Goal: Task Accomplishment & Management: Use online tool/utility

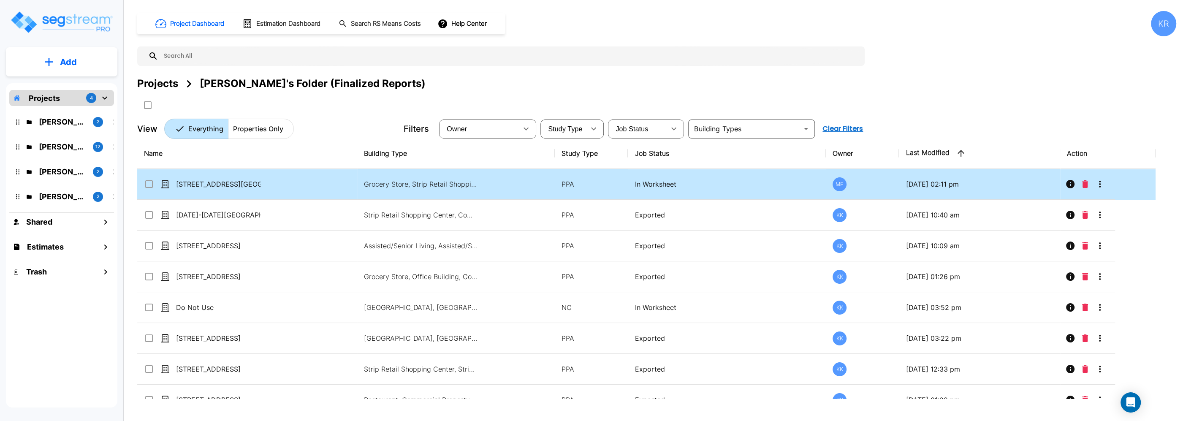
click at [340, 185] on td "[STREET_ADDRESS][GEOGRAPHIC_DATA][STREET_ADDRESS]" at bounding box center [247, 184] width 220 height 31
checkbox input "true"
click at [341, 185] on td "[STREET_ADDRESS][GEOGRAPHIC_DATA][STREET_ADDRESS]" at bounding box center [247, 184] width 220 height 31
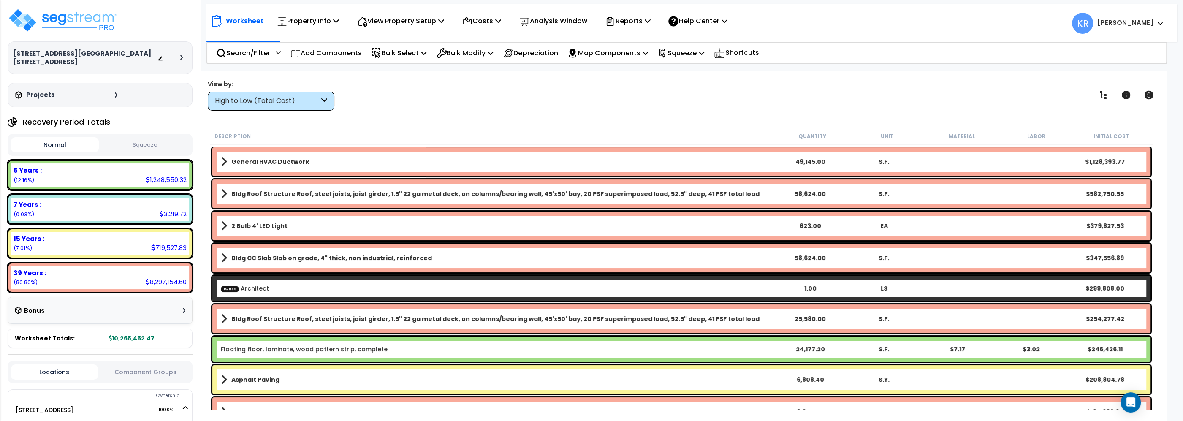
click at [272, 97] on div "High to Low (Total Cost)" at bounding box center [267, 101] width 104 height 10
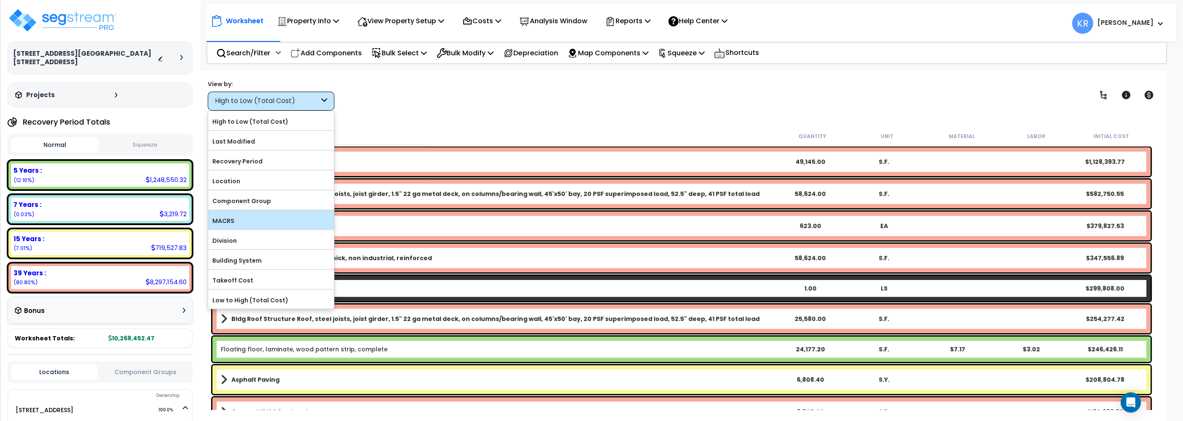
click at [236, 225] on label "MACRS" at bounding box center [271, 220] width 126 height 13
click at [0, 0] on input "MACRS" at bounding box center [0, 0] width 0 height 0
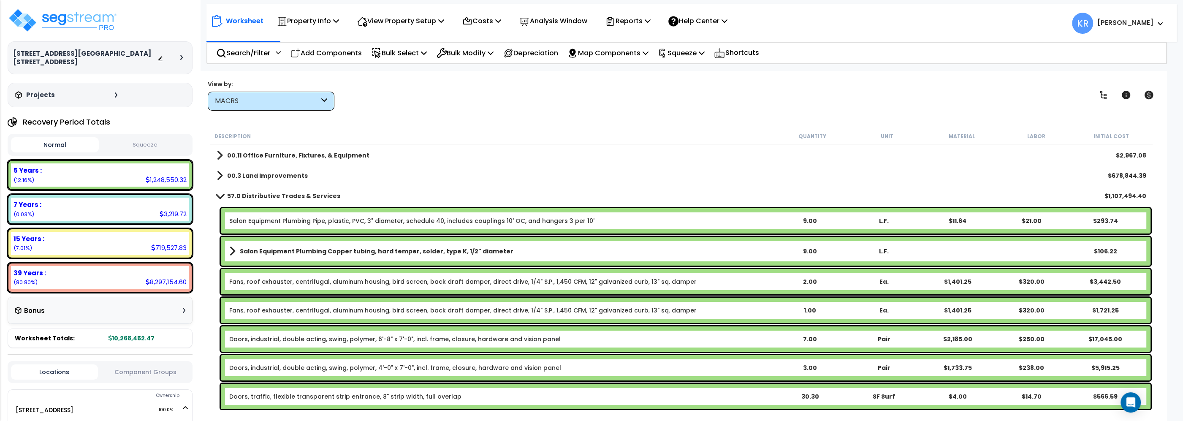
click at [232, 192] on b "57.0 Distributive Trades & Services" at bounding box center [283, 196] width 113 height 8
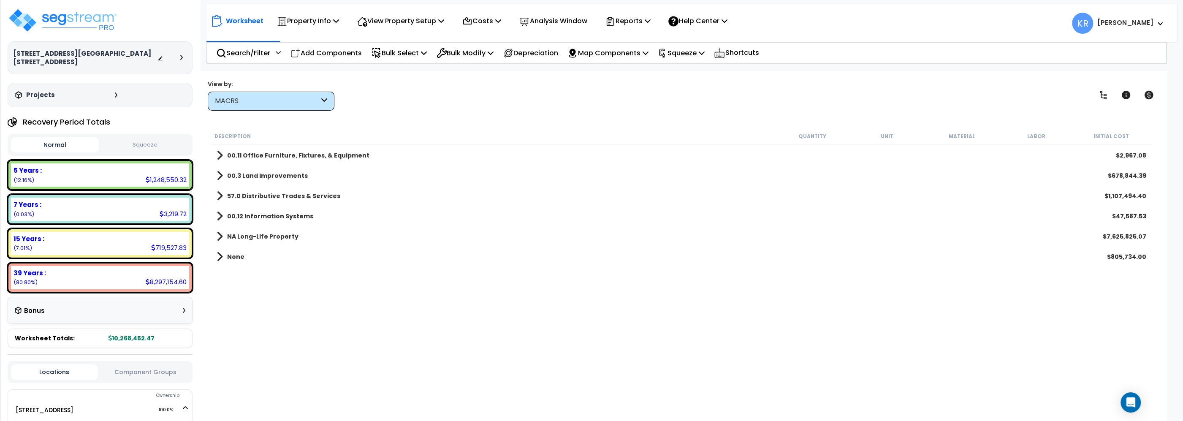
click at [236, 233] on b "NA Long-Life Property" at bounding box center [262, 236] width 71 height 8
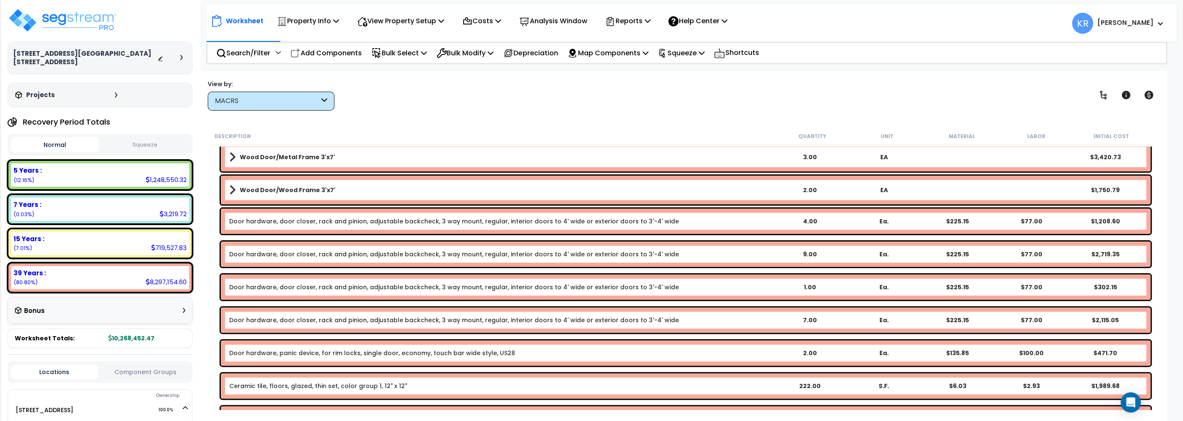
scroll to position [8749, 0]
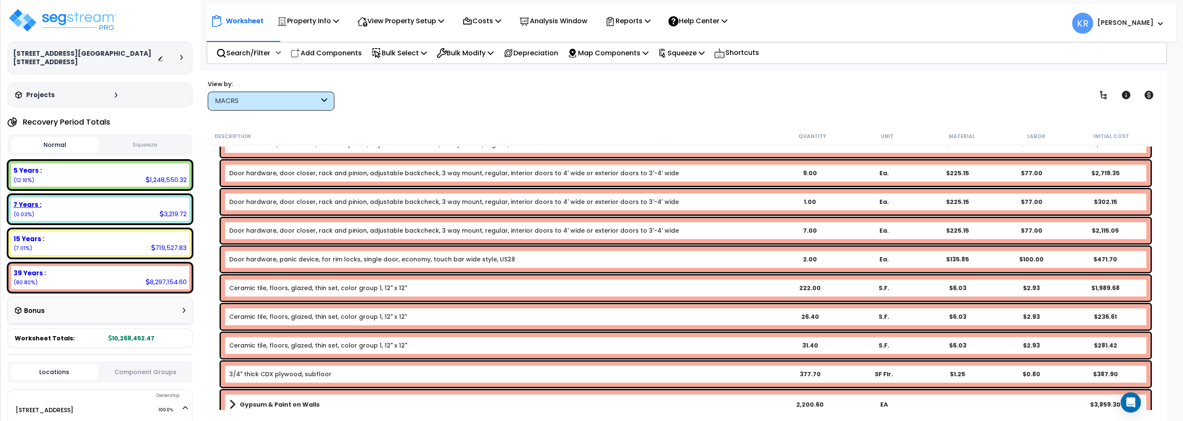
click at [106, 203] on div "7 Years : 3,219.72 (0.03%)" at bounding box center [100, 209] width 178 height 23
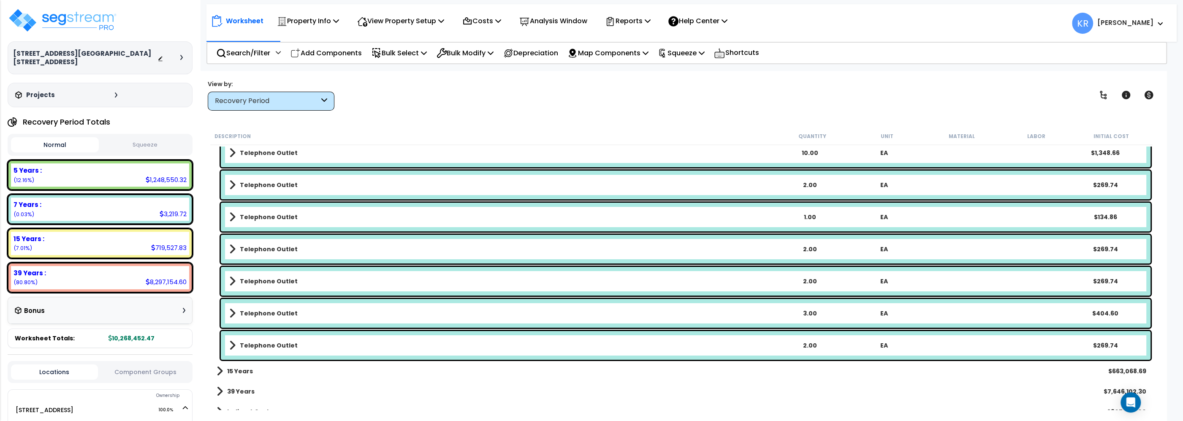
scroll to position [61, 0]
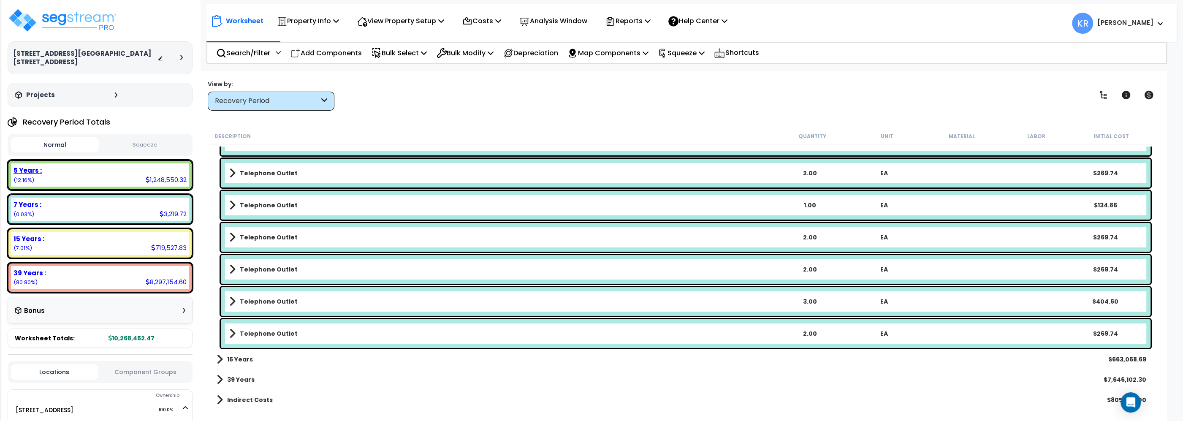
click at [105, 166] on div "5 Years :" at bounding box center [100, 170] width 173 height 9
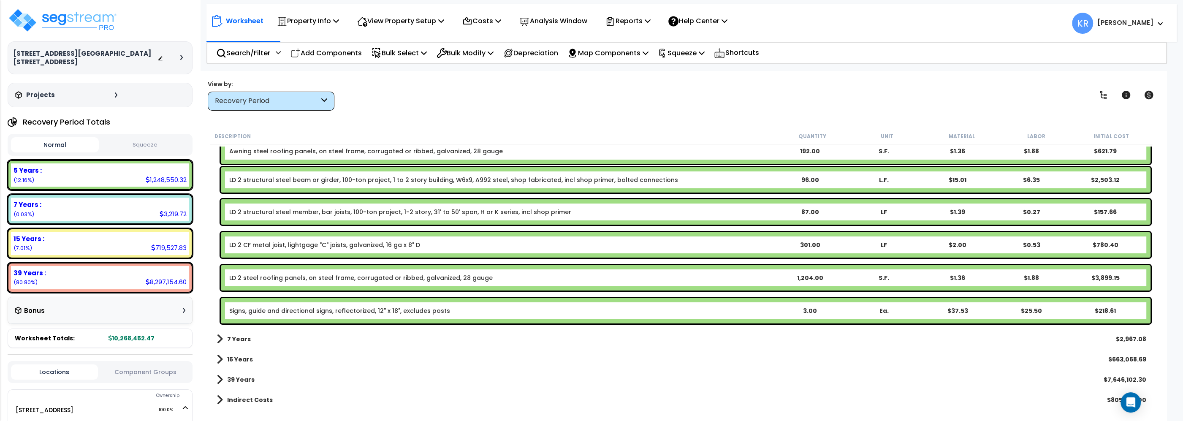
scroll to position [8197, 0]
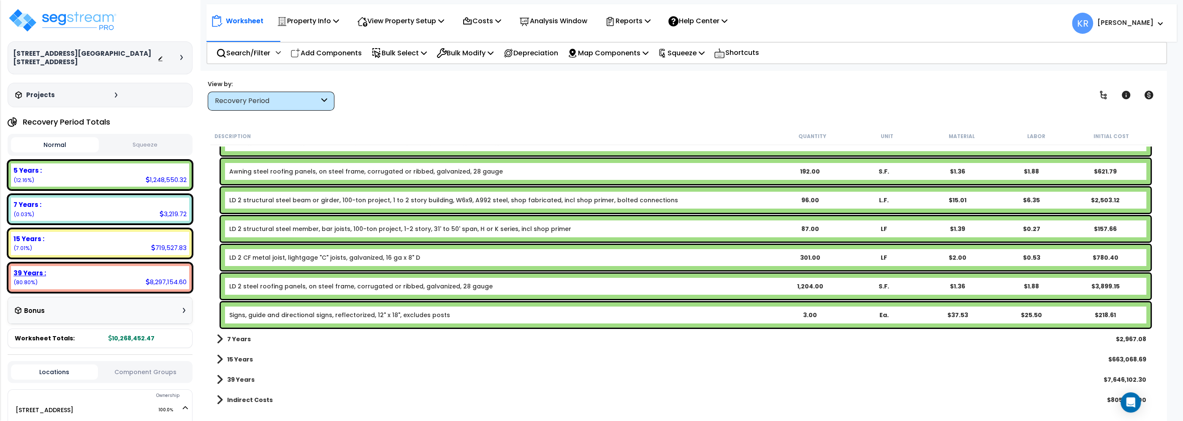
click at [77, 270] on div "39 Years : 8,297,154.60 (80.80%)" at bounding box center [100, 277] width 178 height 23
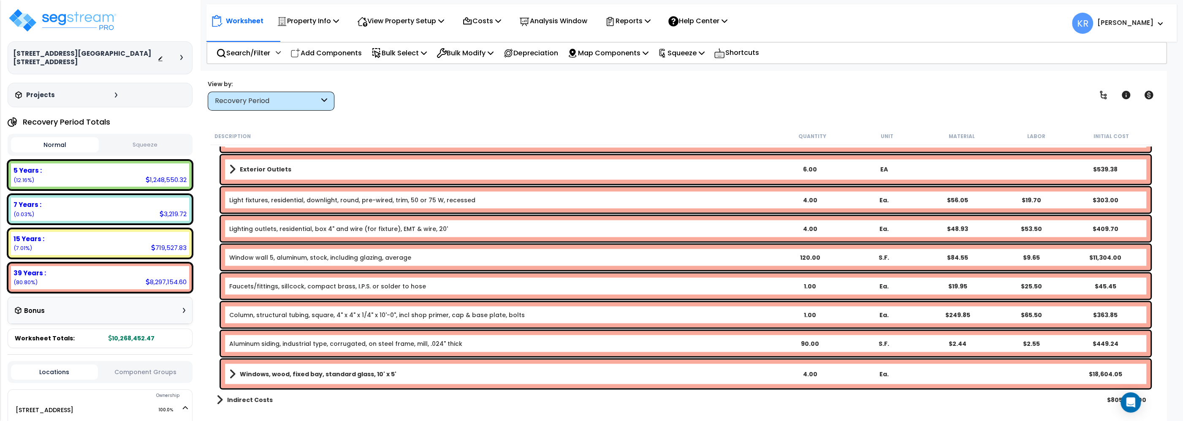
scroll to position [22898, 0]
click at [235, 110] on div "Recovery Period" at bounding box center [271, 101] width 127 height 19
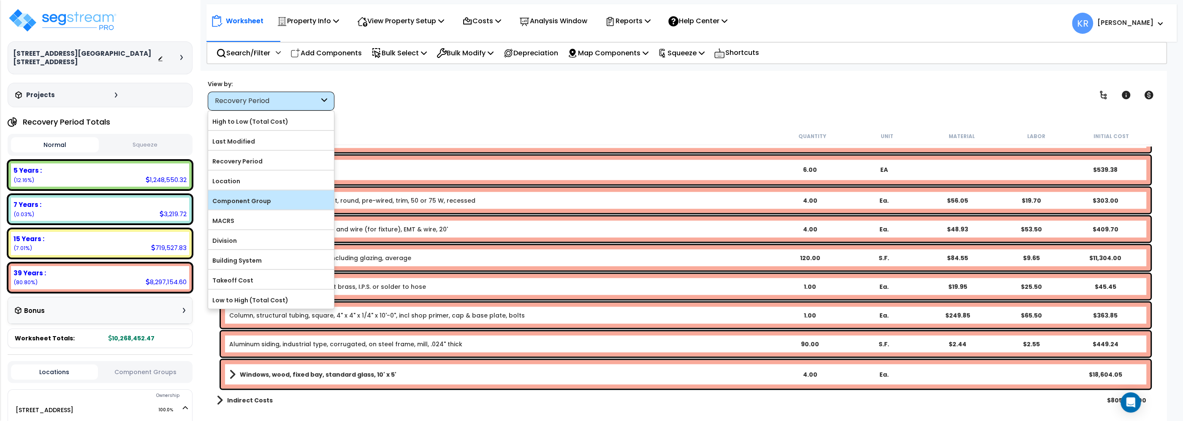
click at [241, 206] on label "Component Group" at bounding box center [271, 201] width 126 height 13
click at [0, 0] on input "Component Group" at bounding box center [0, 0] width 0 height 0
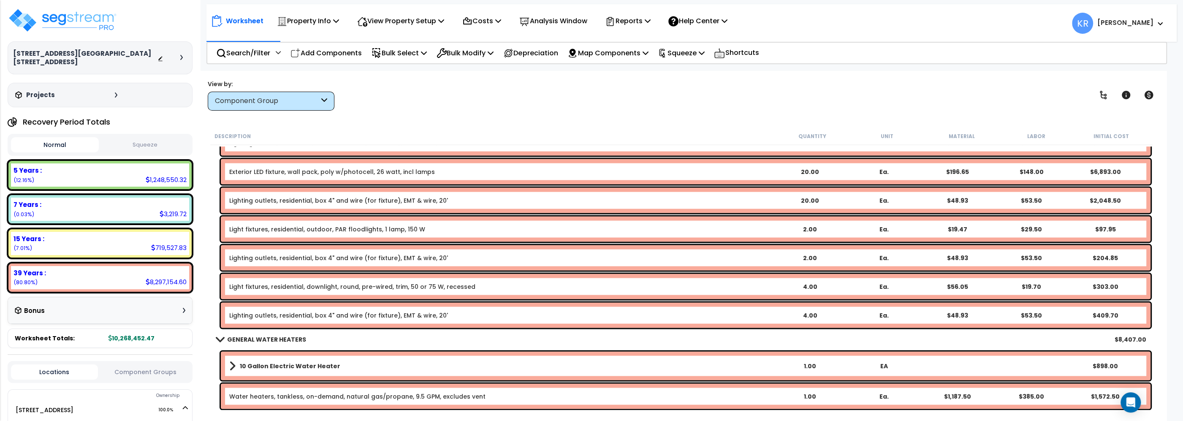
scroll to position [23091, 0]
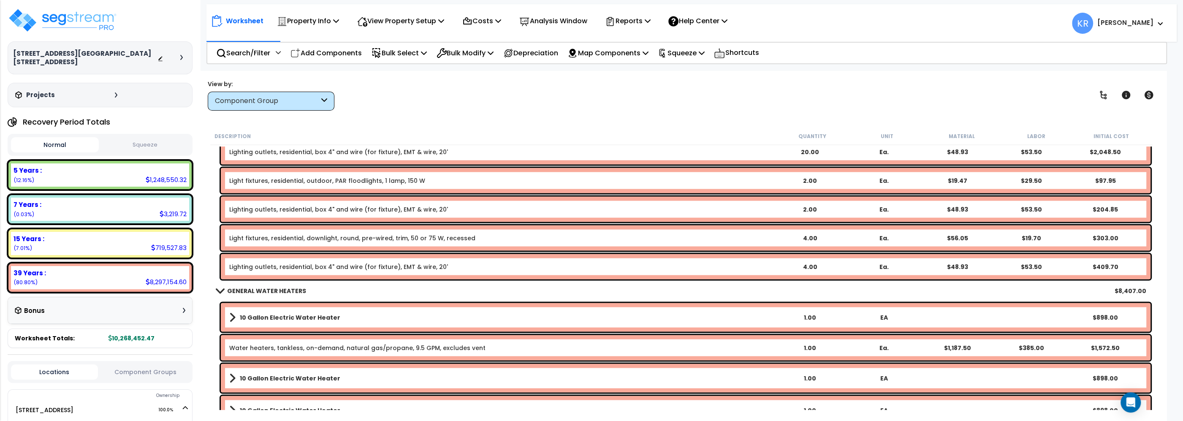
click at [250, 287] on b "GENERAL WATER HEATERS" at bounding box center [266, 291] width 79 height 8
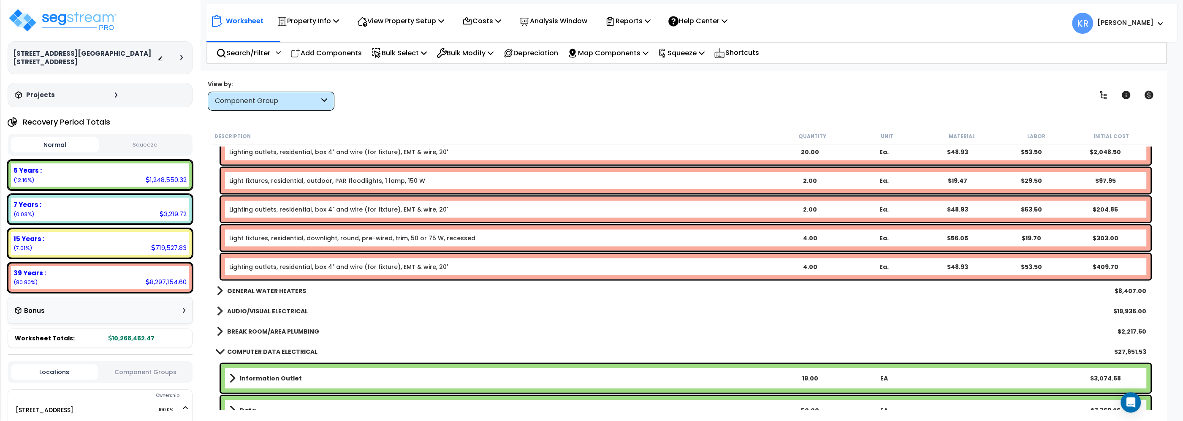
click at [262, 351] on b "COMPUTER DATA ELECTRICAL" at bounding box center [272, 351] width 90 height 8
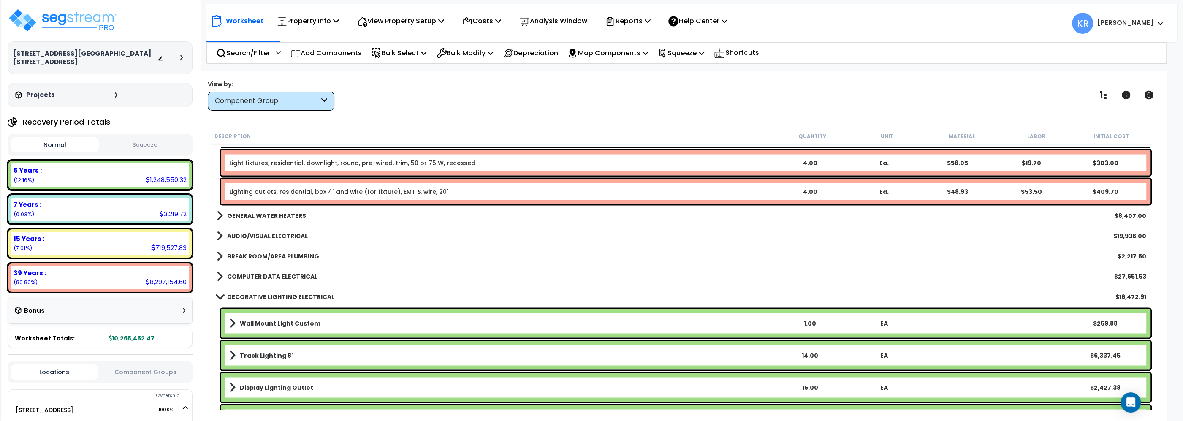
scroll to position [23138, 0]
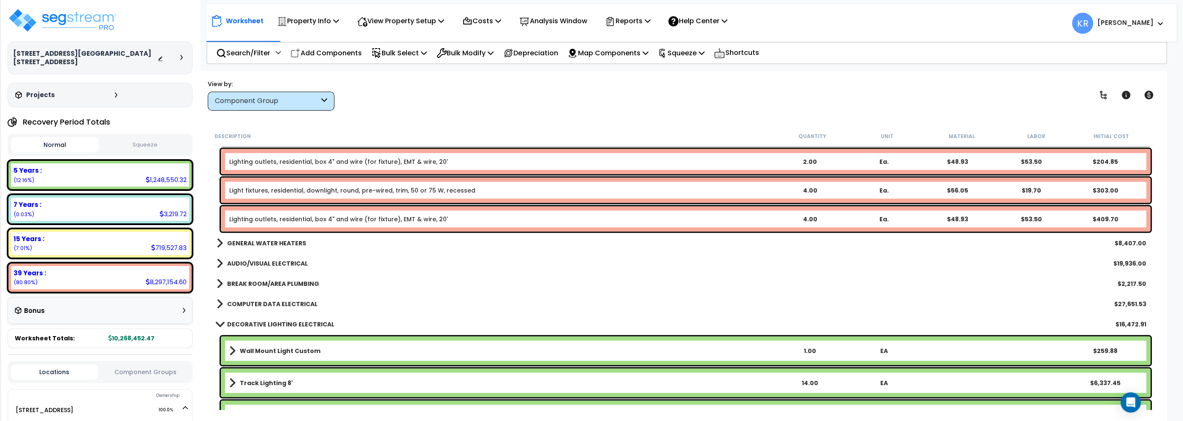
click at [252, 326] on b "DECORATIVE LIGHTING ELECTRICAL" at bounding box center [280, 324] width 107 height 8
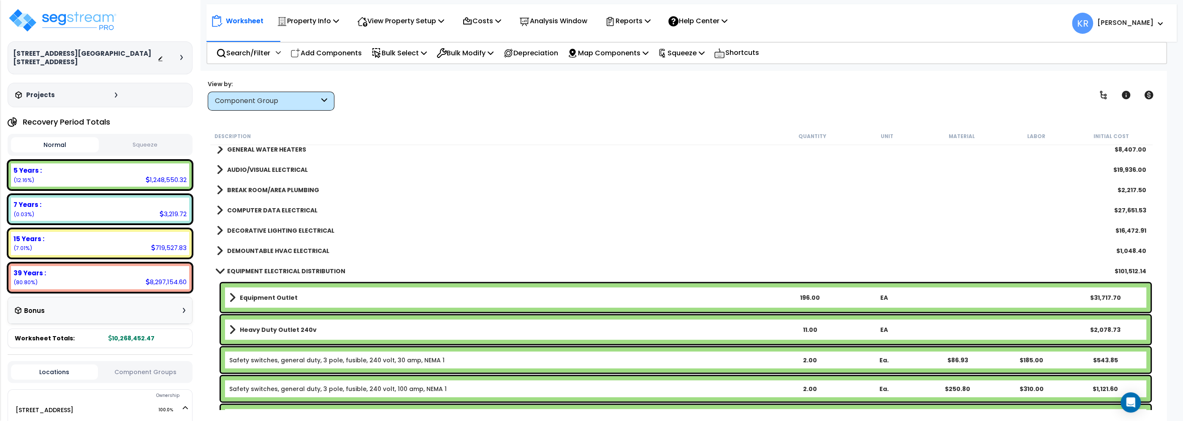
scroll to position [23235, 0]
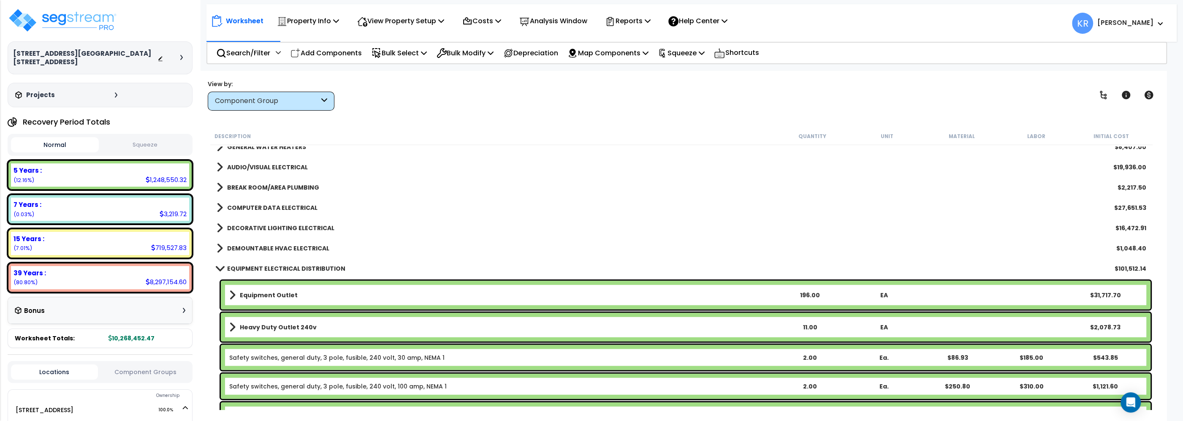
click at [255, 267] on b "EQUIPMENT ELECTRICAL DISTRIBUTION" at bounding box center [286, 268] width 118 height 8
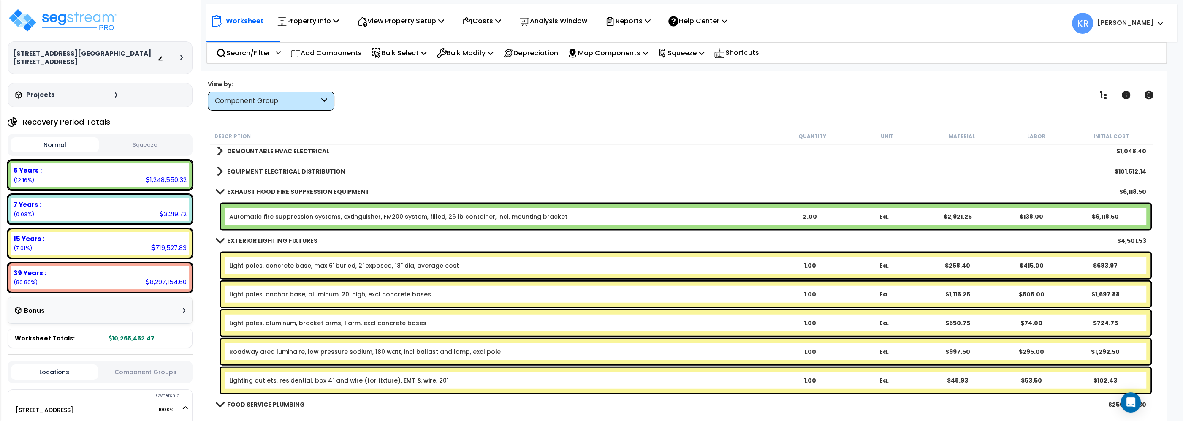
scroll to position [23331, 0]
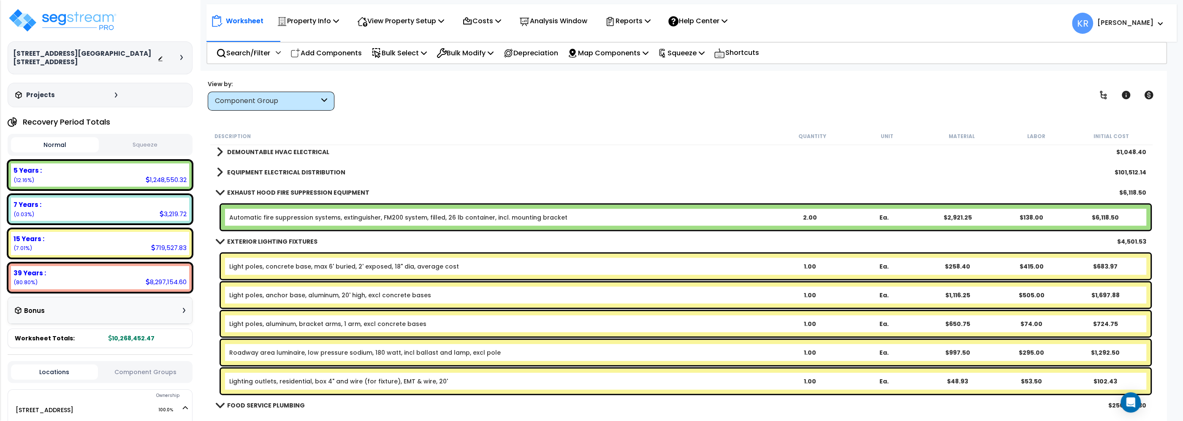
click at [232, 244] on b "EXTERIOR LIGHTING FIXTURES" at bounding box center [272, 241] width 90 height 8
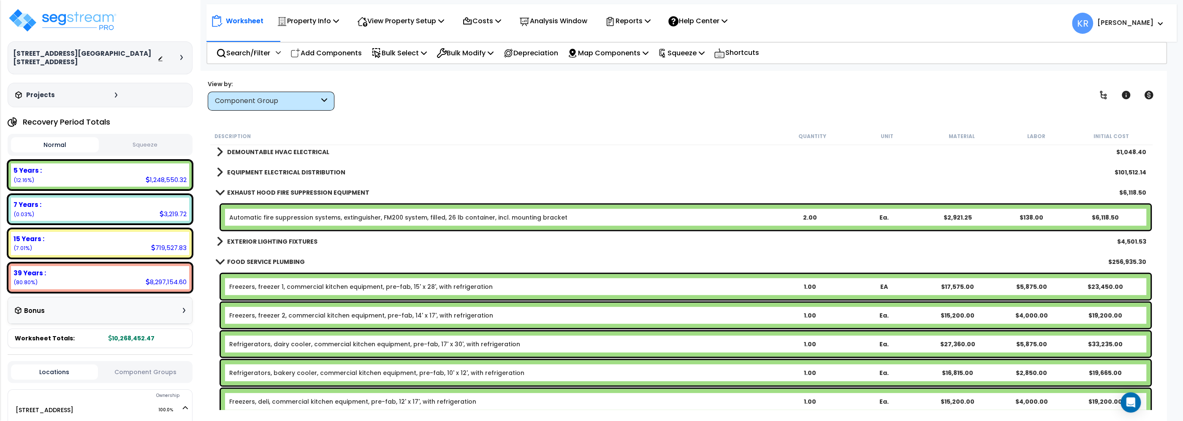
click at [251, 261] on b "FOOD SERVICE PLUMBING" at bounding box center [266, 261] width 78 height 8
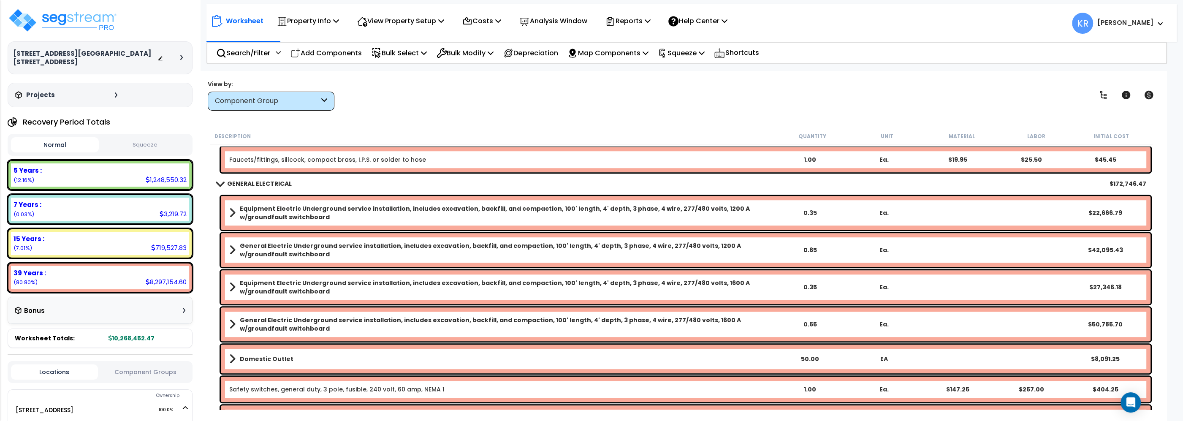
scroll to position [17803, 0]
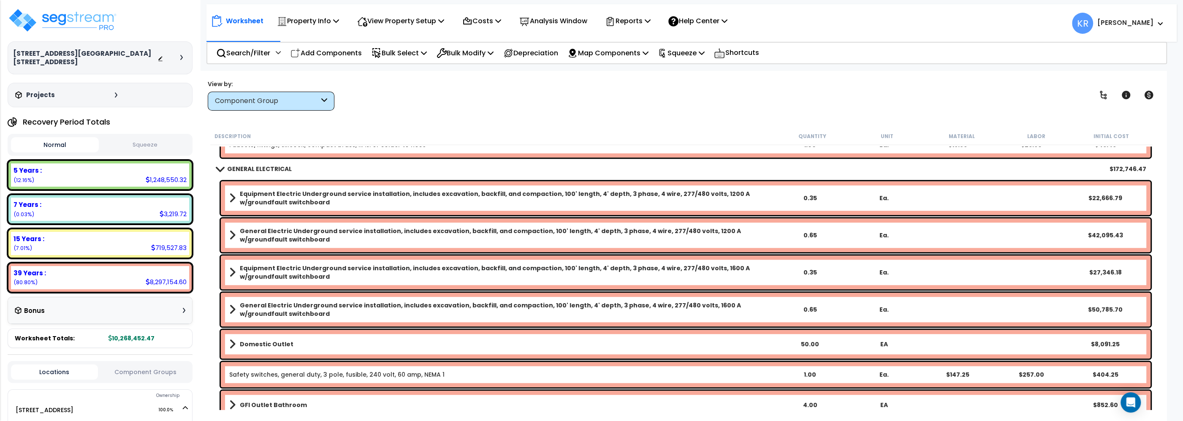
click at [254, 200] on b "Equipment Electric Underground service installation, includes excavation, backf…" at bounding box center [506, 197] width 533 height 17
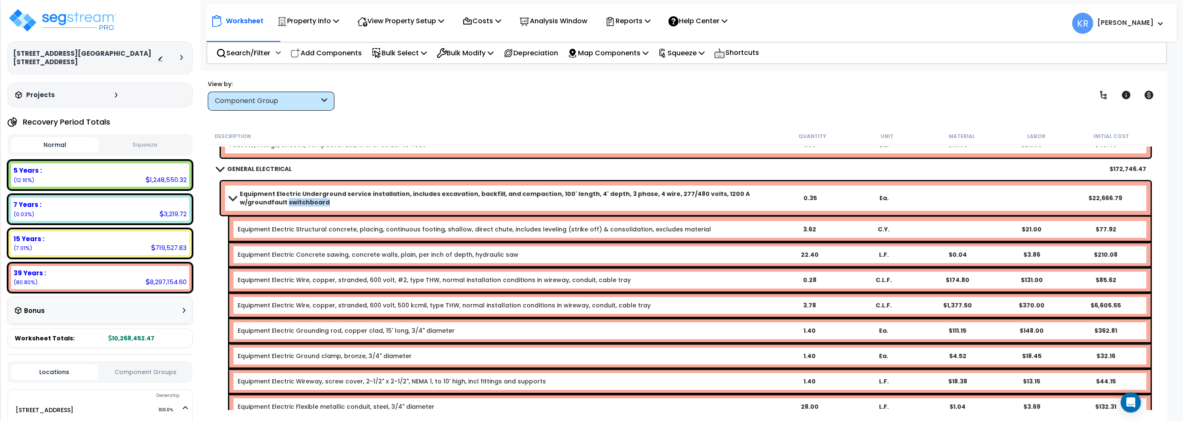
click at [254, 200] on b "Equipment Electric Underground service installation, includes excavation, backf…" at bounding box center [506, 197] width 533 height 17
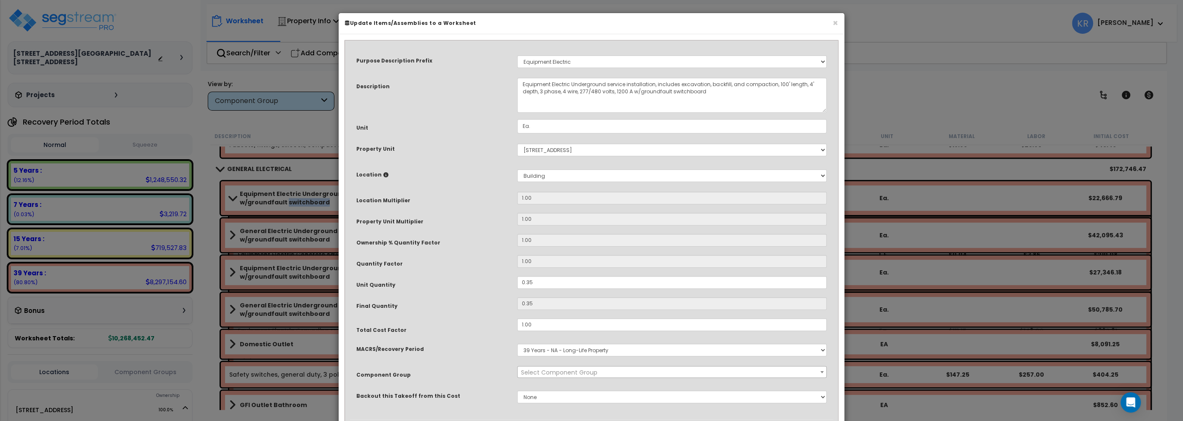
select select "56955"
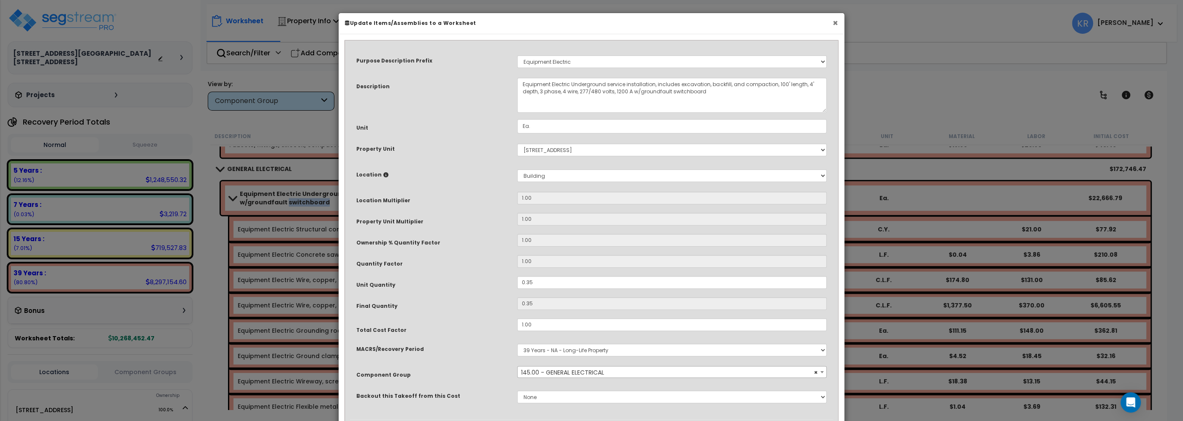
click at [834, 23] on button "×" at bounding box center [834, 23] width 5 height 9
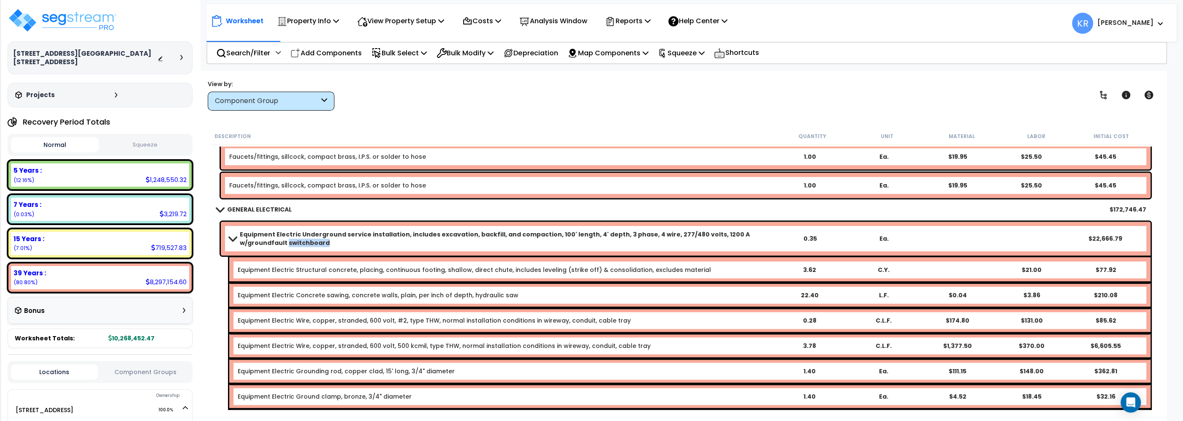
scroll to position [17755, 0]
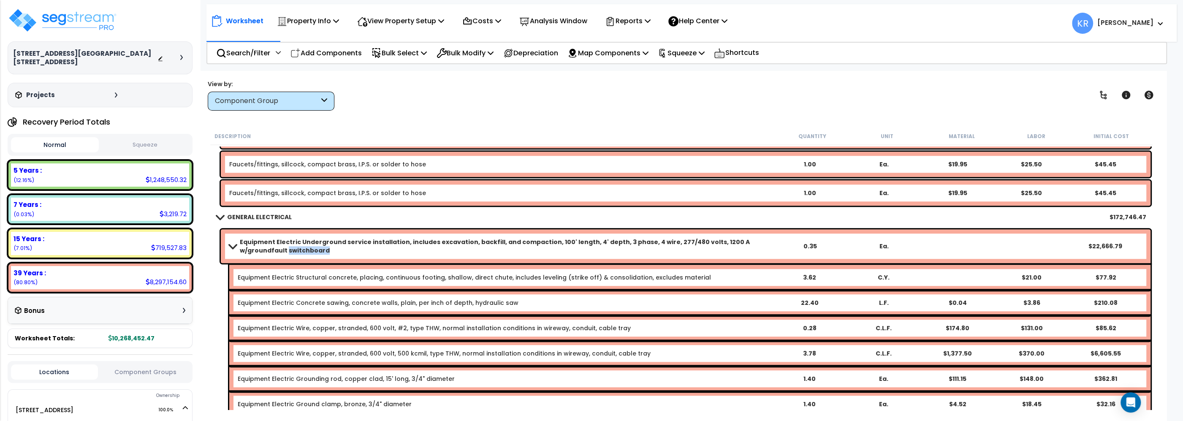
click at [246, 246] on b "Equipment Electric Underground service installation, includes excavation, backf…" at bounding box center [506, 246] width 533 height 17
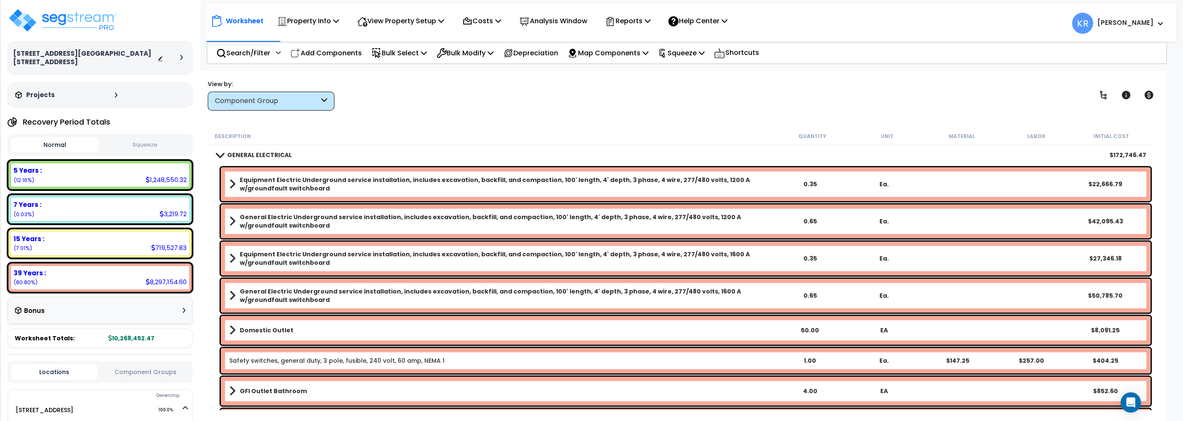
scroll to position [17803, 0]
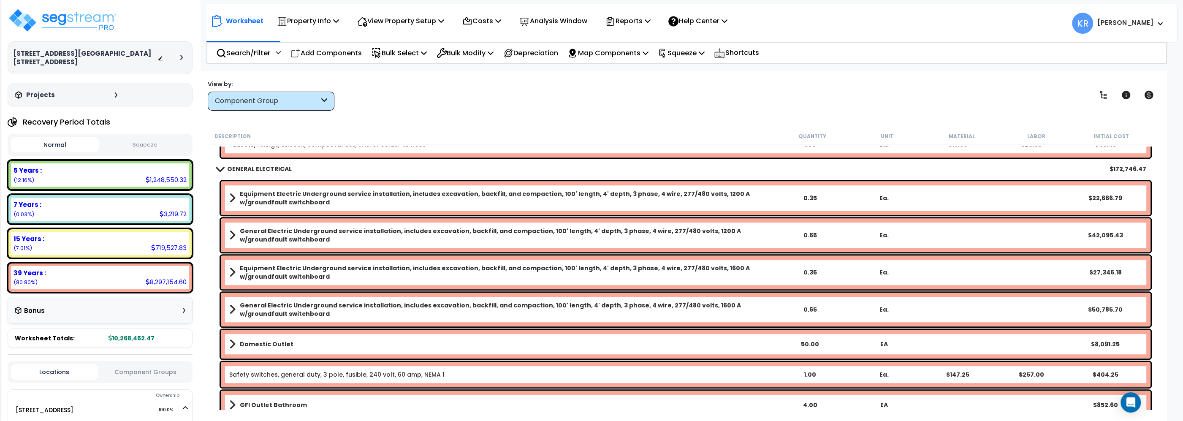
click at [269, 273] on b "Equipment Electric Underground service installation, includes excavation, backf…" at bounding box center [506, 272] width 533 height 17
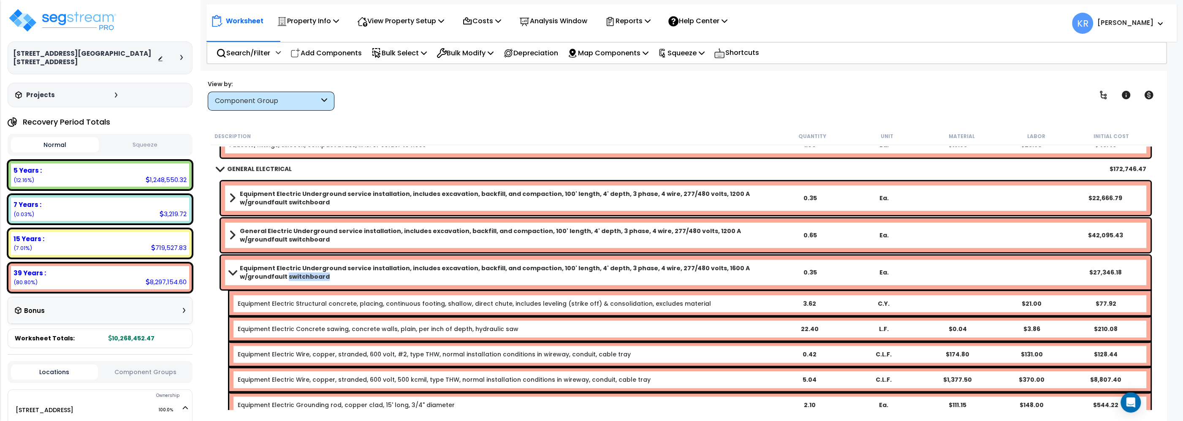
click at [269, 273] on b "Equipment Electric Underground service installation, includes excavation, backf…" at bounding box center [506, 272] width 533 height 17
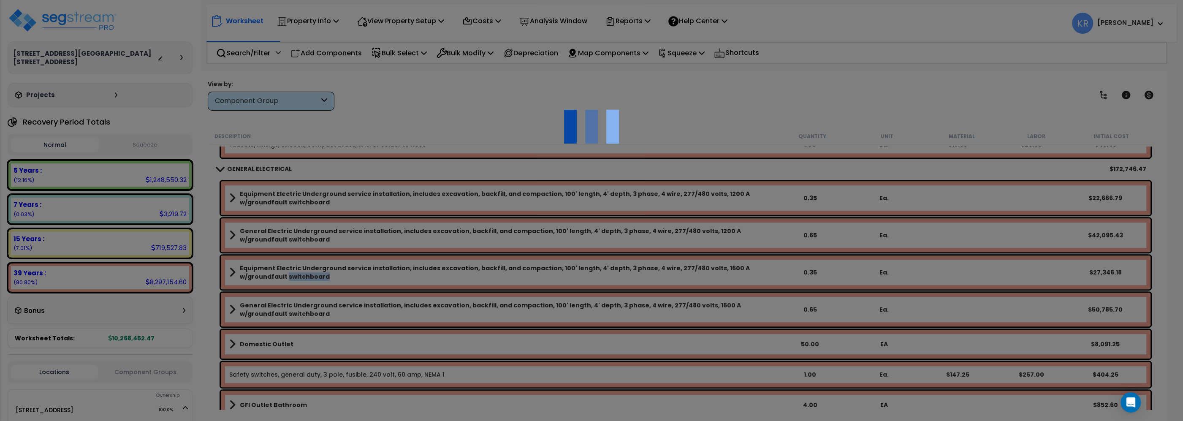
select select "56955"
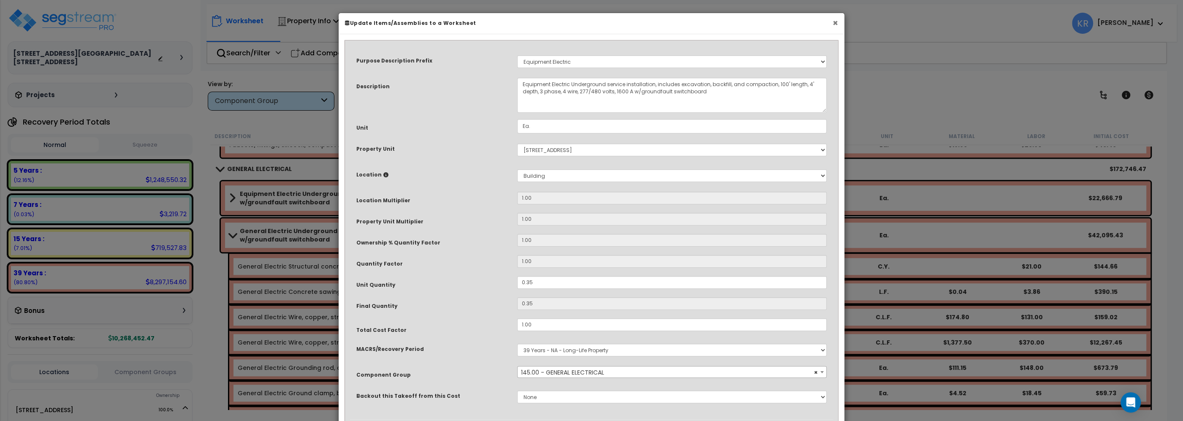
click at [834, 24] on button "×" at bounding box center [834, 23] width 5 height 9
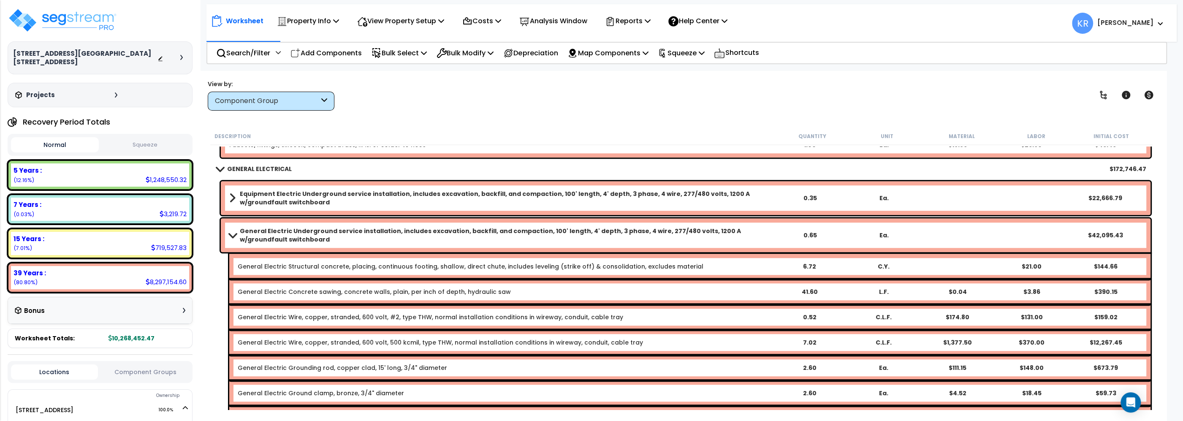
click at [230, 227] on link "General Electric Underground service installation, includes excavation, backfil…" at bounding box center [500, 235] width 543 height 17
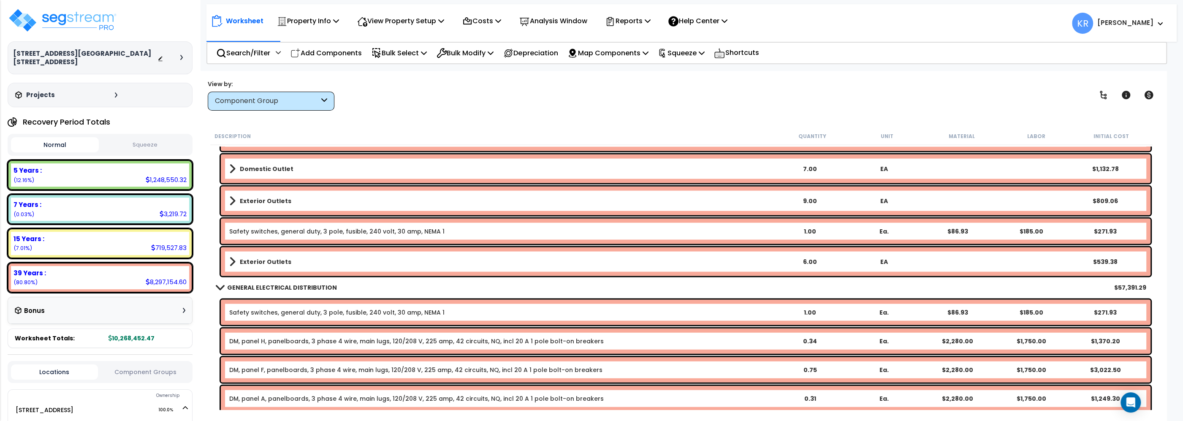
scroll to position [19149, 0]
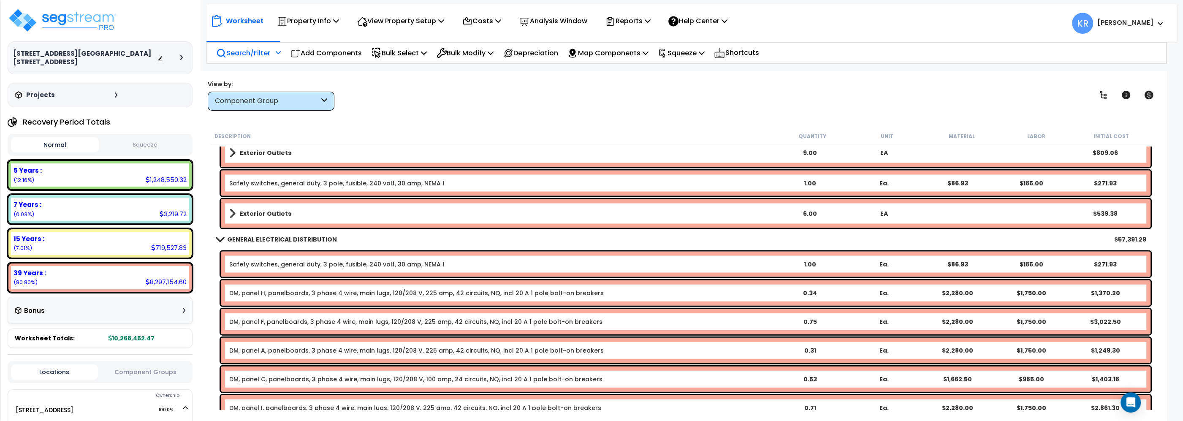
click at [224, 50] on icon at bounding box center [221, 53] width 10 height 10
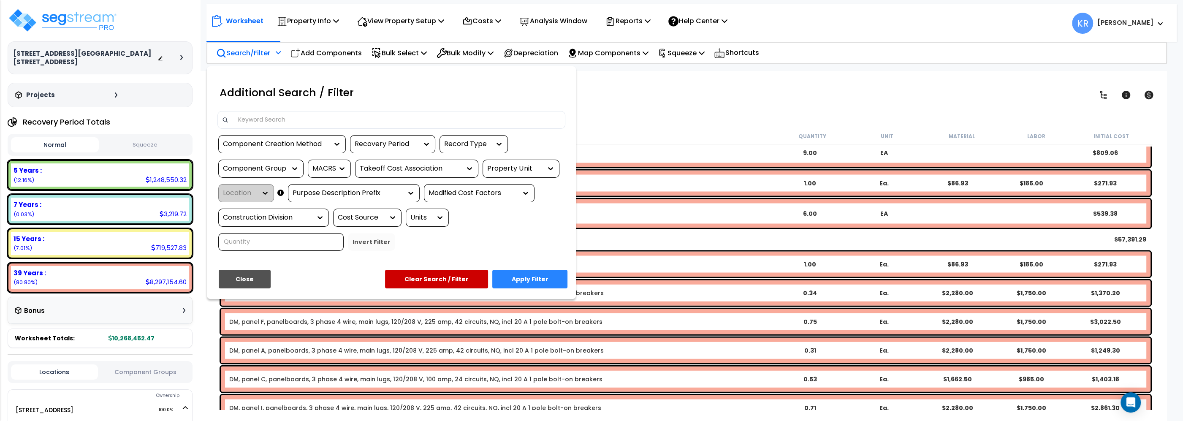
click at [239, 120] on input at bounding box center [397, 120] width 328 height 13
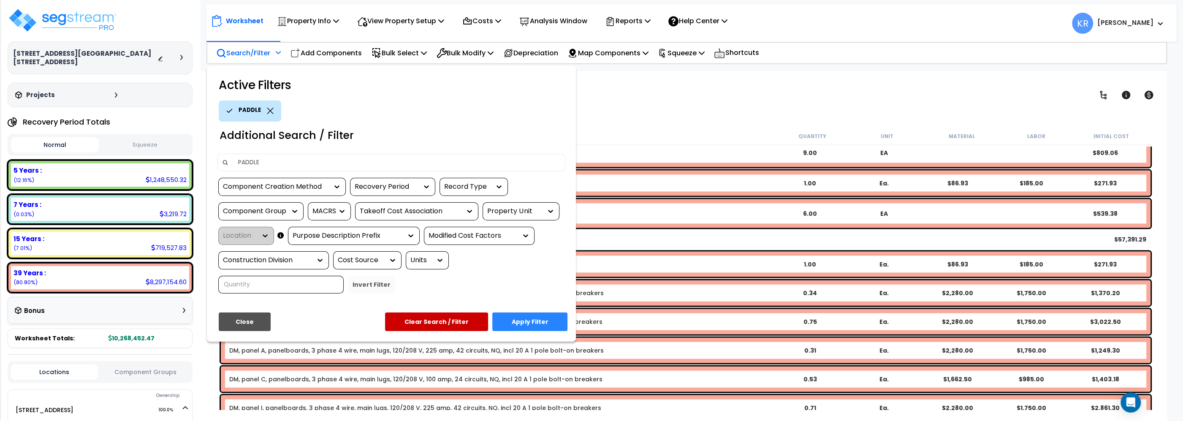
type input "PADDLE"
click at [532, 324] on button "Apply Filter" at bounding box center [529, 321] width 75 height 19
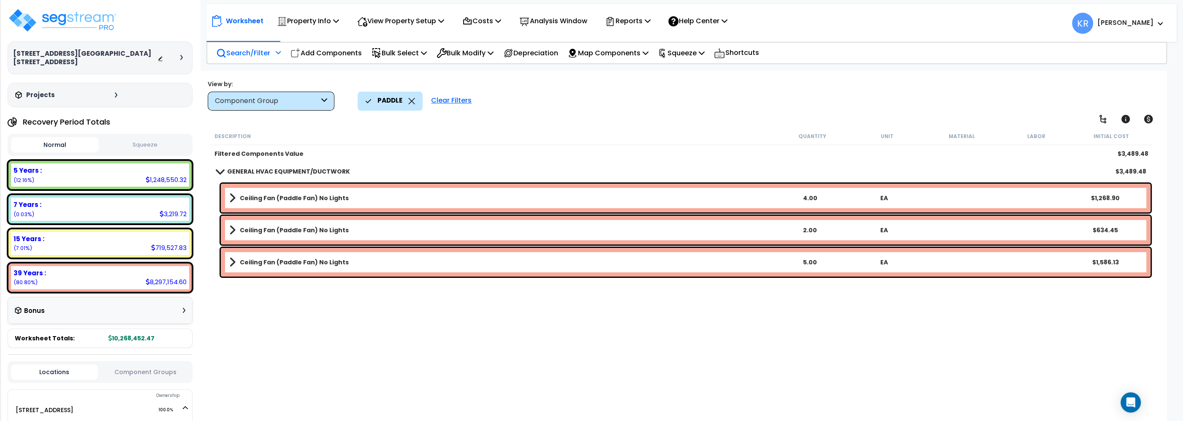
scroll to position [0, 0]
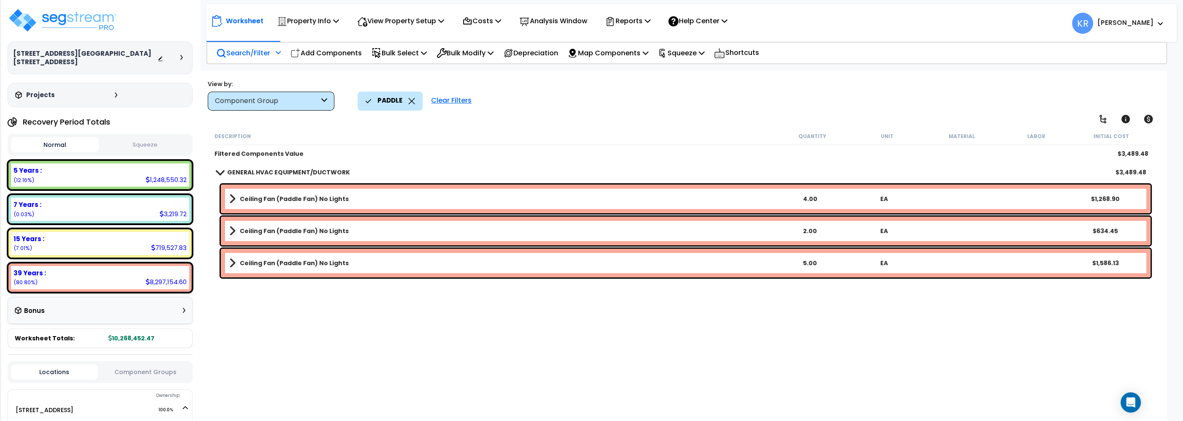
click at [234, 167] on link "GENERAL HVAC EQUIPMENT/DUCTWORK" at bounding box center [283, 172] width 133 height 12
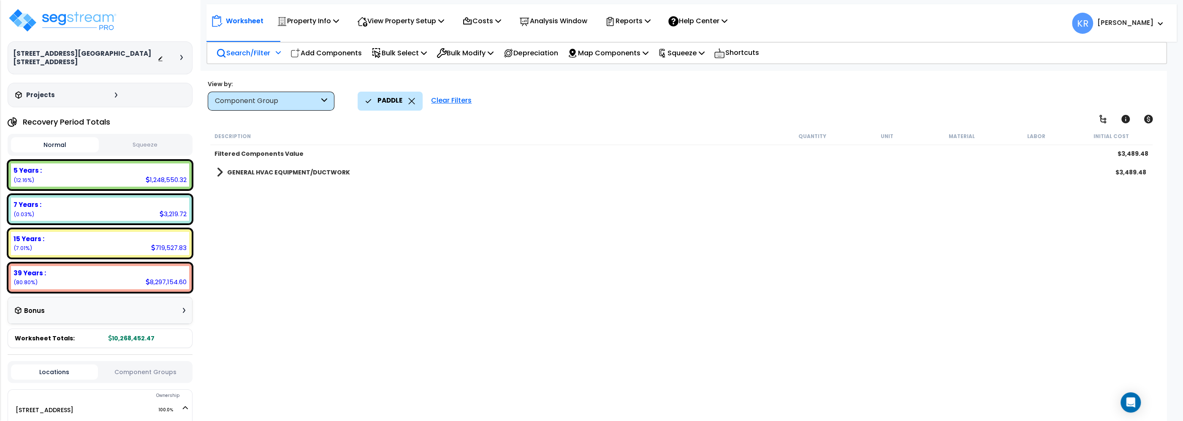
click at [234, 168] on b "GENERAL HVAC EQUIPMENT/DUCTWORK" at bounding box center [288, 172] width 123 height 8
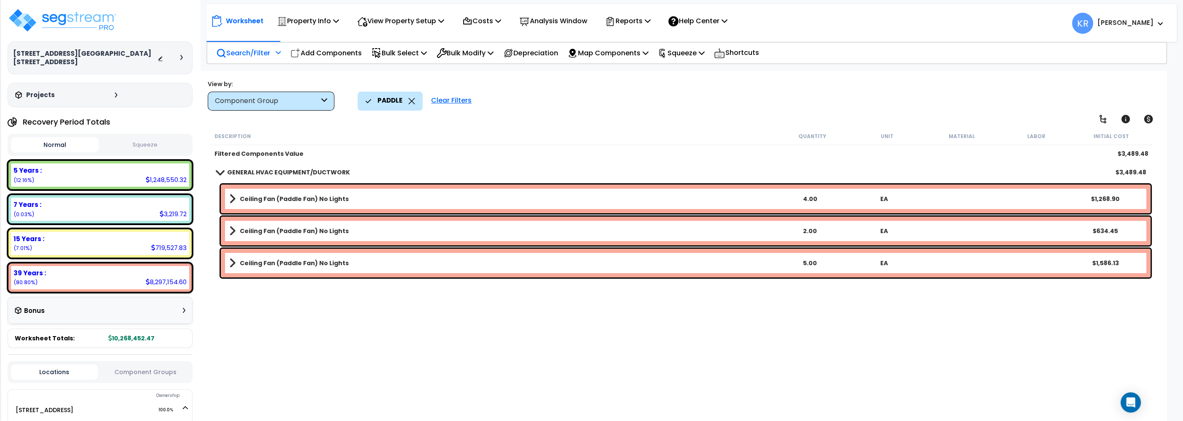
click at [343, 195] on link "Ceiling Fan (Paddle Fan) No Lights" at bounding box center [500, 199] width 543 height 12
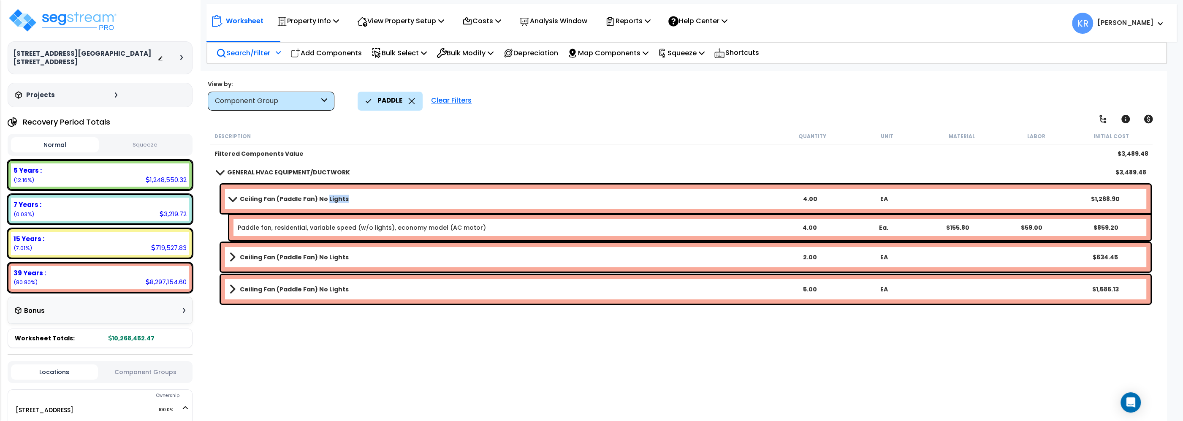
click at [343, 195] on link "Ceiling Fan (Paddle Fan) No Lights" at bounding box center [500, 199] width 543 height 12
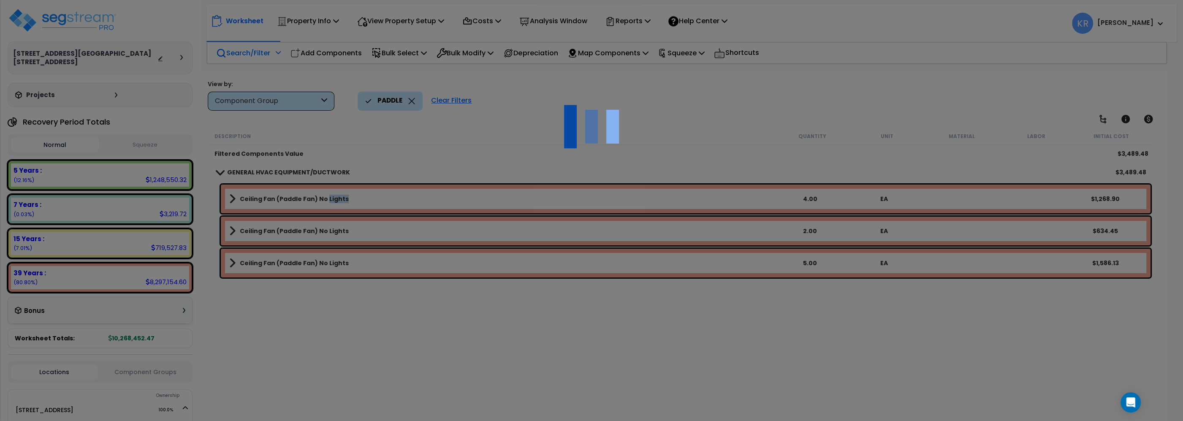
select select "56957"
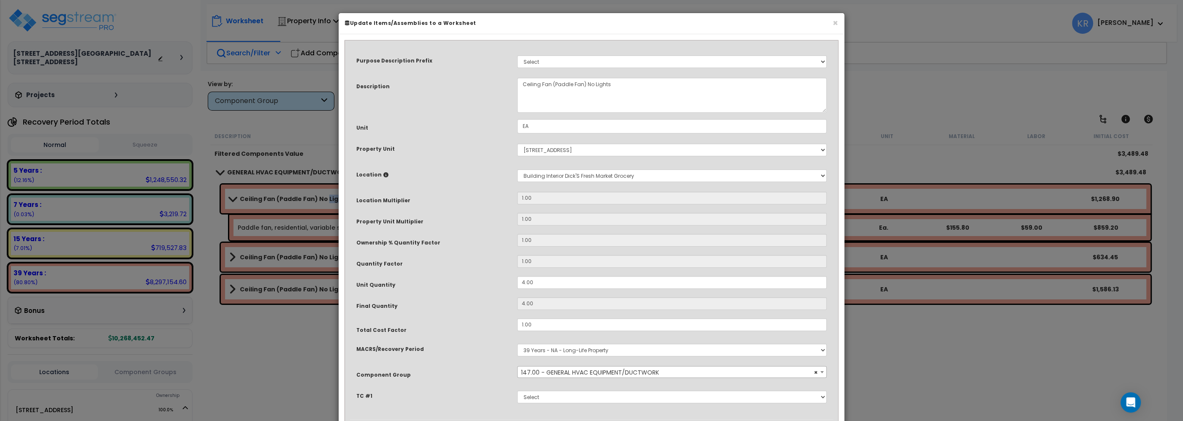
drag, startPoint x: 840, startPoint y: 22, endPoint x: 835, endPoint y: 26, distance: 6.9
click at [835, 26] on div "× Update Items/Assemblies to a Worksheet" at bounding box center [591, 23] width 506 height 21
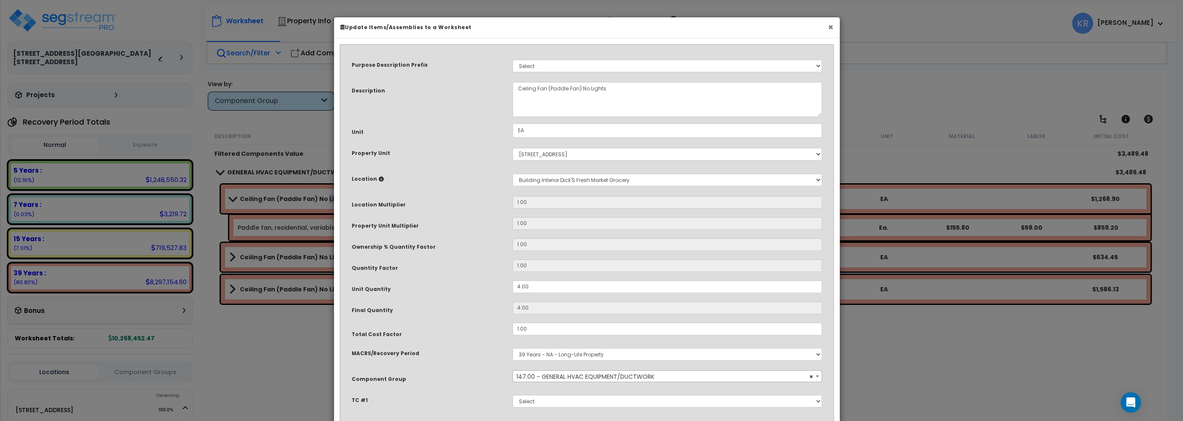
click at [829, 28] on button "×" at bounding box center [830, 27] width 5 height 9
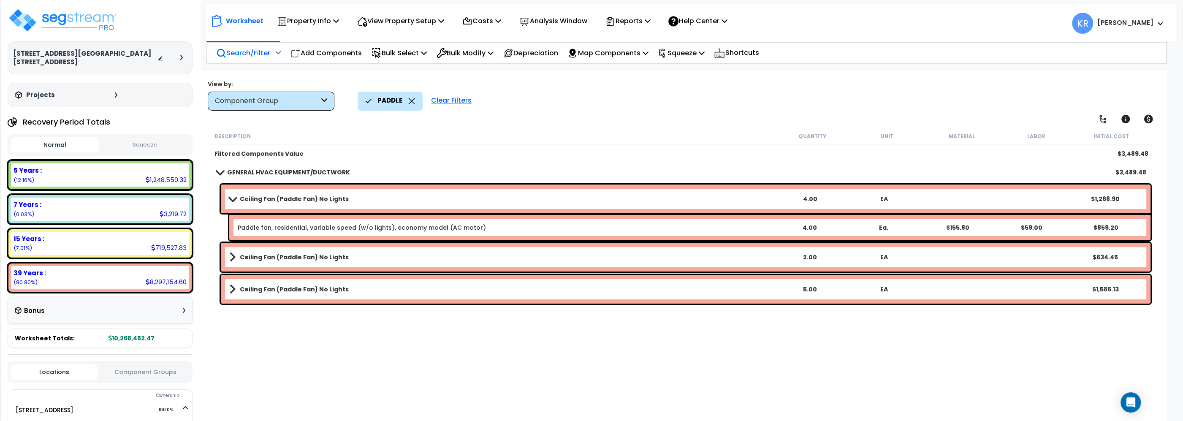
click at [252, 253] on b "Ceiling Fan (Paddle Fan) No Lights" at bounding box center [294, 257] width 109 height 8
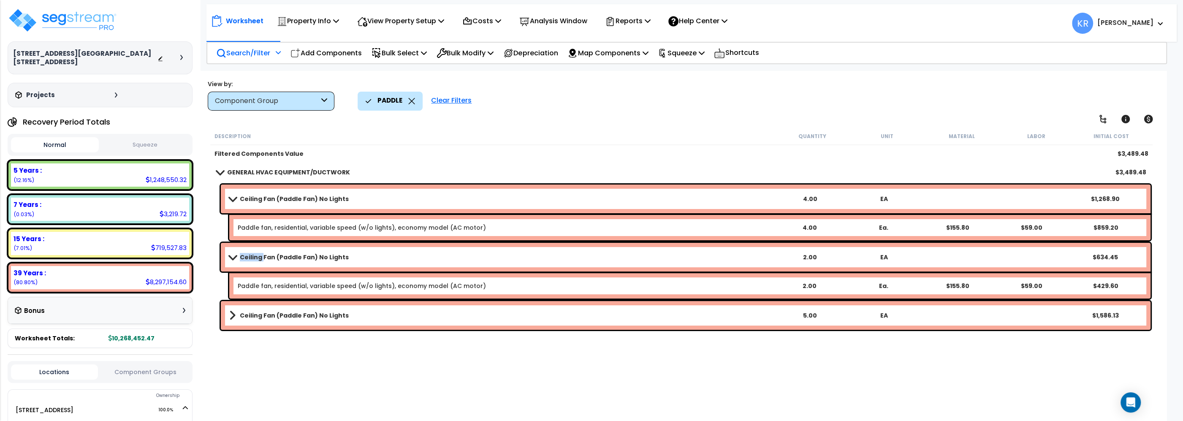
click at [252, 253] on b "Ceiling Fan (Paddle Fan) No Lights" at bounding box center [294, 257] width 109 height 8
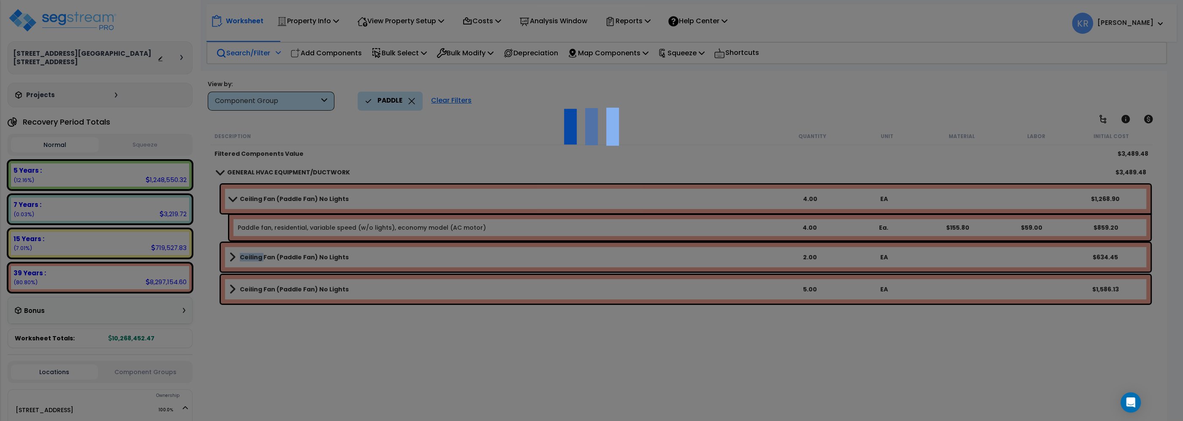
scroll to position [37, 0]
select select "56957"
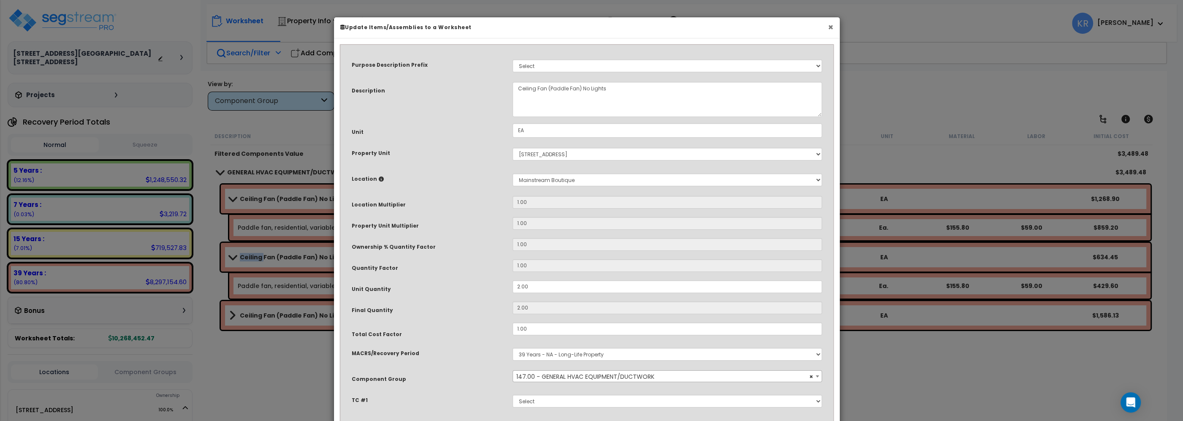
click at [832, 29] on button "×" at bounding box center [830, 27] width 5 height 9
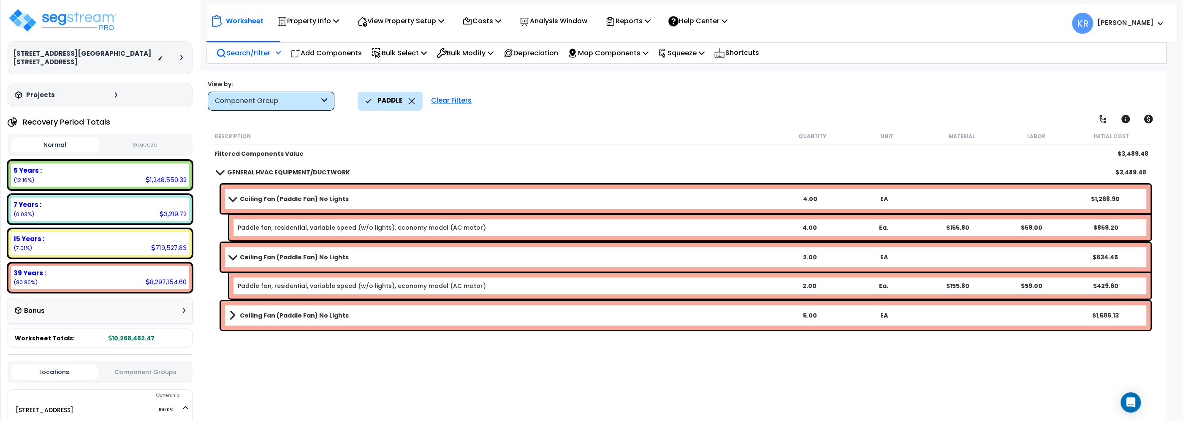
click at [285, 203] on link "Ceiling Fan (Paddle Fan) No Lights" at bounding box center [500, 199] width 543 height 12
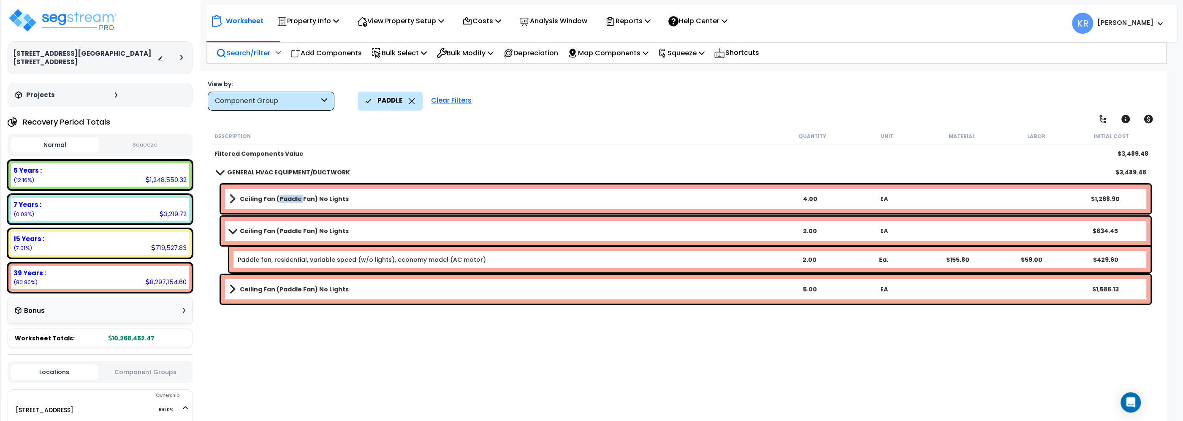
click at [285, 203] on link "Ceiling Fan (Paddle Fan) No Lights" at bounding box center [500, 199] width 543 height 12
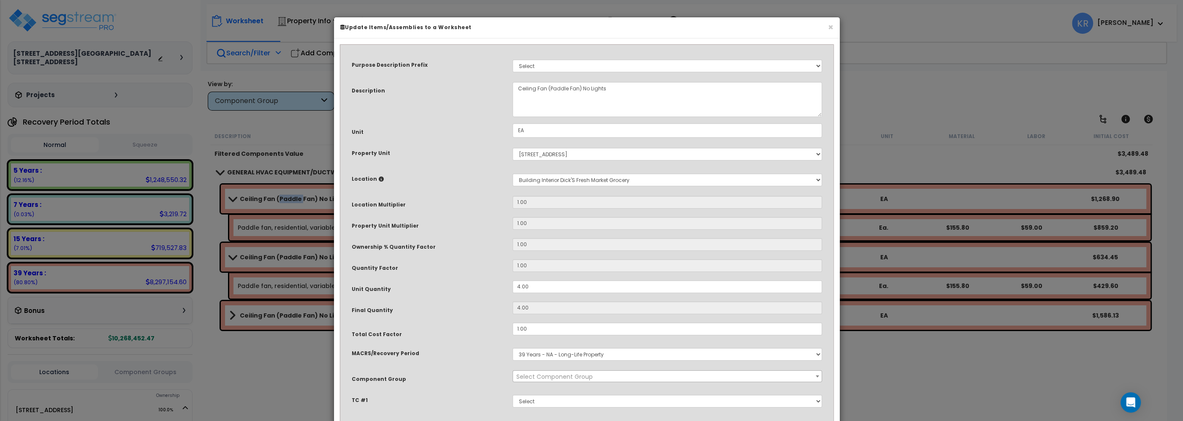
select select "56957"
click at [831, 24] on button "×" at bounding box center [830, 27] width 5 height 9
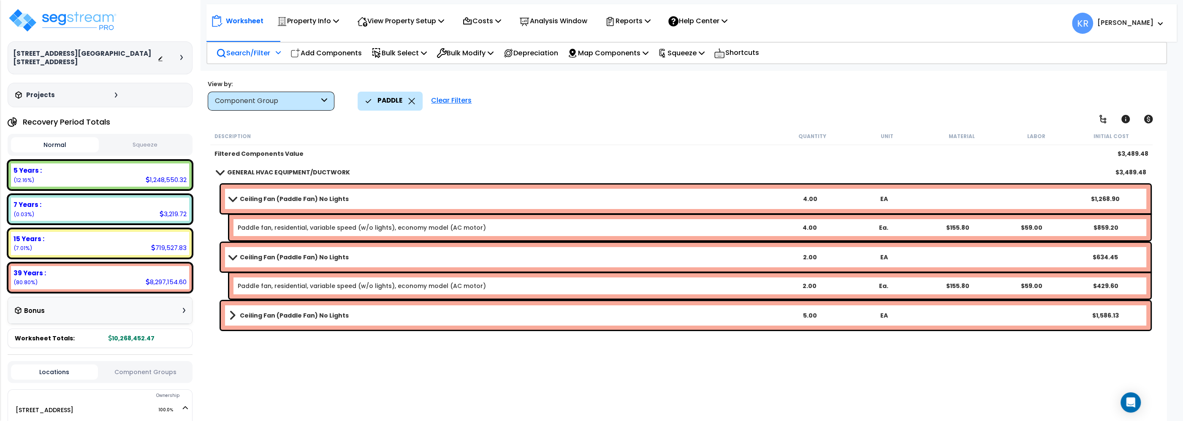
click at [270, 315] on b "Ceiling Fan (Paddle Fan) No Lights" at bounding box center [294, 315] width 109 height 8
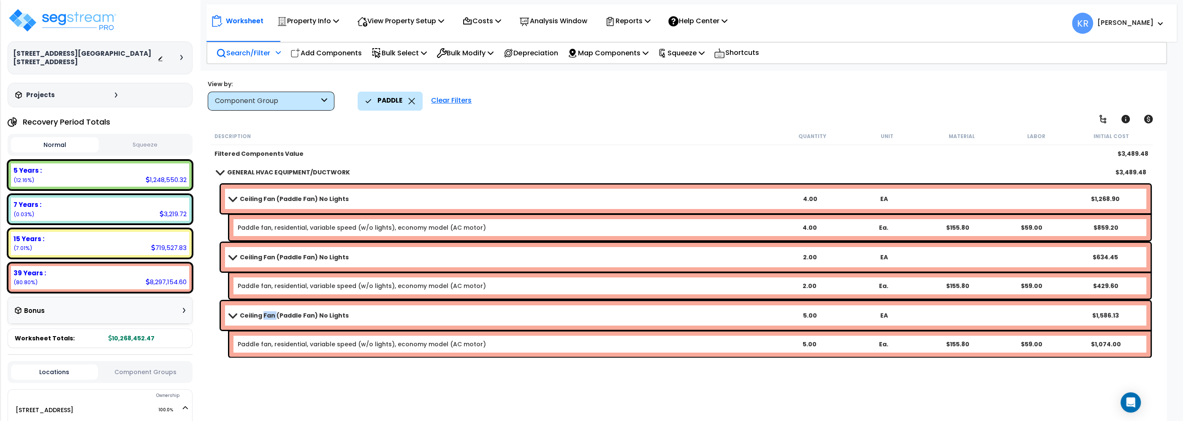
click at [270, 315] on b "Ceiling Fan (Paddle Fan) No Lights" at bounding box center [294, 315] width 109 height 8
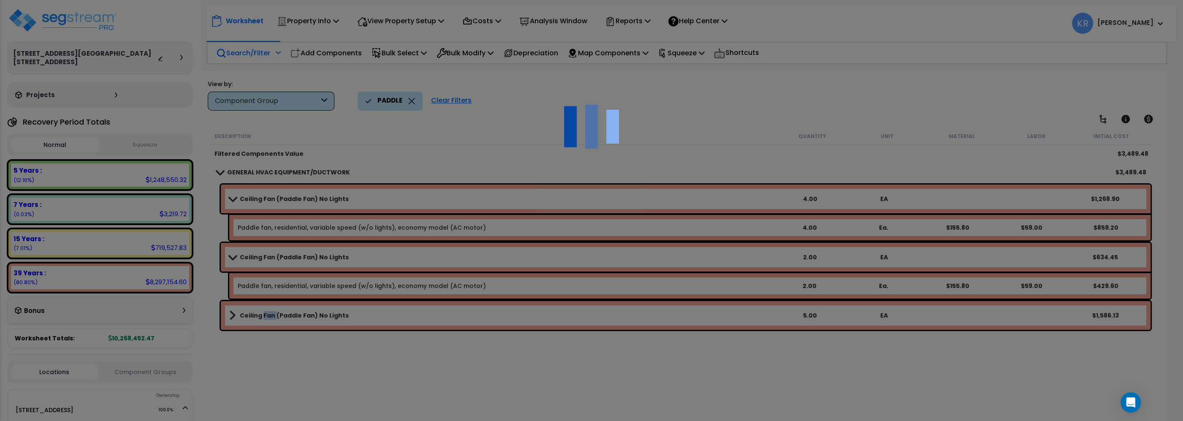
select select "56957"
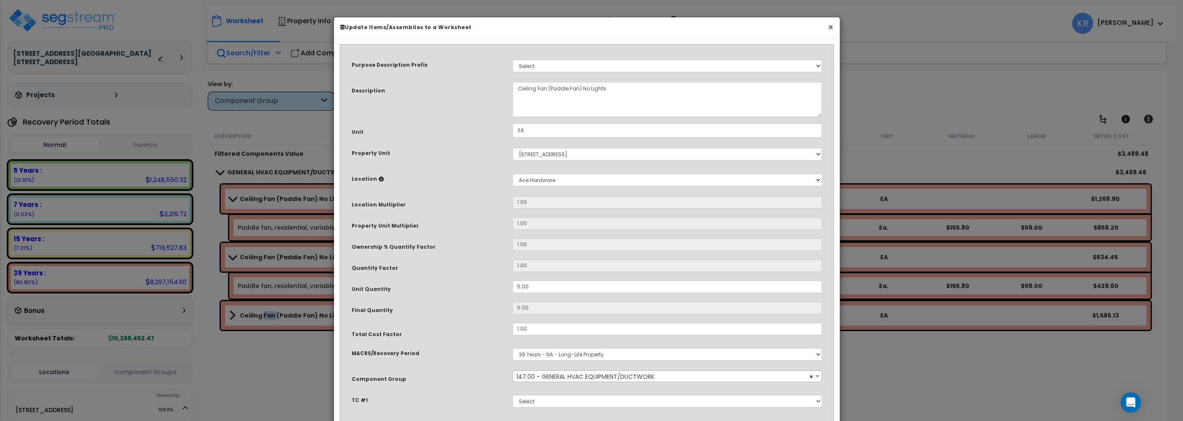
click at [829, 24] on button "×" at bounding box center [830, 27] width 5 height 9
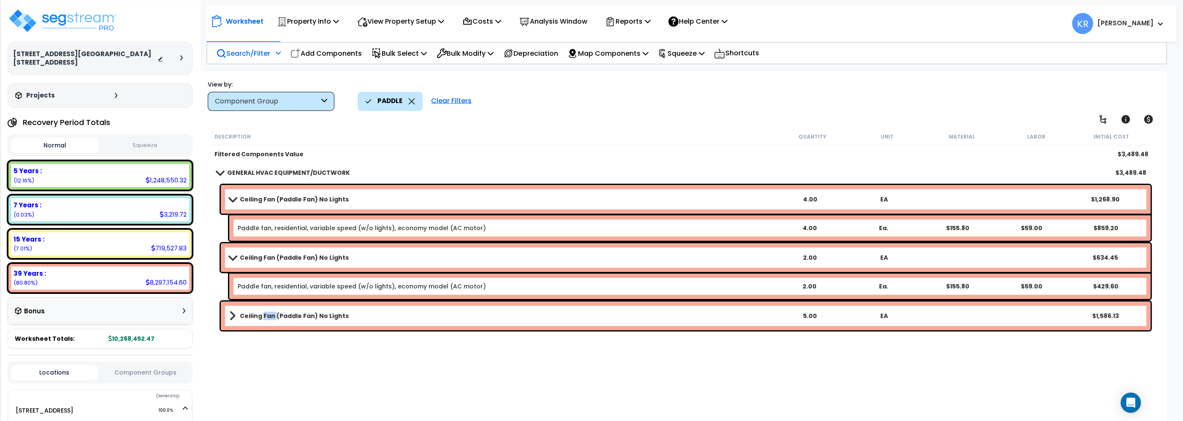
scroll to position [0, 0]
click at [37, 55] on h3 "[STREET_ADDRESS][GEOGRAPHIC_DATA][STREET_ADDRESS]" at bounding box center [85, 57] width 144 height 17
click at [70, 14] on img at bounding box center [63, 20] width 110 height 25
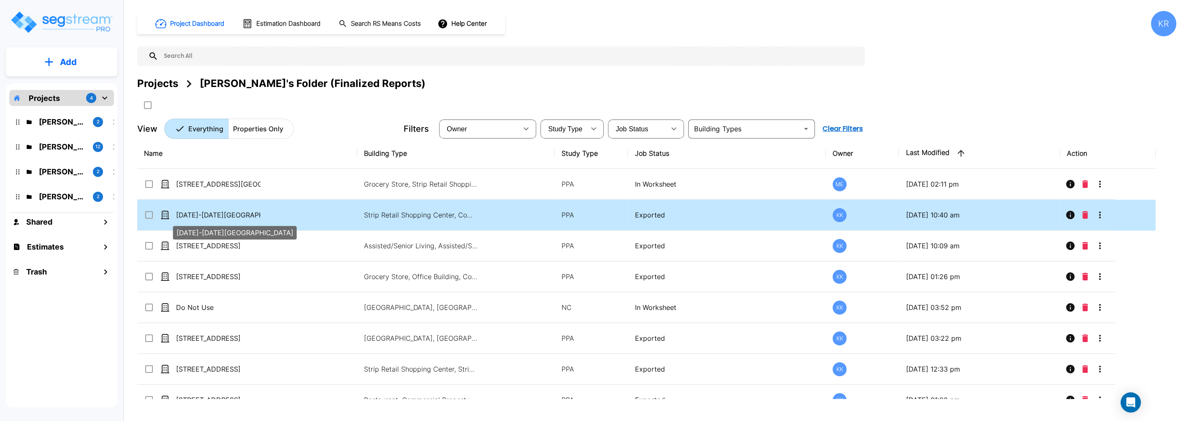
click at [229, 215] on p "[DATE]-[DATE][GEOGRAPHIC_DATA]" at bounding box center [218, 215] width 84 height 10
checkbox input "true"
click at [229, 215] on p "[DATE]-[DATE][GEOGRAPHIC_DATA]" at bounding box center [218, 215] width 84 height 10
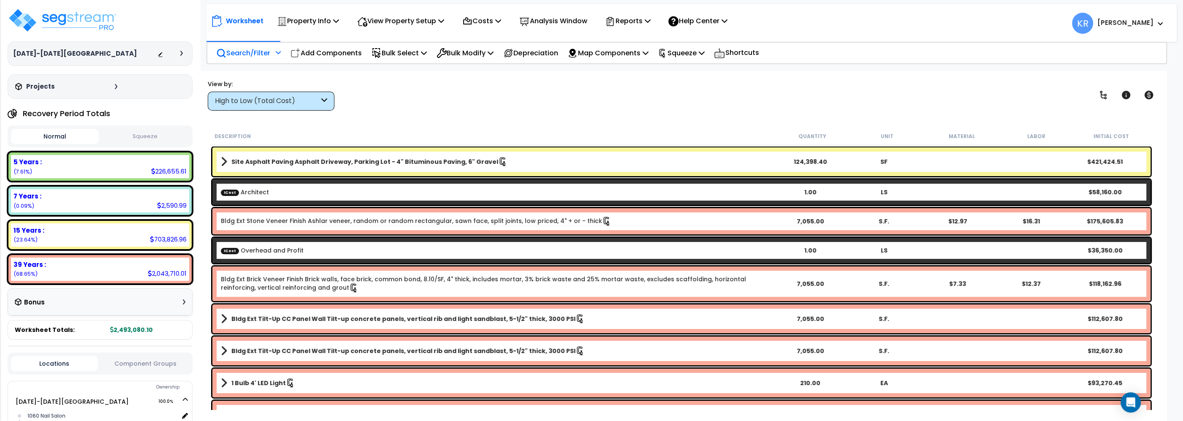
click at [252, 56] on p "Search/Filter" at bounding box center [243, 52] width 54 height 11
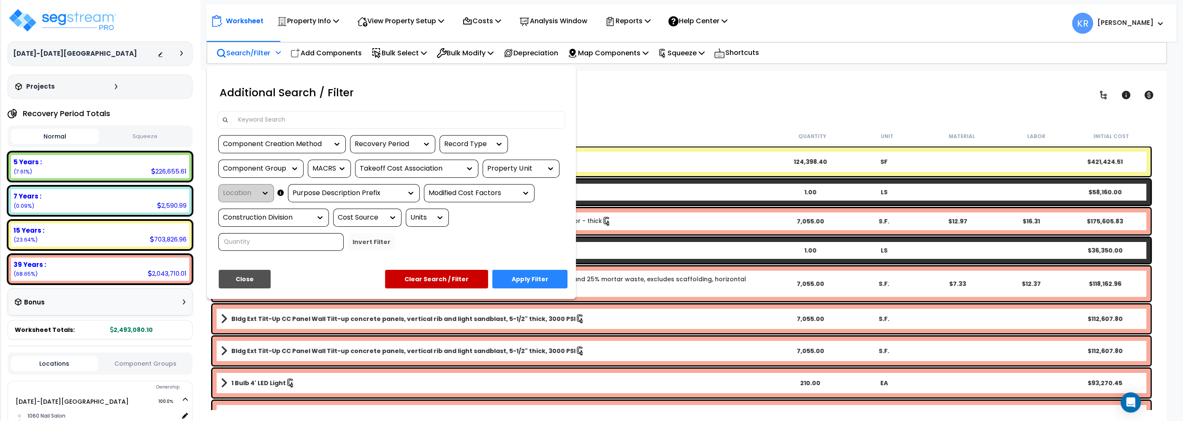
click at [270, 121] on input at bounding box center [397, 120] width 328 height 13
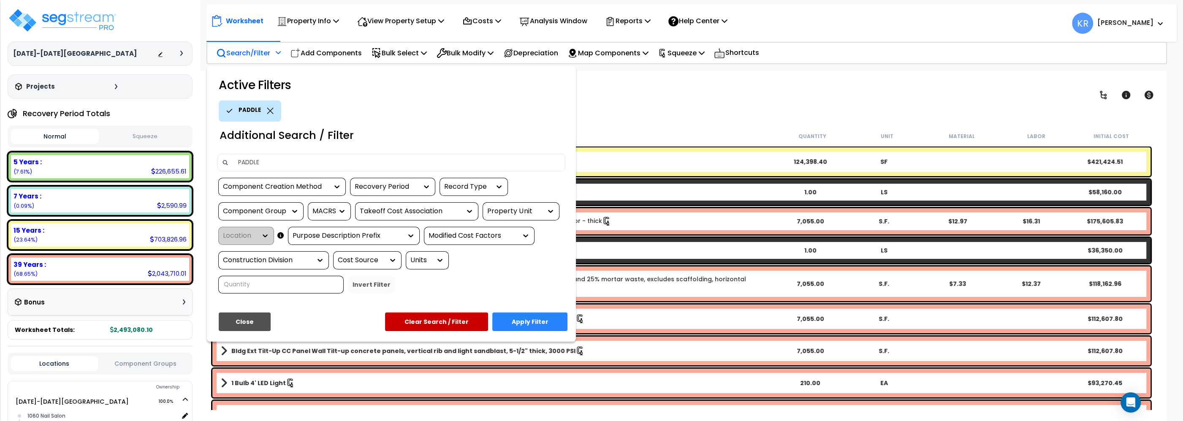
type input "PADDLE"
click at [520, 314] on button "Apply Filter" at bounding box center [529, 321] width 75 height 19
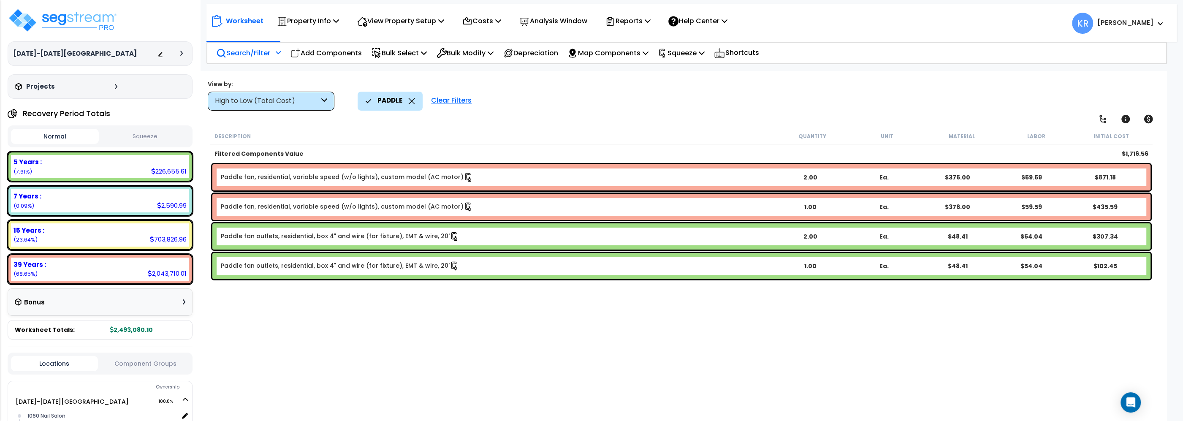
click at [349, 241] on div "Paddle fan outlets, residential, box 4" and wire (for fixture), EMT & wire, 20'…" at bounding box center [681, 236] width 938 height 26
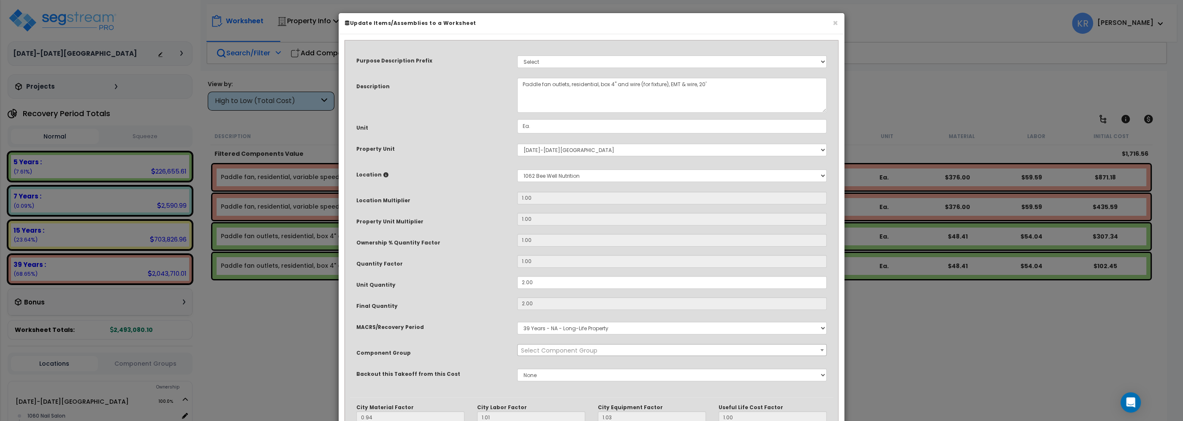
select select "56955"
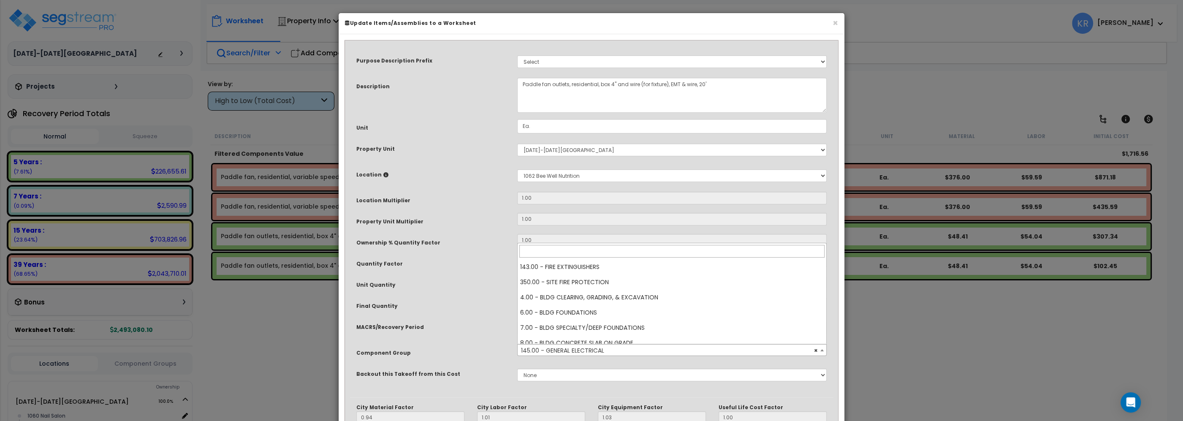
click at [571, 352] on span "× 145.00 - GENERAL ELECTRICAL" at bounding box center [671, 350] width 309 height 12
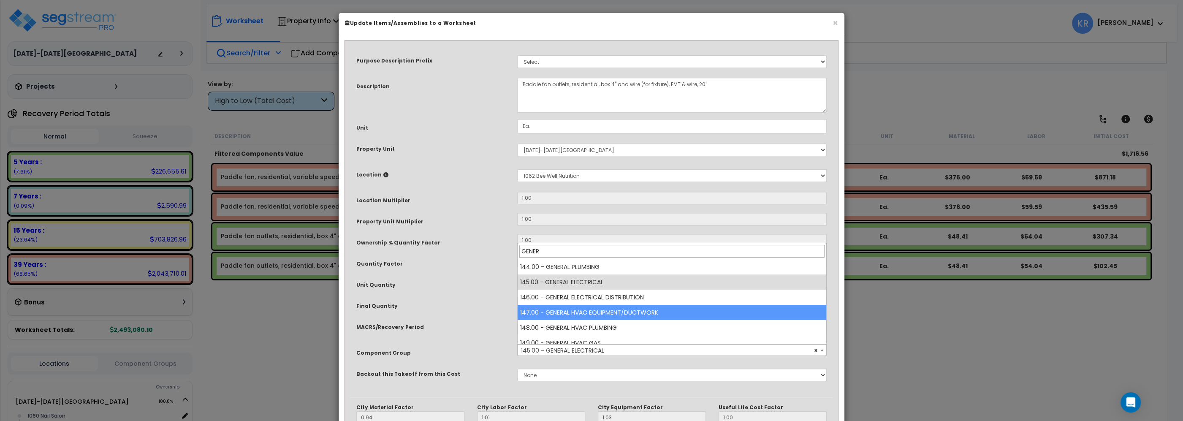
type input "GENER"
select select "56957"
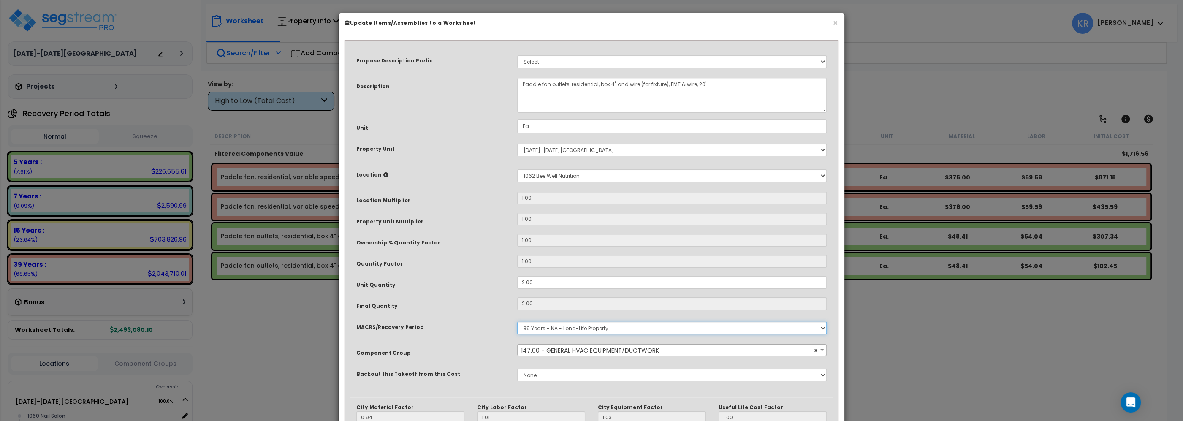
click at [517, 322] on select "Select MACRS/Recovery Period 5 Years - 57.0 - Distributive Trades & Services 5 …" at bounding box center [671, 328] width 309 height 13
click option "39 Years - NA - Long-Life Property" at bounding box center [0, 0] width 0 height 0
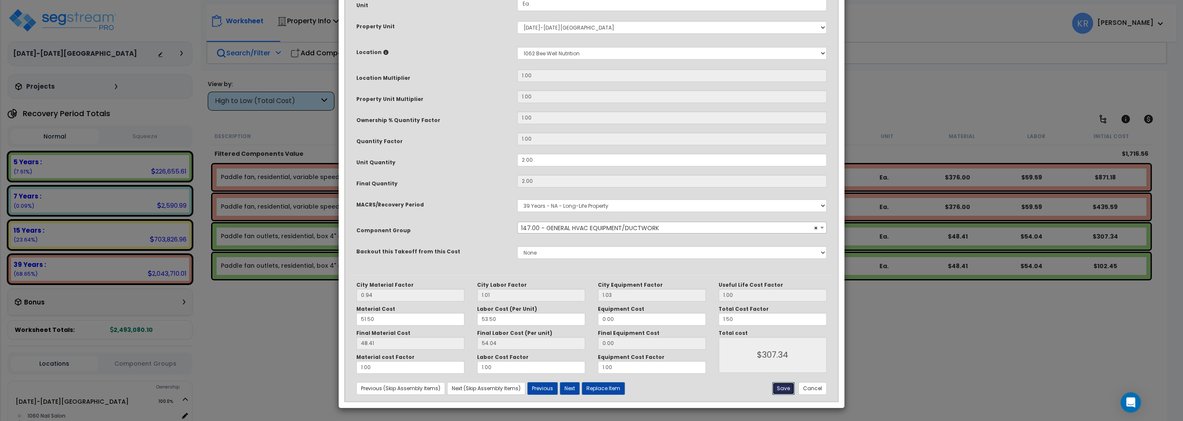
click at [783, 389] on button "Save" at bounding box center [783, 388] width 22 height 13
type input "307.34"
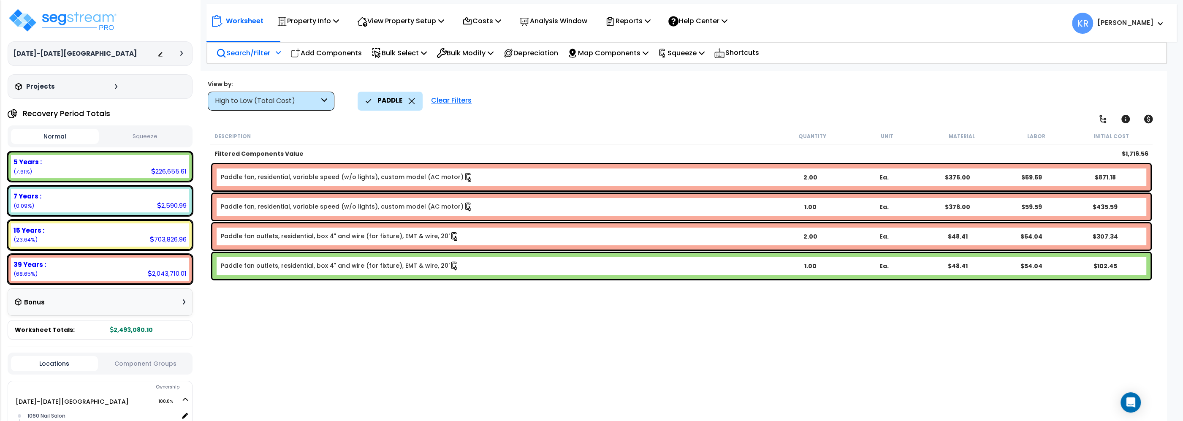
click at [289, 263] on link "Paddle fan outlets, residential, box 4" and wire (for fixture), EMT & wire, 20'" at bounding box center [340, 265] width 238 height 9
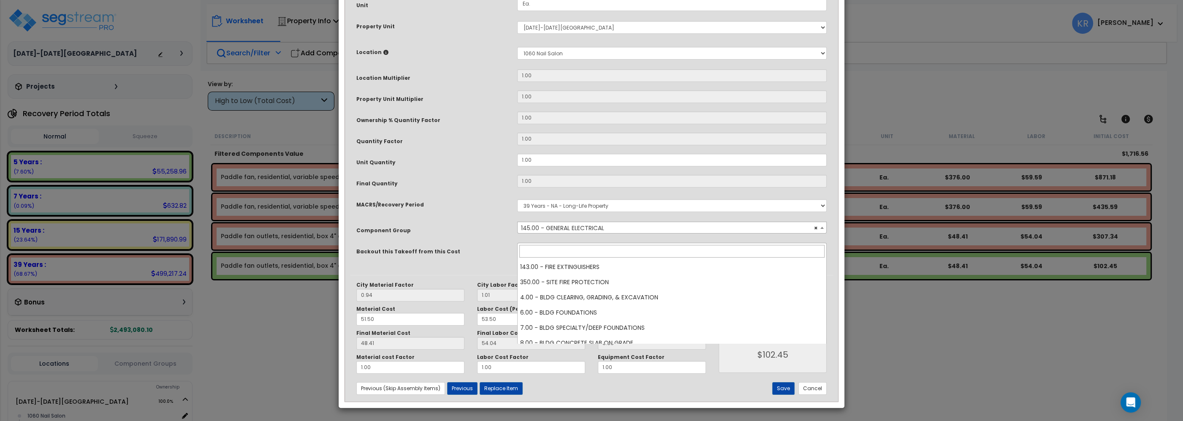
click at [546, 234] on span "× 145.00 - GENERAL ELECTRICAL" at bounding box center [671, 228] width 309 height 12
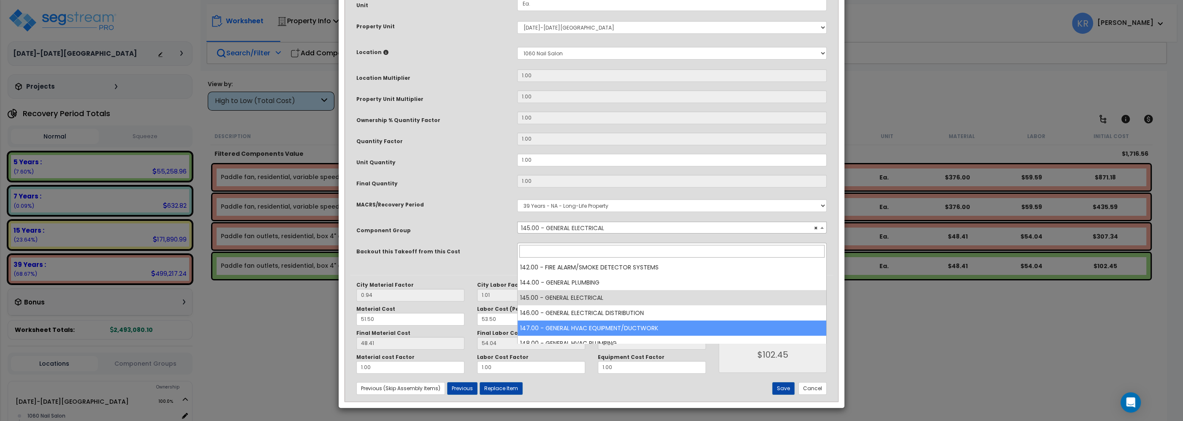
select select "56957"
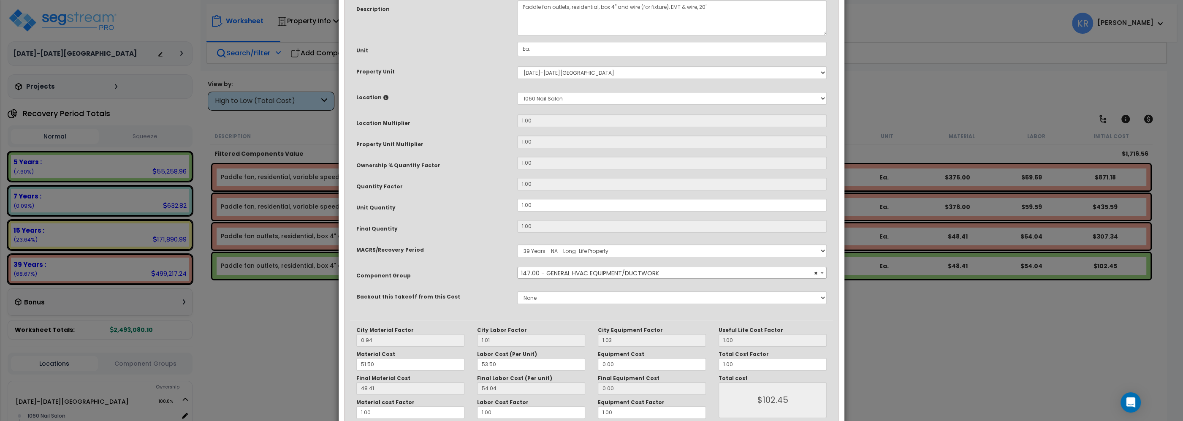
scroll to position [96, 0]
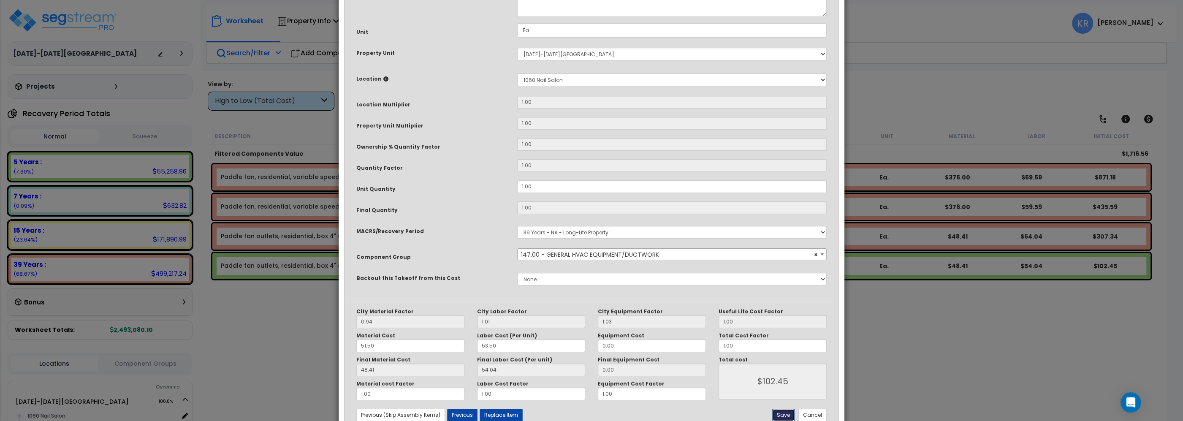
click at [781, 413] on button "Save" at bounding box center [783, 415] width 22 height 13
type input "102.45"
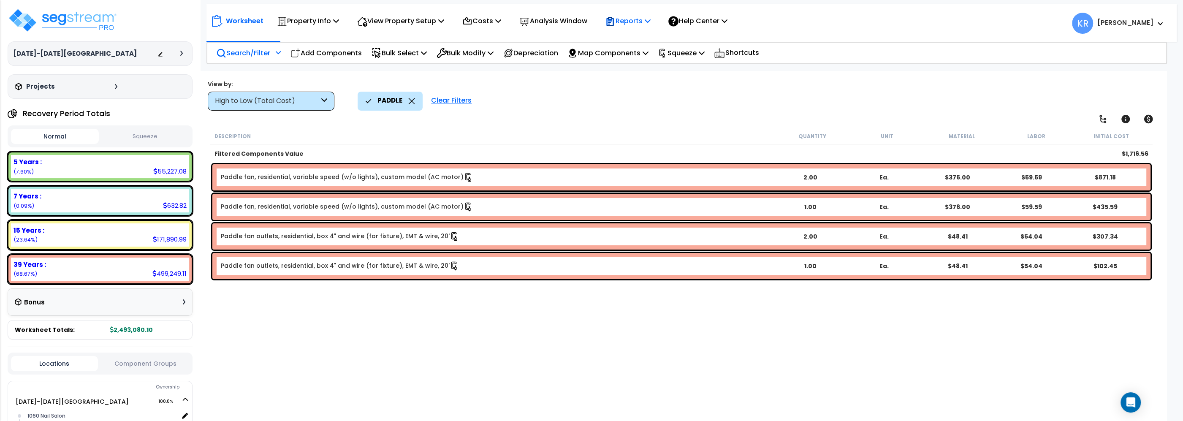
click at [628, 19] on p "Reports" at bounding box center [627, 20] width 45 height 11
click at [630, 40] on link "Get Report" at bounding box center [643, 40] width 84 height 17
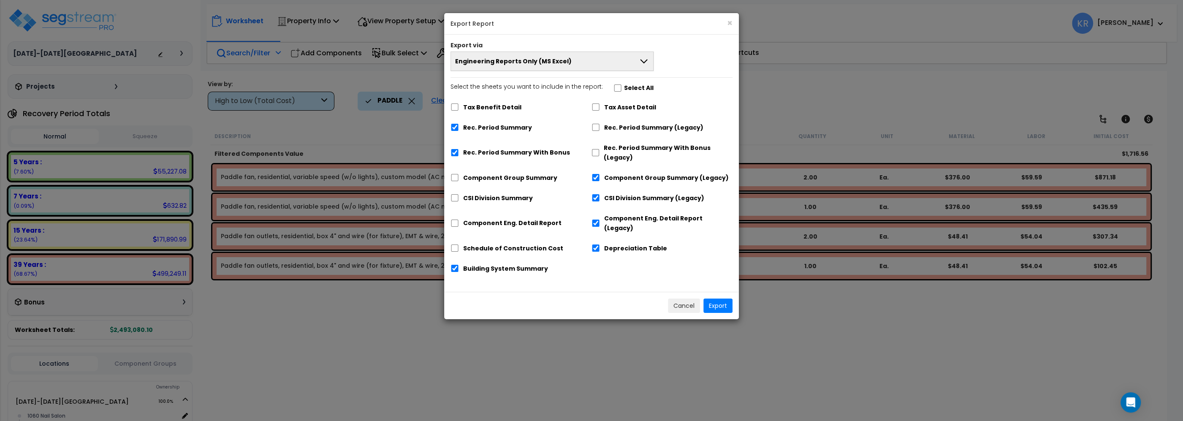
click at [460, 149] on div "Rec. Period Summary With Bonus" at bounding box center [520, 152] width 141 height 26
click at [460, 153] on div "Rec. Period Summary With Bonus" at bounding box center [520, 152] width 141 height 26
click at [450, 152] on div "Select the sheets you want to include in the report: Select All Tax Benefit Det…" at bounding box center [591, 181] width 295 height 198
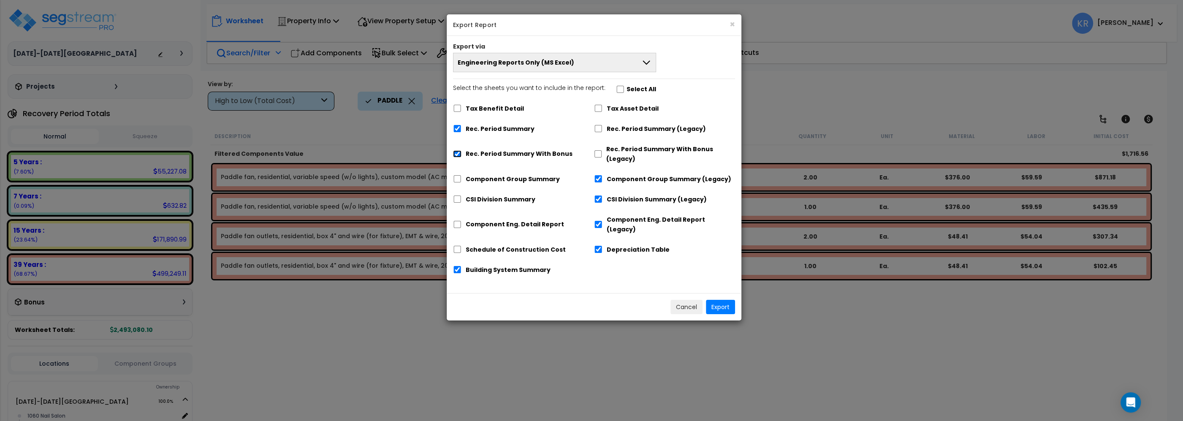
click at [455, 154] on input "Rec. Period Summary With Bonus" at bounding box center [457, 153] width 8 height 7
checkbox input "false"
drag, startPoint x: 598, startPoint y: 179, endPoint x: 598, endPoint y: 184, distance: 5.1
click at [598, 181] on input "Component Group Summary (Legacy)" at bounding box center [598, 178] width 8 height 7
checkbox input "false"
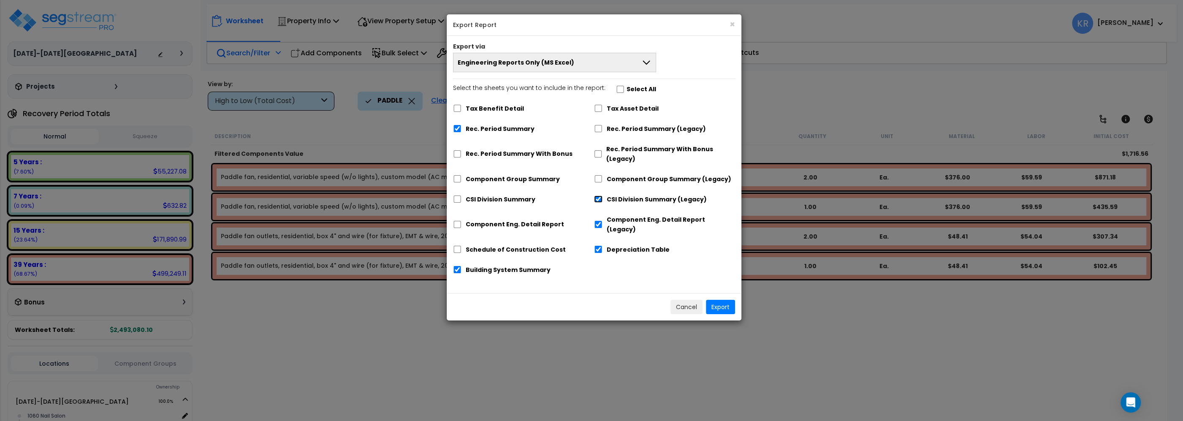
click at [599, 201] on input "CSI Division Summary (Legacy)" at bounding box center [598, 198] width 8 height 7
checkbox input "false"
drag, startPoint x: 598, startPoint y: 218, endPoint x: 597, endPoint y: 238, distance: 20.3
click at [598, 221] on input "Component Eng. Detail Report (Legacy)" at bounding box center [598, 224] width 8 height 7
checkbox input "false"
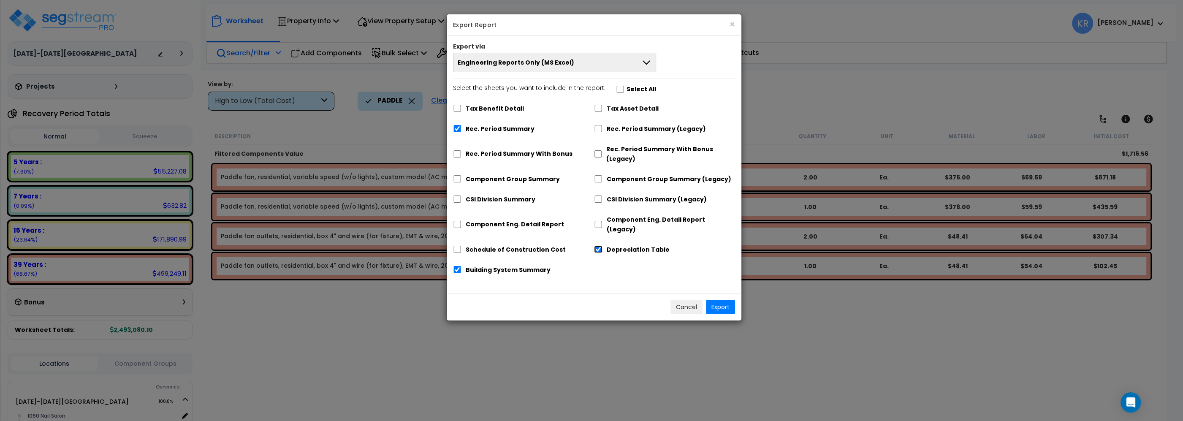
click at [597, 246] on input "Depreciation Table" at bounding box center [598, 249] width 8 height 7
checkbox input "false"
click at [455, 266] on input "Building System Summary" at bounding box center [457, 269] width 8 height 7
checkbox input "false"
click at [728, 300] on button "Export" at bounding box center [720, 307] width 29 height 14
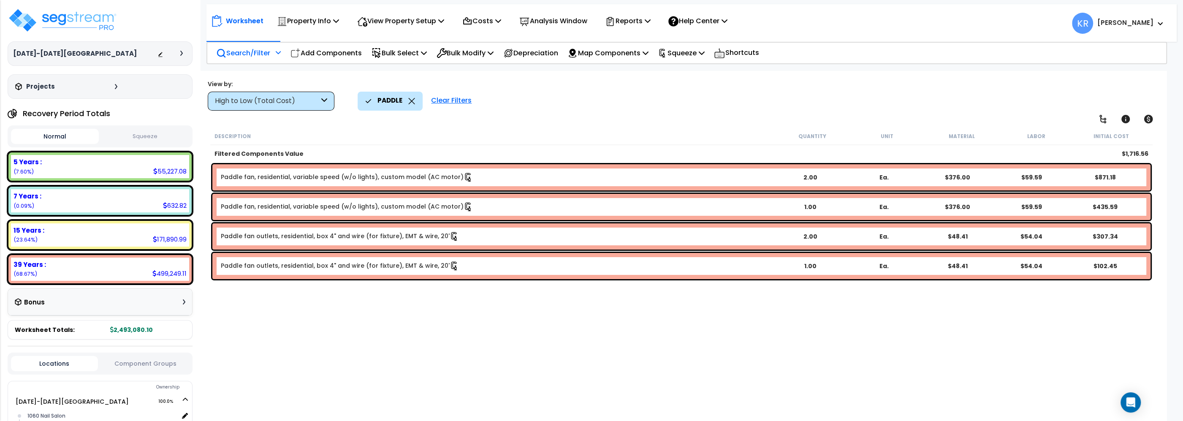
click at [971, 3] on html "We are Building your Property. So please grab a coffee and let us do the heavy …" at bounding box center [591, 210] width 1183 height 421
click at [641, 27] on p "Reports" at bounding box center [627, 20] width 45 height 11
click at [638, 36] on link "Get Report" at bounding box center [643, 40] width 84 height 17
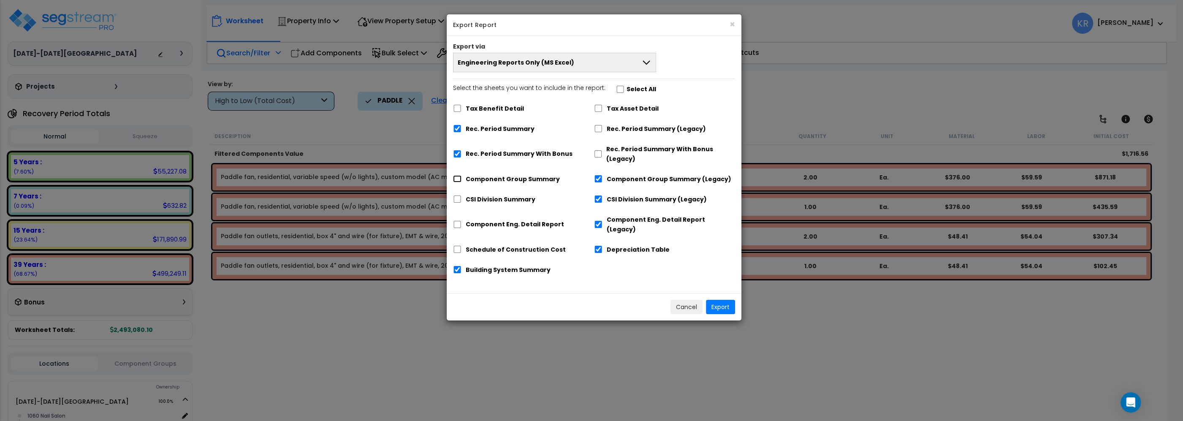
click at [458, 181] on input "Component Group Summary" at bounding box center [457, 178] width 8 height 7
checkbox input "true"
checkbox input "false"
drag, startPoint x: 454, startPoint y: 200, endPoint x: 455, endPoint y: 224, distance: 24.1
click at [455, 202] on input "CSI Division Summary" at bounding box center [457, 198] width 8 height 7
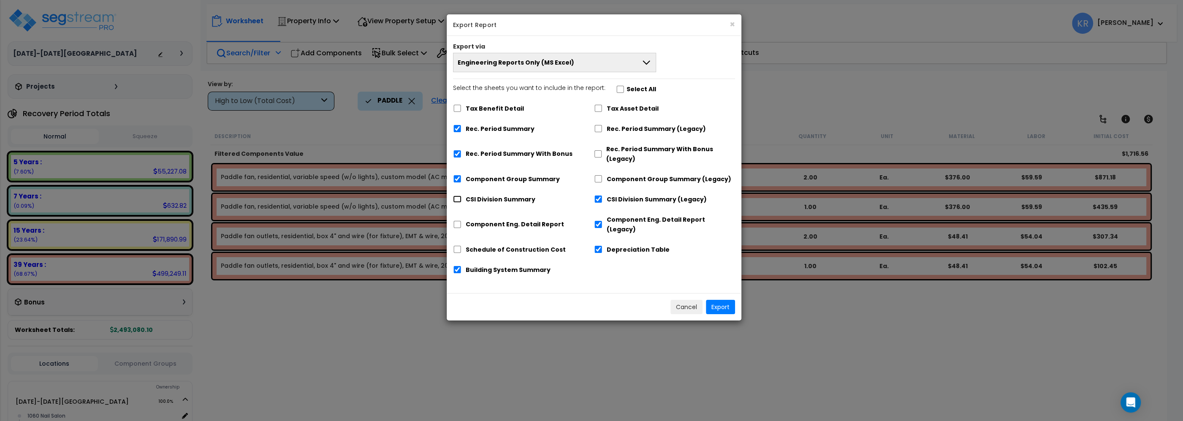
checkbox input "true"
checkbox input "false"
click at [456, 221] on input "Component Eng. Detail Report" at bounding box center [457, 224] width 8 height 7
checkbox input "true"
checkbox input "false"
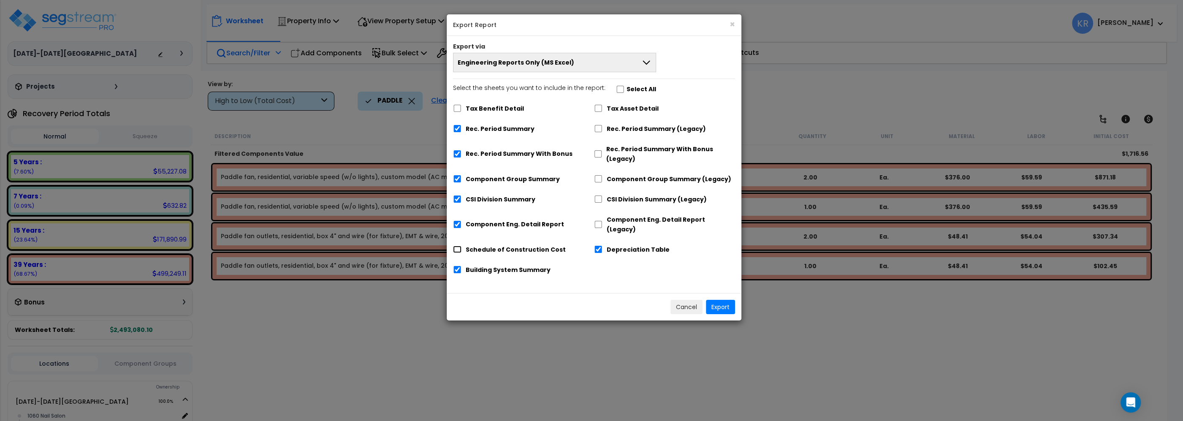
click at [456, 246] on input "Schedule of Construction Cost" at bounding box center [457, 249] width 8 height 7
checkbox input "true"
click at [727, 300] on button "Export" at bounding box center [720, 307] width 29 height 14
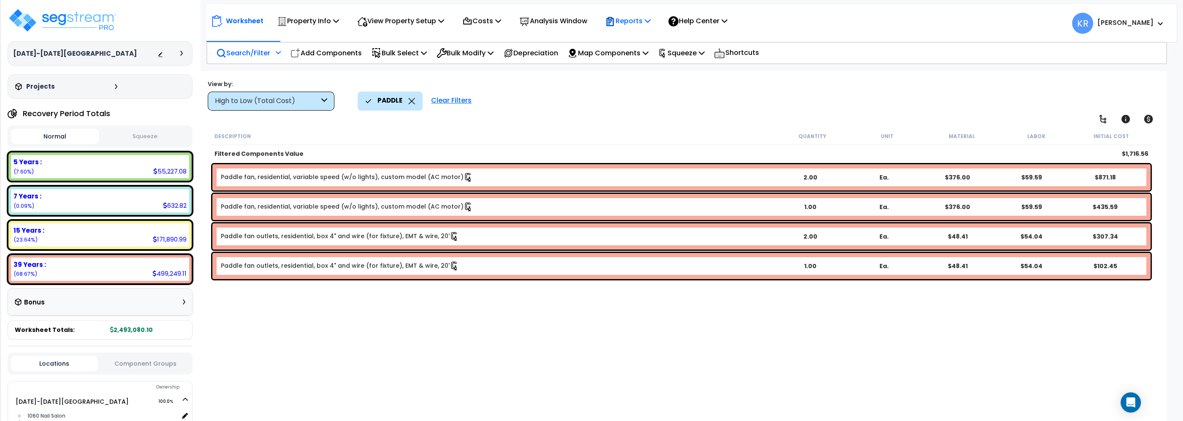
click at [650, 23] on p "Reports" at bounding box center [627, 20] width 45 height 11
click at [624, 47] on link "Get Report" at bounding box center [643, 40] width 84 height 17
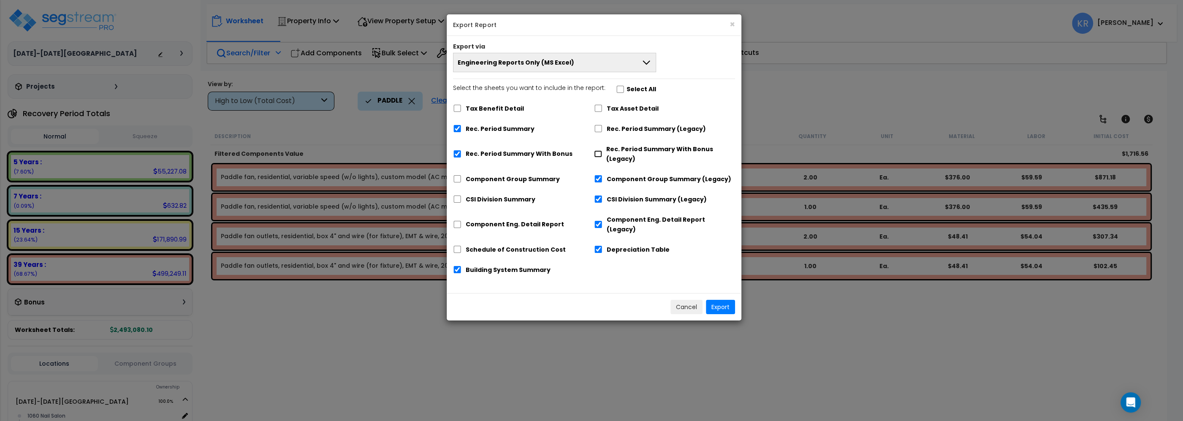
drag, startPoint x: 599, startPoint y: 156, endPoint x: 600, endPoint y: 134, distance: 21.5
click at [599, 152] on input "Rec. Period Summary With Bonus (Legacy)" at bounding box center [598, 153] width 8 height 7
checkbox input "true"
checkbox input "false"
click at [599, 130] on input "Rec. Period Summary (Legacy)" at bounding box center [598, 128] width 8 height 7
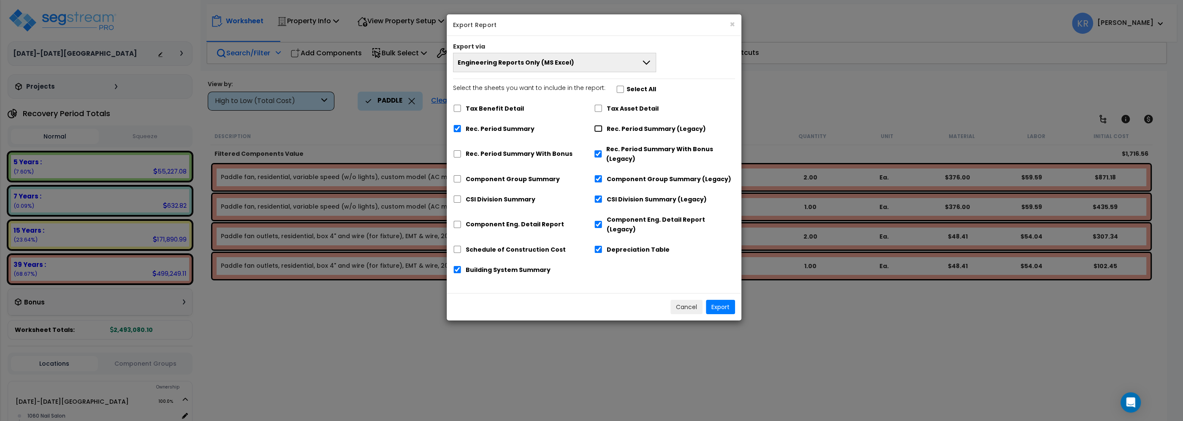
checkbox input "true"
checkbox input "false"
click at [460, 266] on input "Building System Summary" at bounding box center [457, 269] width 8 height 7
checkbox input "false"
click at [723, 300] on button "Export" at bounding box center [720, 307] width 29 height 14
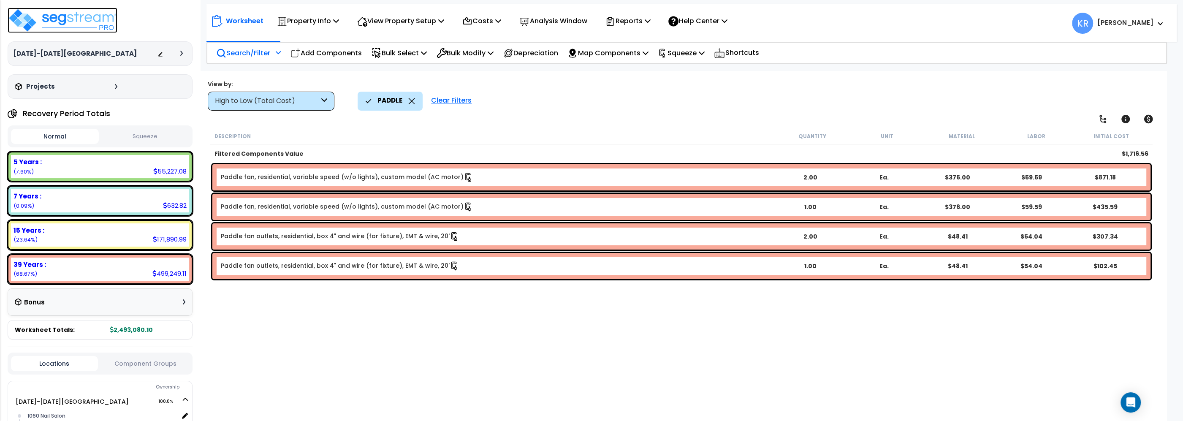
click at [48, 17] on img at bounding box center [63, 20] width 110 height 25
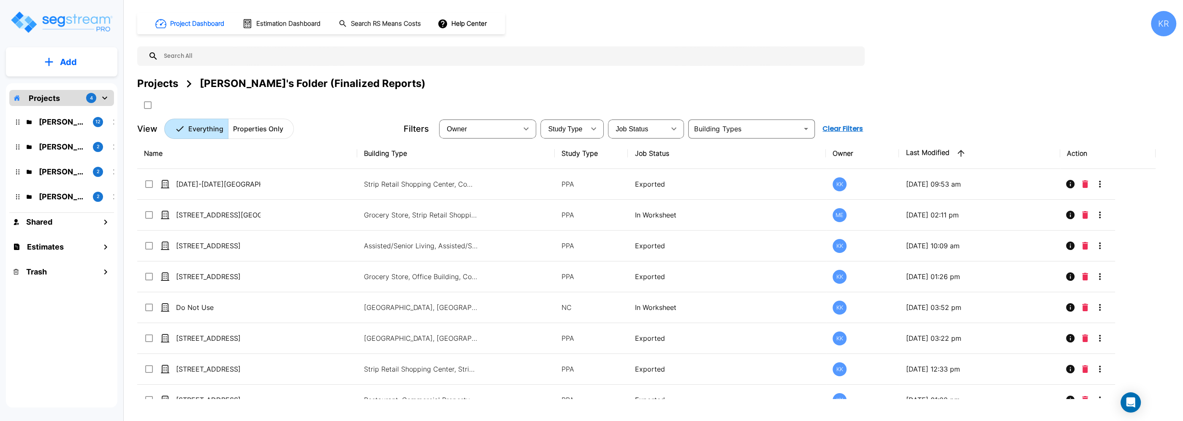
click at [53, 23] on img "mailbox folders" at bounding box center [61, 22] width 103 height 24
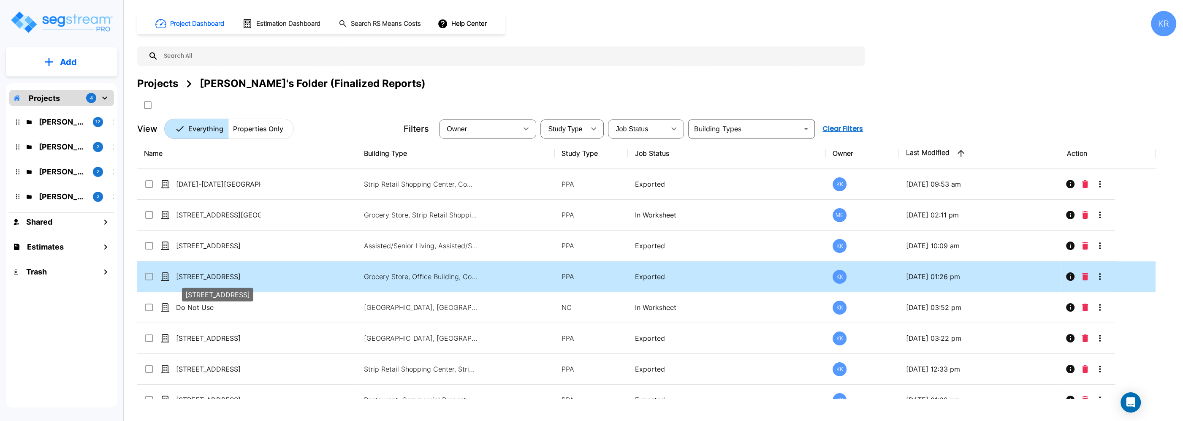
click at [205, 277] on p "[STREET_ADDRESS]" at bounding box center [218, 276] width 84 height 10
checkbox input "true"
click at [205, 277] on p "[STREET_ADDRESS]" at bounding box center [218, 276] width 84 height 10
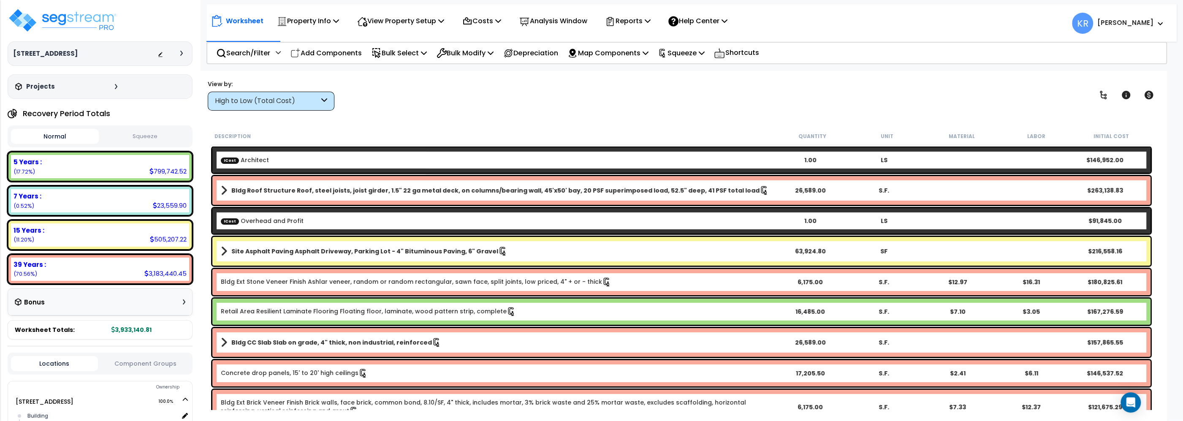
click at [246, 102] on div "High to Low (Total Cost)" at bounding box center [267, 101] width 104 height 10
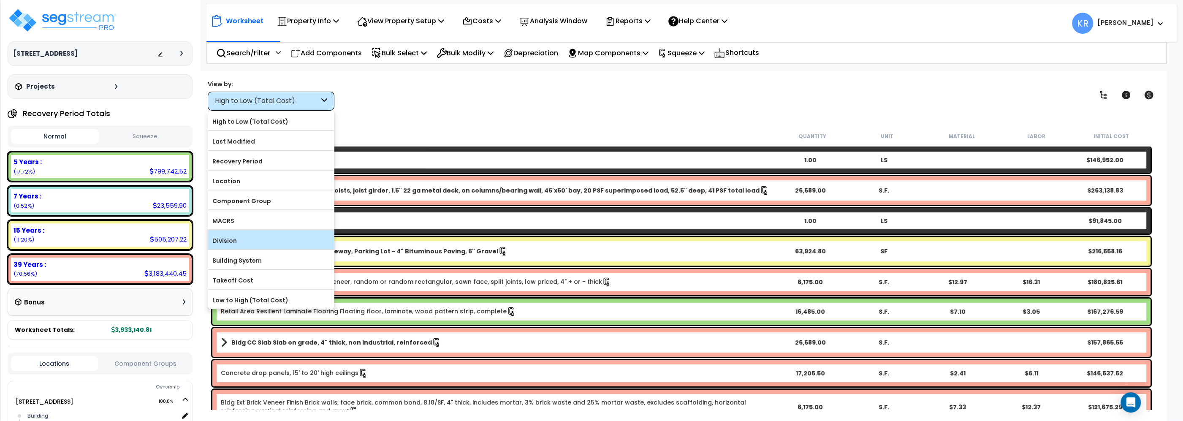
click at [249, 241] on label "Division" at bounding box center [271, 240] width 126 height 13
click at [0, 0] on input "Division" at bounding box center [0, 0] width 0 height 0
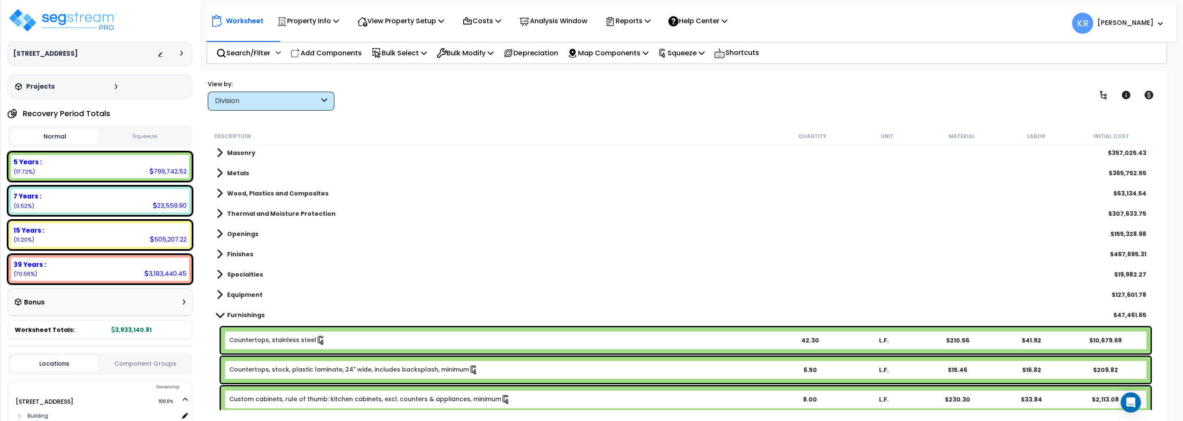
scroll to position [96, 0]
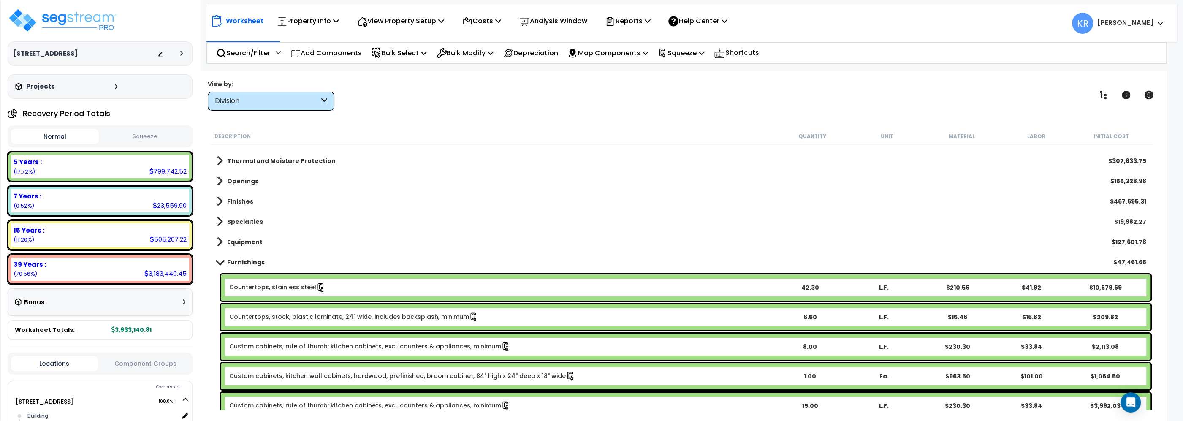
click at [233, 263] on b "Furnishings" at bounding box center [246, 262] width 38 height 8
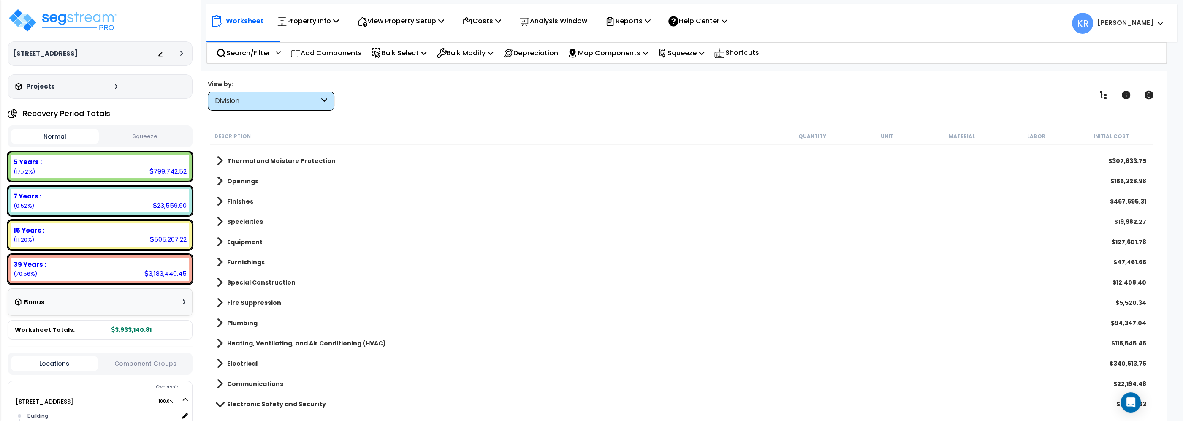
click at [233, 339] on b "Heating, Ventilating, and Air Conditioning (HVAC)" at bounding box center [306, 343] width 159 height 8
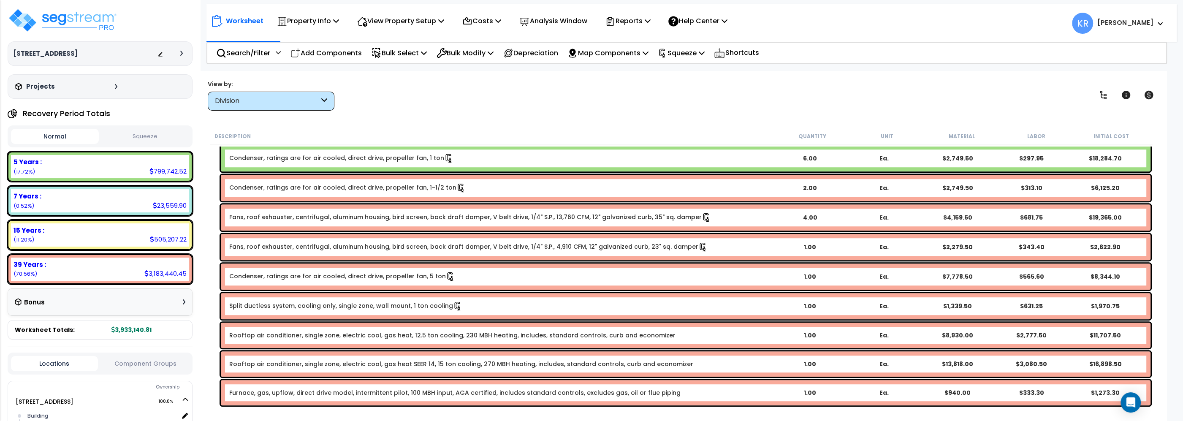
scroll to position [769, 0]
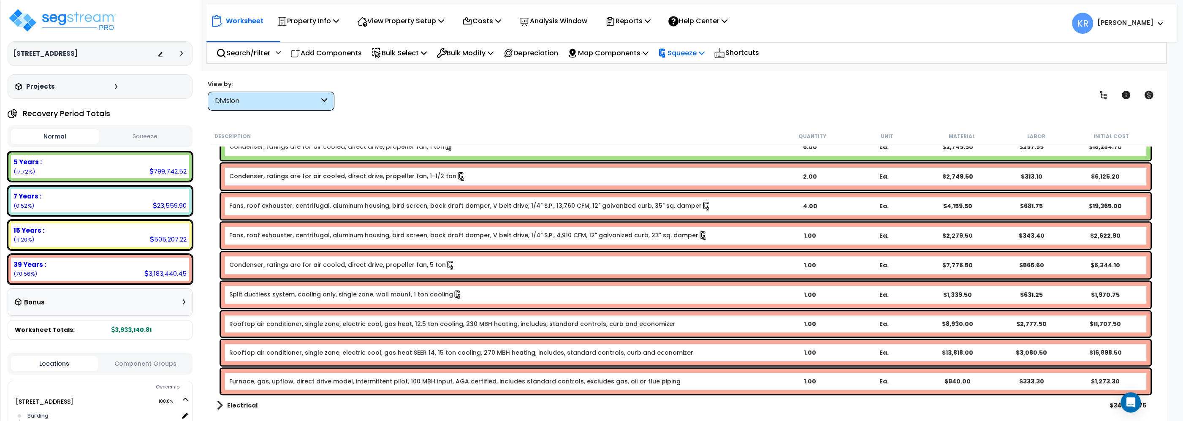
click at [704, 46] on div "Squeeze" at bounding box center [681, 53] width 46 height 20
click at [691, 88] on link "Reset Squeeze" at bounding box center [695, 89] width 84 height 17
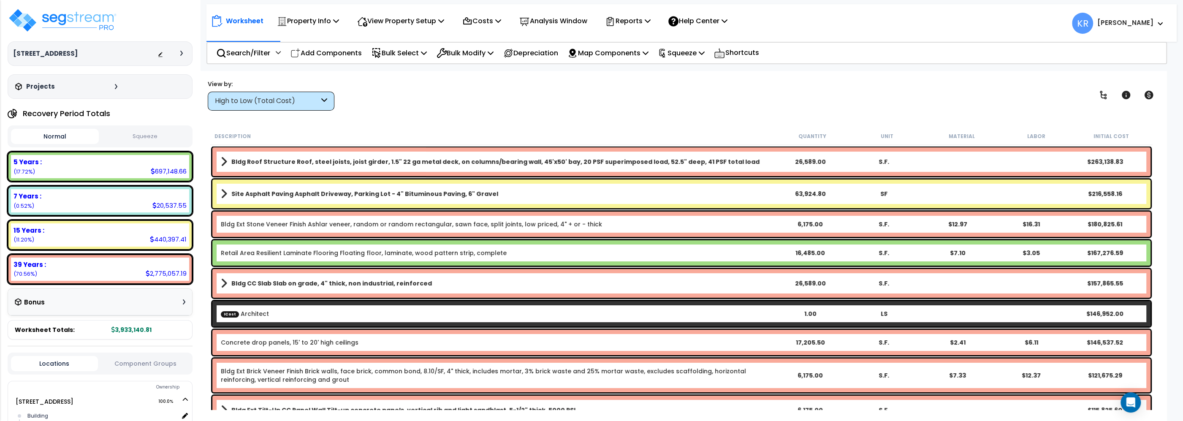
click at [242, 105] on div "High to Low (Total Cost)" at bounding box center [267, 101] width 104 height 10
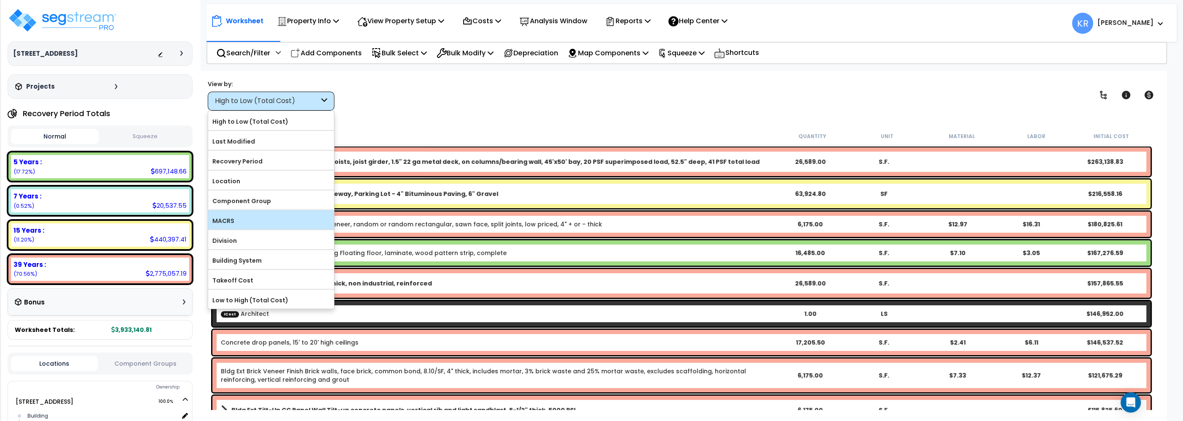
click at [239, 219] on label "MACRS" at bounding box center [271, 220] width 126 height 13
click at [0, 0] on input "MACRS" at bounding box center [0, 0] width 0 height 0
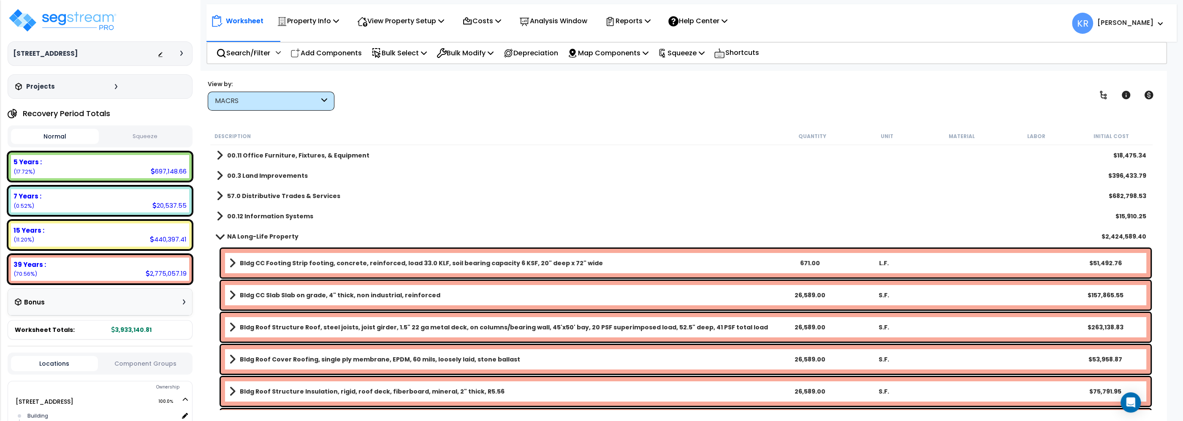
click at [256, 154] on b "00.11 Office Furniture, Fixtures, & Equipment" at bounding box center [298, 155] width 142 height 8
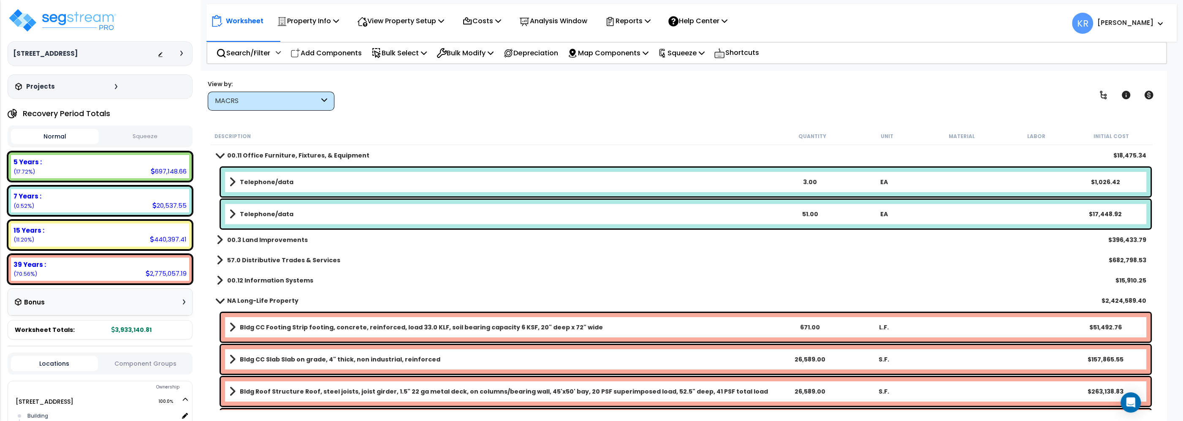
click at [256, 154] on b "00.11 Office Furniture, Fixtures, & Equipment" at bounding box center [298, 155] width 142 height 8
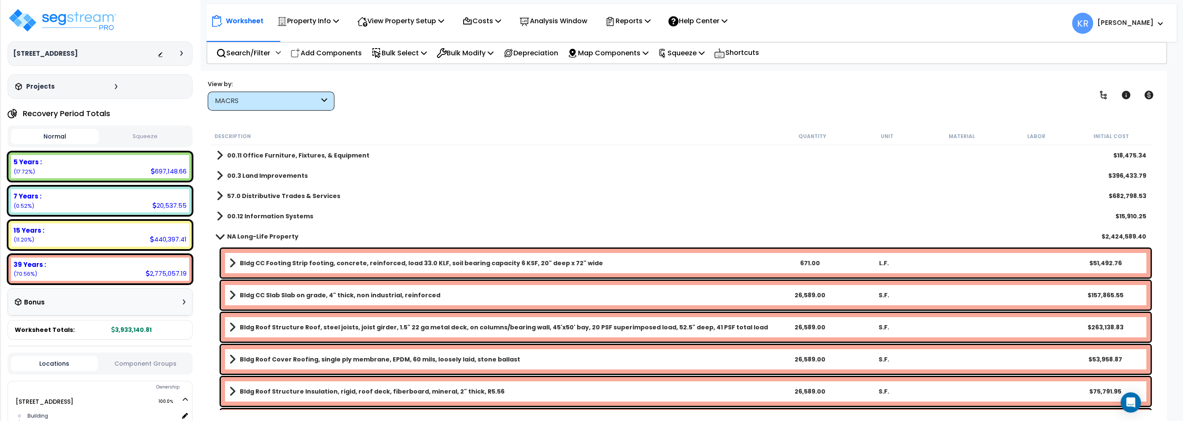
click at [264, 175] on b "00.3 Land Improvements" at bounding box center [267, 175] width 81 height 8
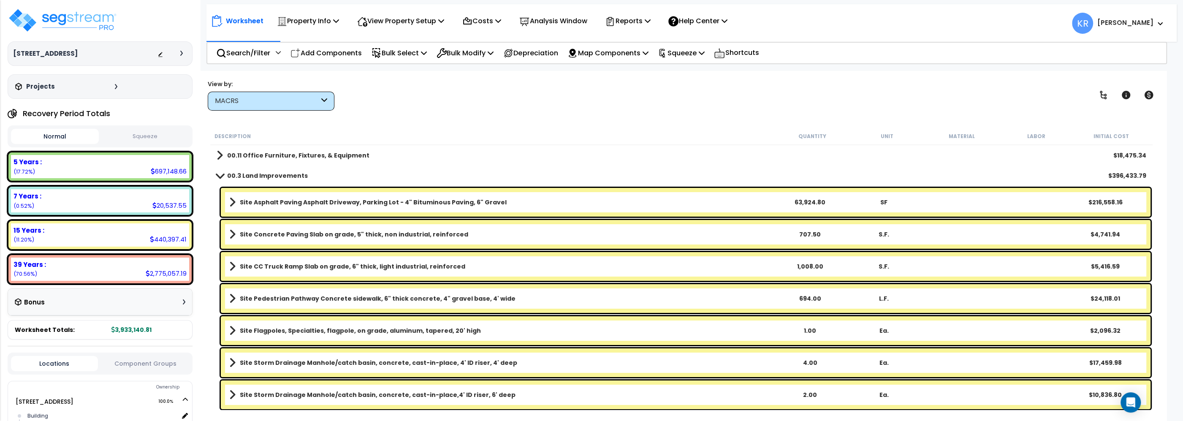
click at [264, 175] on b "00.3 Land Improvements" at bounding box center [267, 175] width 81 height 8
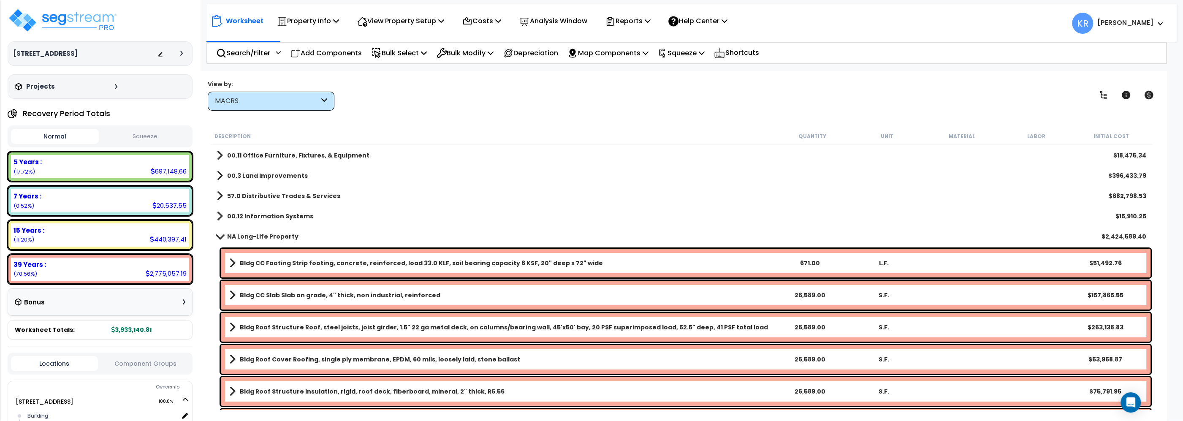
click at [272, 217] on b "00.12 Information Systems" at bounding box center [270, 216] width 86 height 8
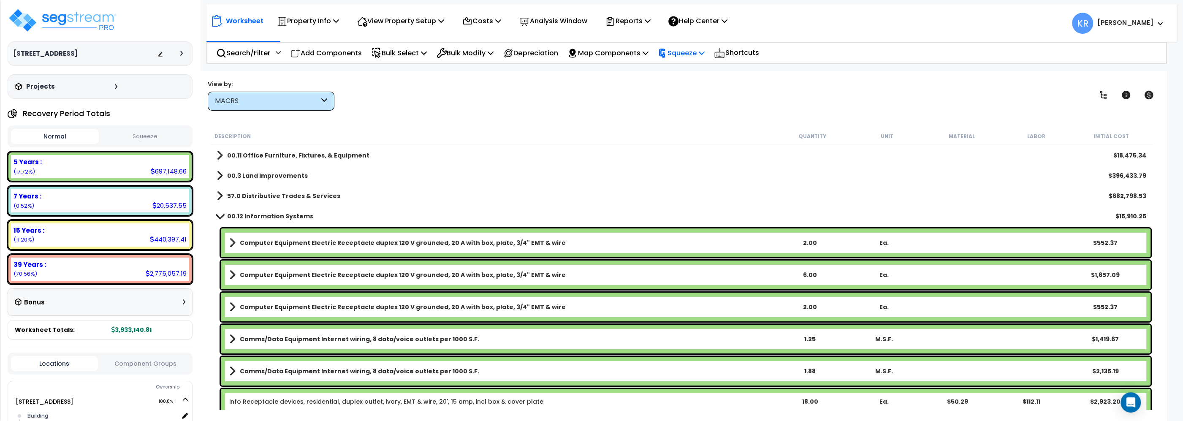
click at [679, 56] on p "Squeeze" at bounding box center [681, 52] width 46 height 11
click at [680, 73] on link "Squeeze" at bounding box center [695, 71] width 84 height 17
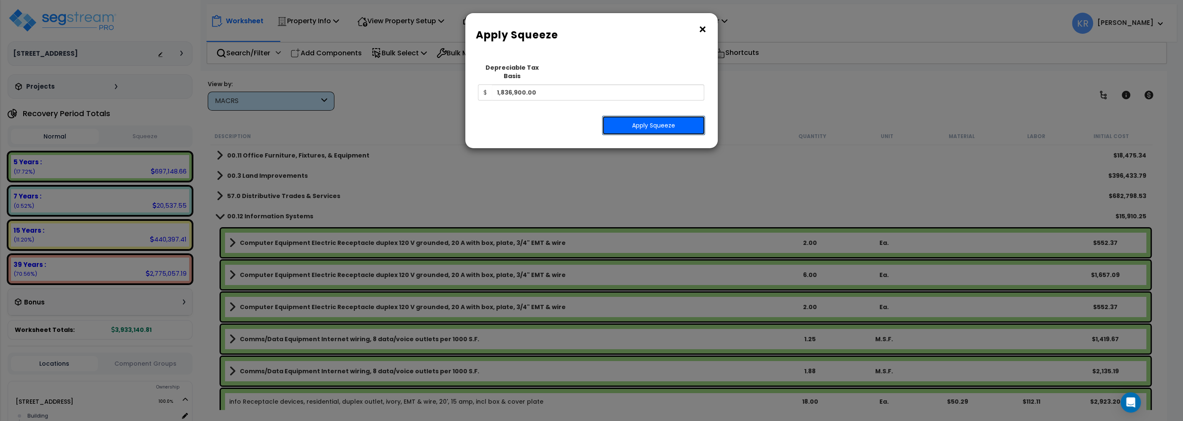
click at [639, 118] on button "Apply Squeeze" at bounding box center [653, 125] width 103 height 19
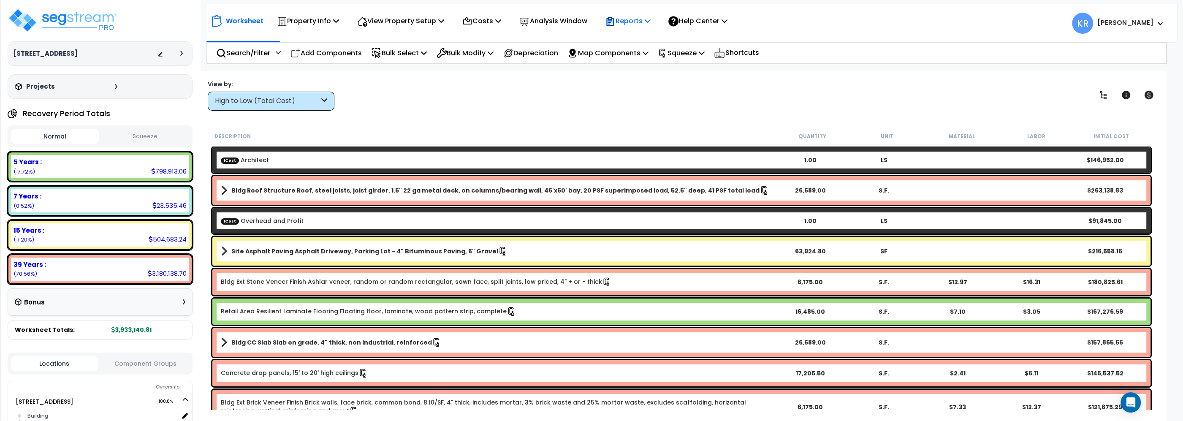
click at [650, 21] on p "Reports" at bounding box center [627, 20] width 45 height 11
click at [629, 43] on link "Get Report" at bounding box center [643, 40] width 84 height 17
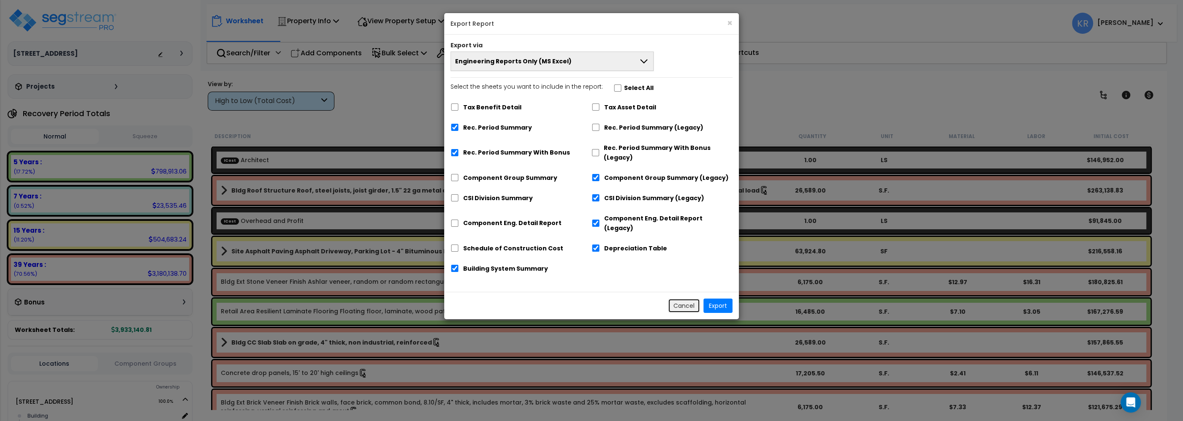
click at [690, 298] on button "Cancel" at bounding box center [684, 305] width 32 height 14
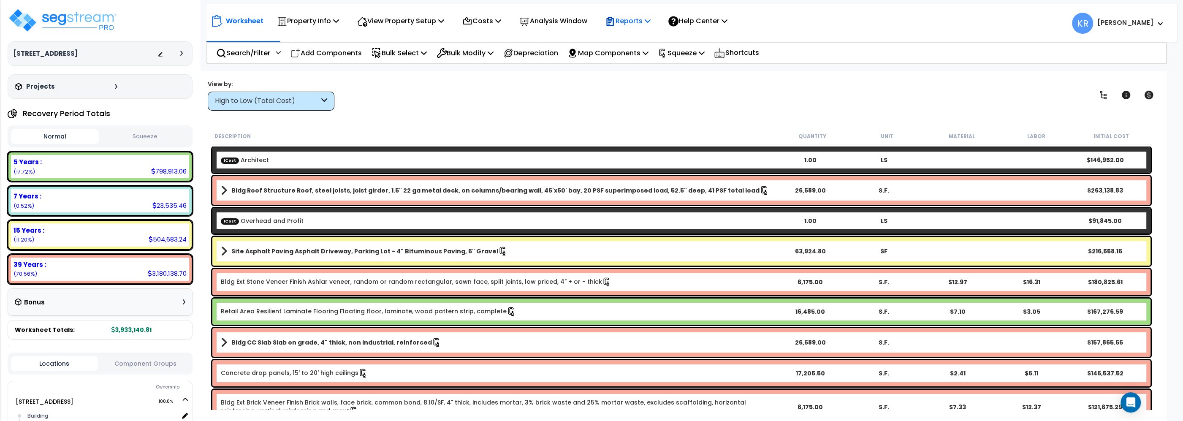
click at [633, 21] on p "Reports" at bounding box center [627, 20] width 45 height 11
click at [639, 41] on link "Get Report" at bounding box center [643, 40] width 84 height 17
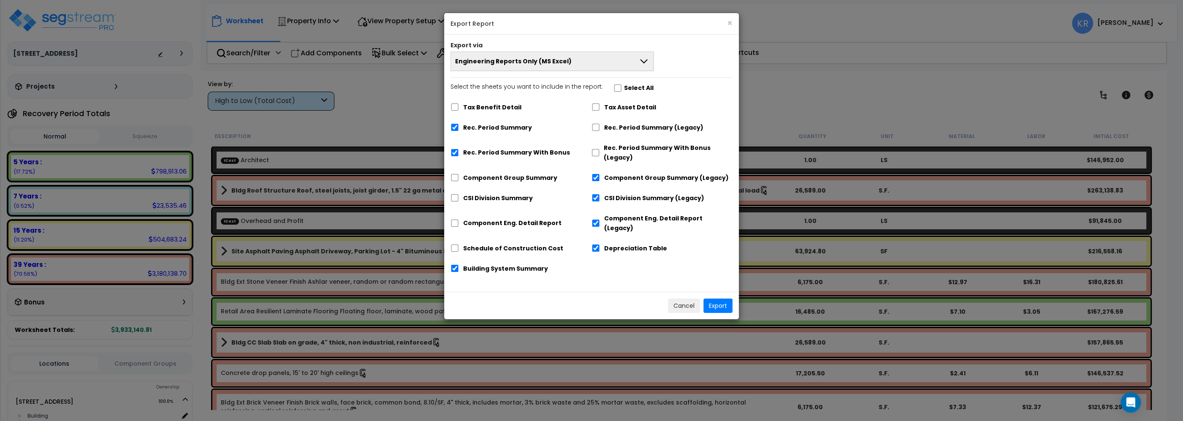
click at [460, 180] on div "Component Group Summary" at bounding box center [520, 177] width 141 height 16
click at [454, 150] on input "Rec. Period Summary With Bonus" at bounding box center [454, 152] width 8 height 7
checkbox input "false"
click at [455, 130] on input "Rec. Period Summary" at bounding box center [454, 127] width 8 height 7
checkbox input "false"
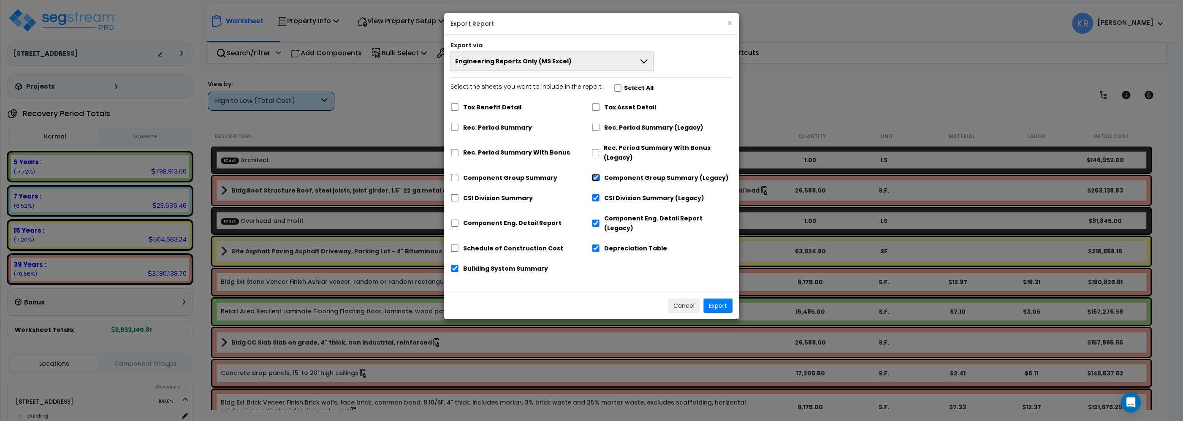
click at [595, 175] on input "Component Group Summary (Legacy)" at bounding box center [595, 177] width 8 height 7
checkbox input "false"
click at [598, 128] on input "Rec. Period Summary (Legacy)" at bounding box center [595, 127] width 8 height 7
checkbox input "true"
click at [596, 197] on input "CSI Division Summary (Legacy)" at bounding box center [595, 197] width 8 height 7
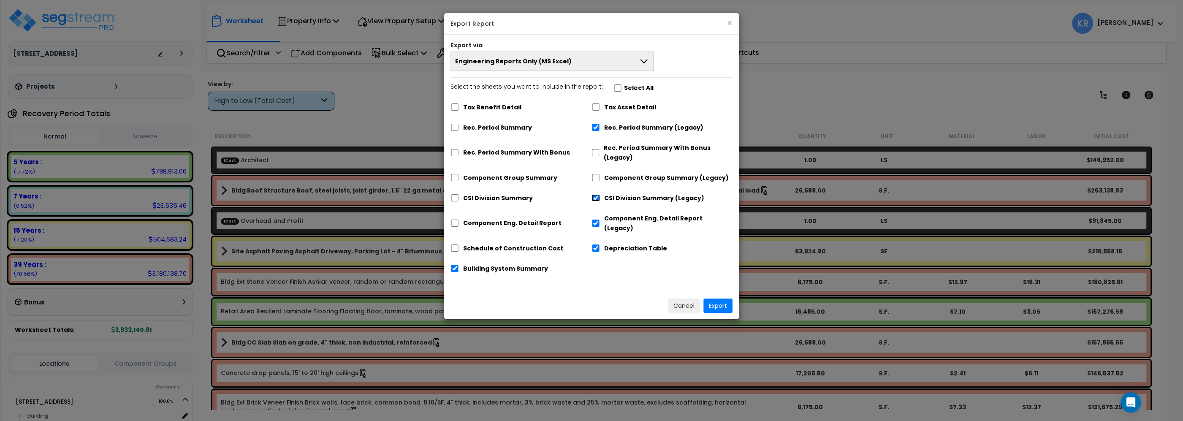
checkbox input "false"
click at [595, 214] on div "Component Eng. Detail Report (Legacy)" at bounding box center [661, 222] width 141 height 26
click at [595, 221] on input "Component Eng. Detail Report (Legacy)" at bounding box center [595, 222] width 8 height 7
checkbox input "false"
click at [596, 244] on input "Depreciation Table" at bounding box center [595, 247] width 8 height 7
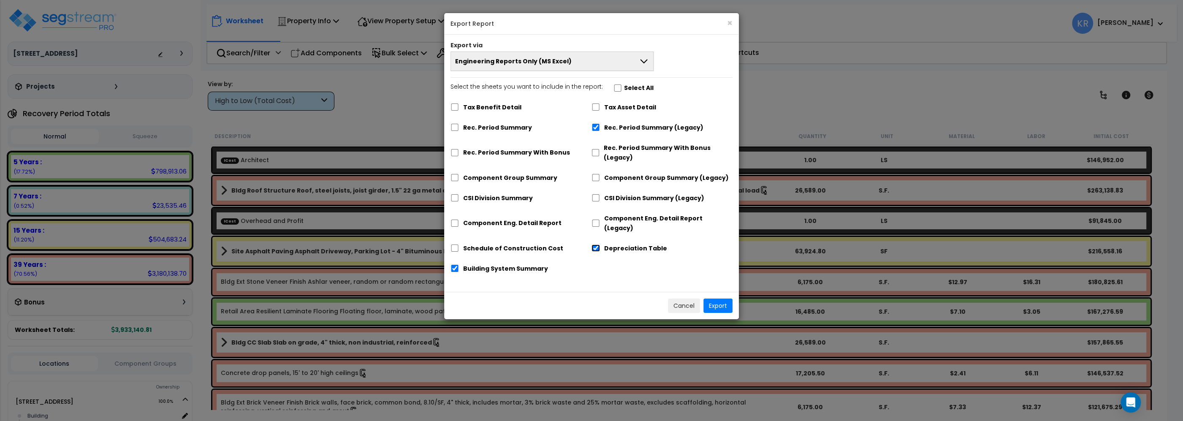
checkbox input "false"
click at [454, 265] on input "Building System Summary" at bounding box center [454, 268] width 8 height 7
checkbox input "false"
click at [714, 298] on button "Export" at bounding box center [717, 305] width 29 height 14
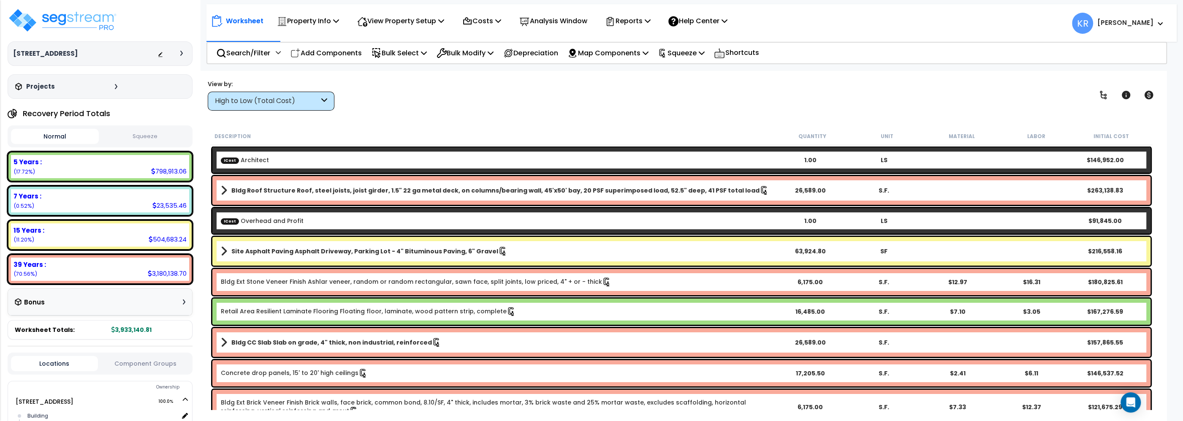
click at [1027, 0] on html "We are Building your Property. So please grab a coffee and let us do the heavy …" at bounding box center [591, 210] width 1183 height 421
click at [123, 139] on button "Squeeze" at bounding box center [145, 136] width 88 height 15
click at [77, 21] on img at bounding box center [63, 20] width 110 height 25
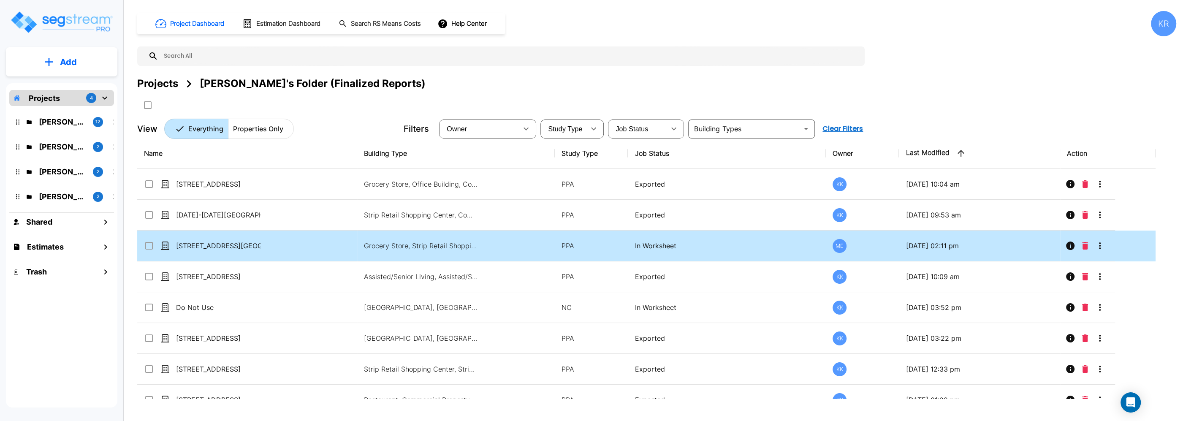
click at [203, 239] on td "[STREET_ADDRESS][GEOGRAPHIC_DATA][STREET_ADDRESS]" at bounding box center [247, 245] width 220 height 31
checkbox input "true"
click at [203, 239] on td "[STREET_ADDRESS][GEOGRAPHIC_DATA][STREET_ADDRESS]" at bounding box center [247, 245] width 220 height 31
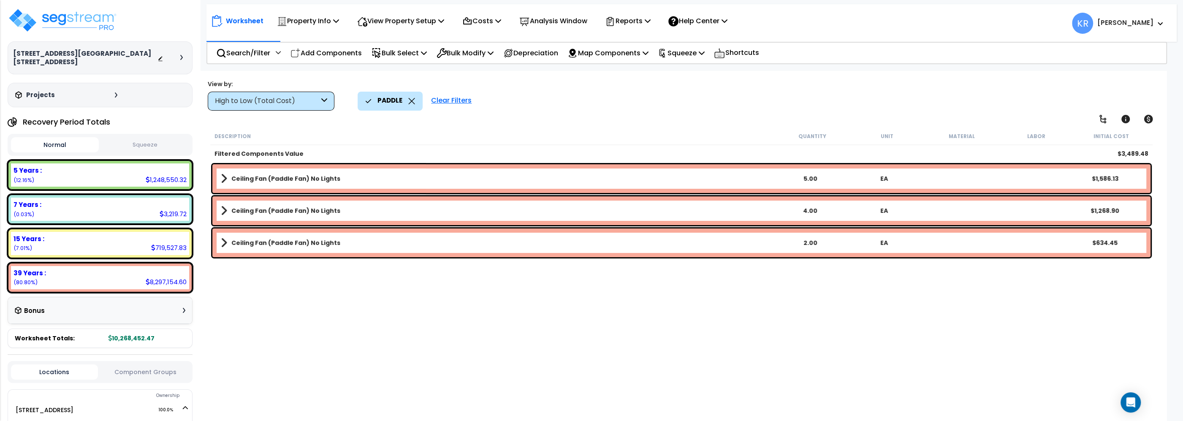
click at [440, 97] on div "Clear Filters" at bounding box center [451, 101] width 49 height 19
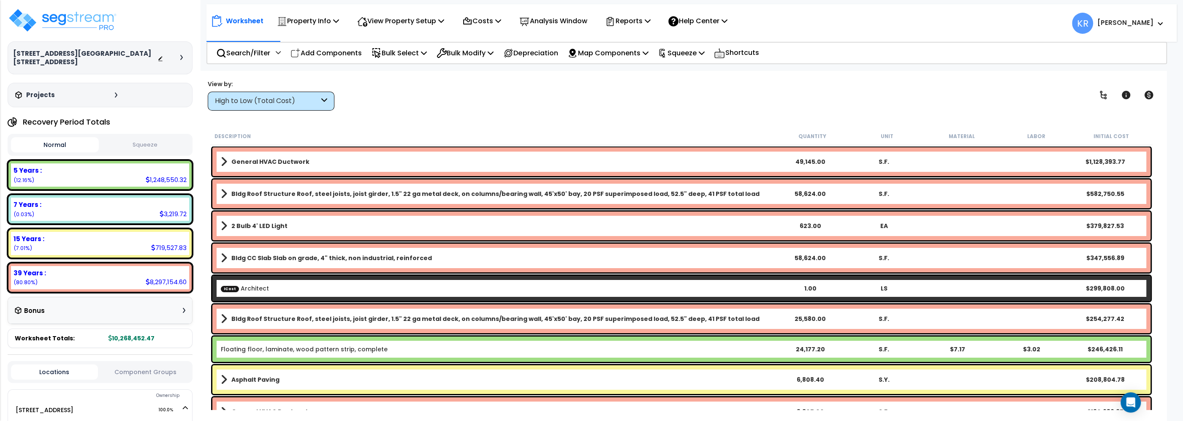
click at [276, 100] on div "High to Low (Total Cost)" at bounding box center [267, 101] width 104 height 10
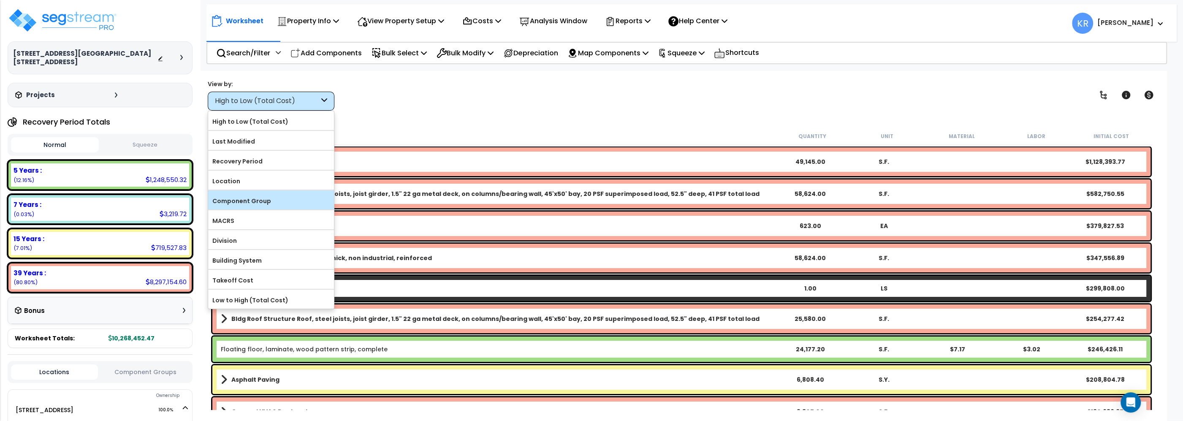
click at [247, 198] on label "Component Group" at bounding box center [271, 201] width 126 height 13
click at [0, 0] on input "Component Group" at bounding box center [0, 0] width 0 height 0
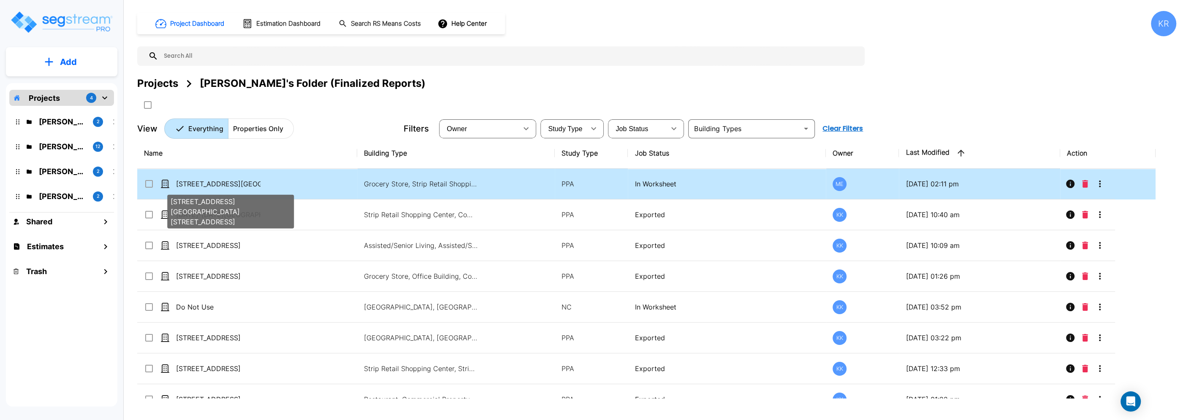
click at [197, 189] on p "[STREET_ADDRESS][GEOGRAPHIC_DATA][STREET_ADDRESS]" at bounding box center [218, 184] width 84 height 10
click at [215, 187] on p "[STREET_ADDRESS][GEOGRAPHIC_DATA][STREET_ADDRESS]" at bounding box center [218, 184] width 84 height 10
checkbox input "false"
click at [215, 187] on p "[STREET_ADDRESS][GEOGRAPHIC_DATA][STREET_ADDRESS]" at bounding box center [218, 184] width 84 height 10
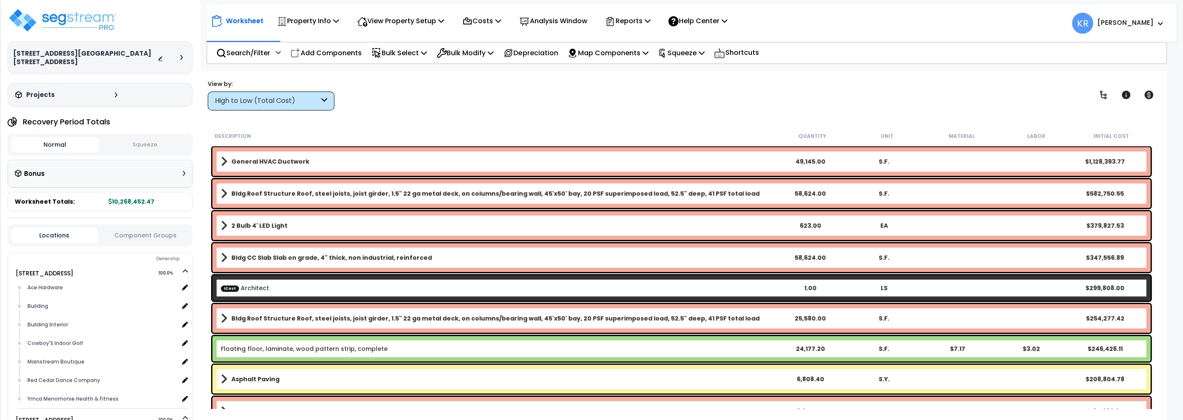
click at [268, 100] on div "High to Low (Total Cost)" at bounding box center [267, 101] width 104 height 10
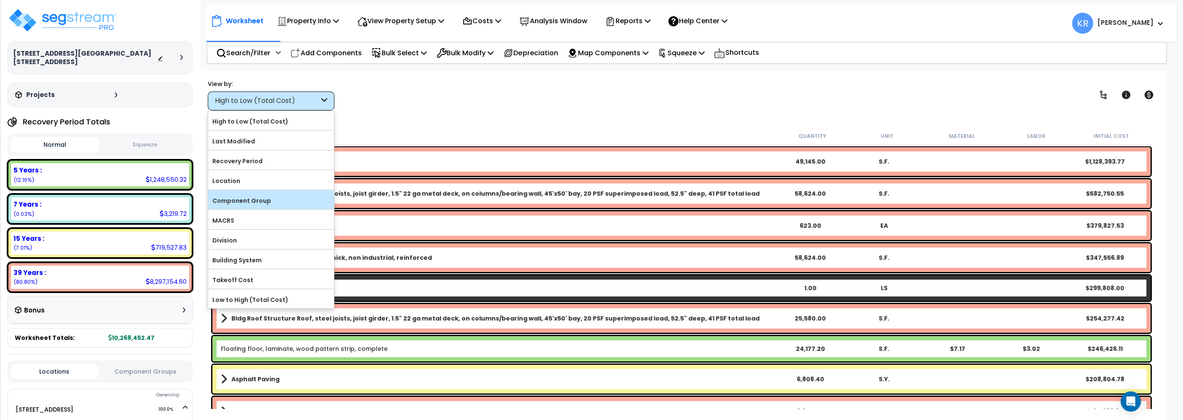
click at [256, 203] on label "Component Group" at bounding box center [271, 201] width 126 height 13
click at [0, 0] on input "Component Group" at bounding box center [0, 0] width 0 height 0
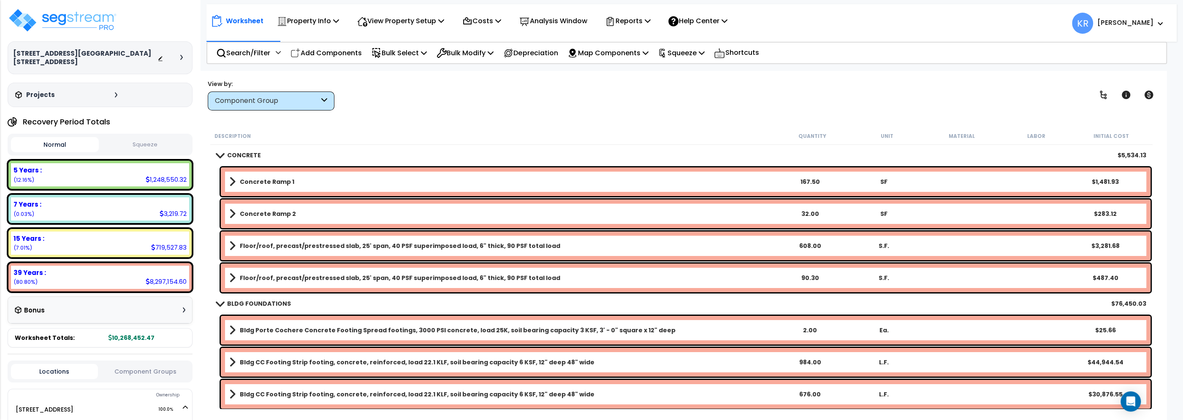
click at [234, 153] on b "CONCRETE" at bounding box center [244, 155] width 34 height 8
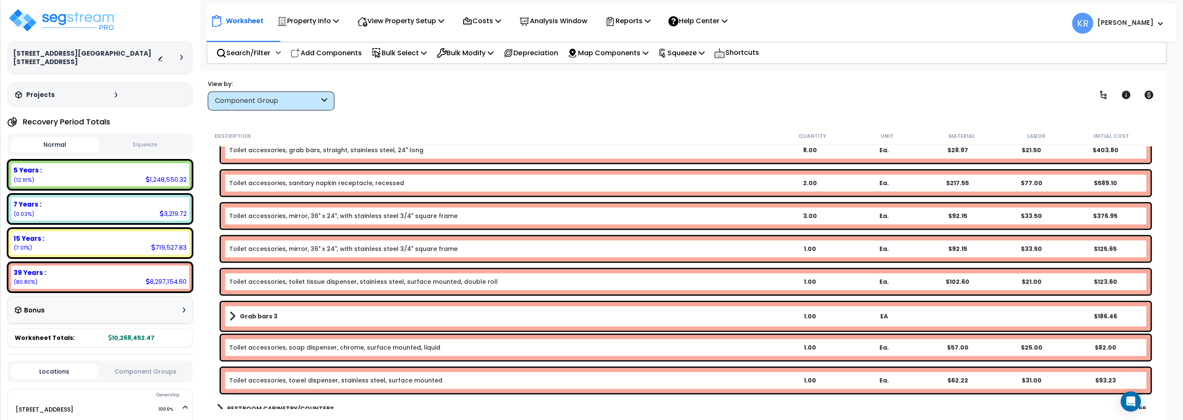
scroll to position [9326, 0]
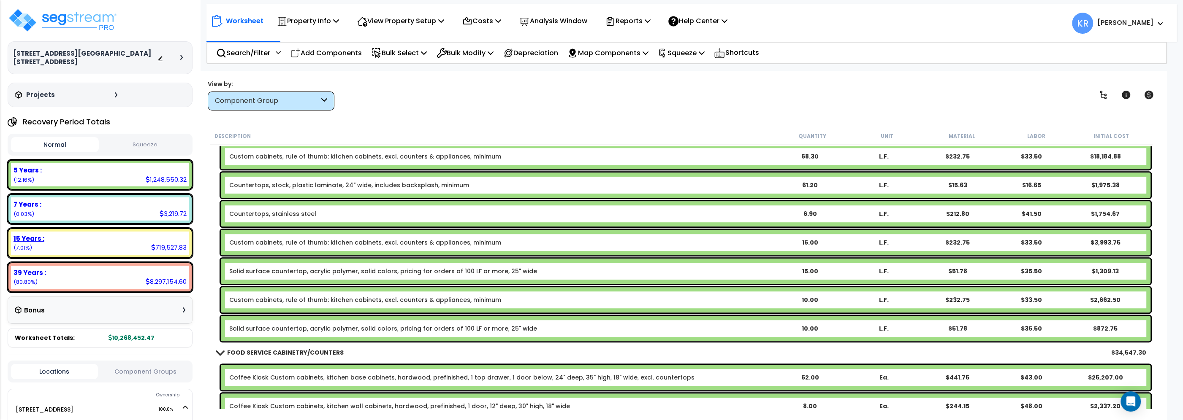
click at [47, 234] on div "15 Years :" at bounding box center [100, 238] width 173 height 9
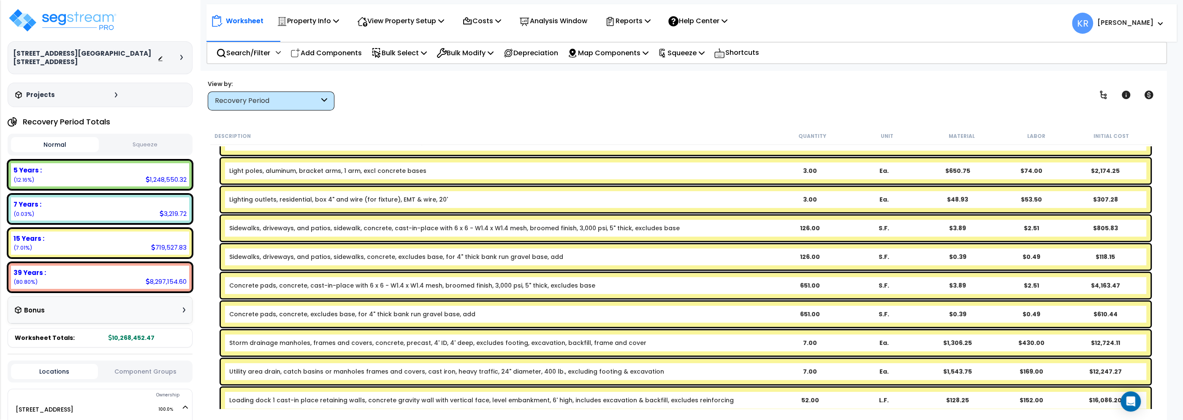
scroll to position [939, 0]
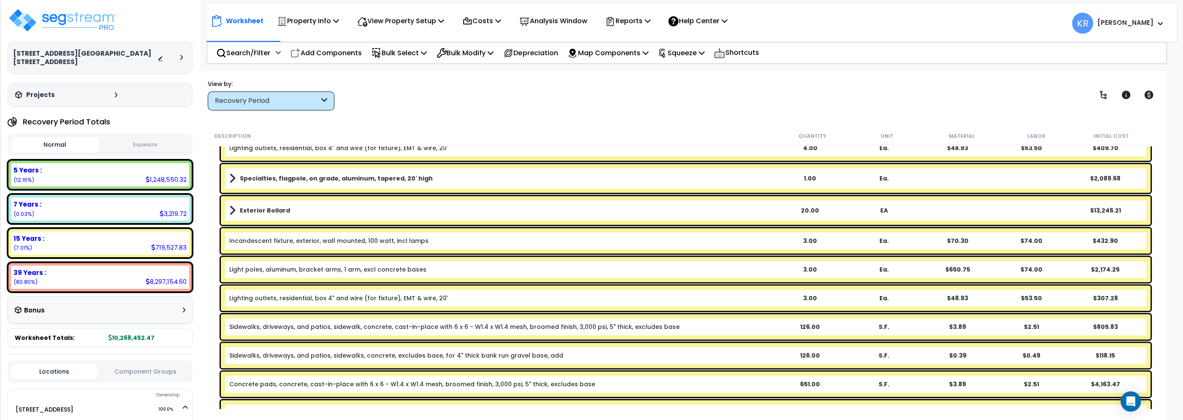
click at [280, 95] on div "Recovery Period" at bounding box center [271, 101] width 127 height 19
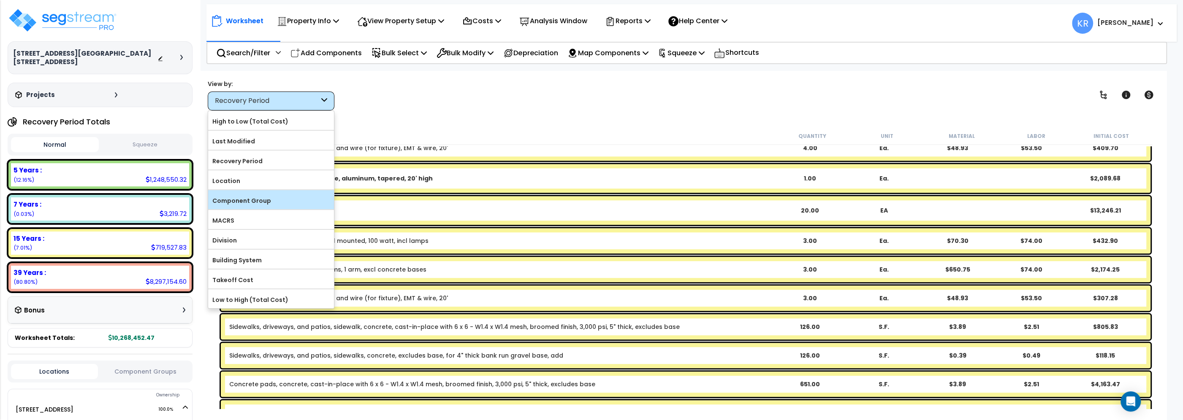
click at [276, 195] on label "Component Group" at bounding box center [271, 201] width 126 height 13
click at [0, 0] on input "Component Group" at bounding box center [0, 0] width 0 height 0
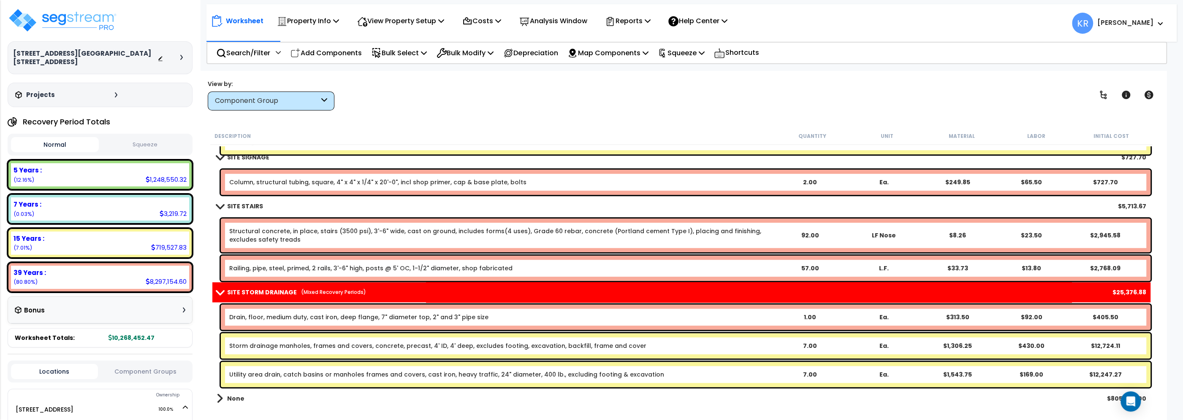
scroll to position [26083, 0]
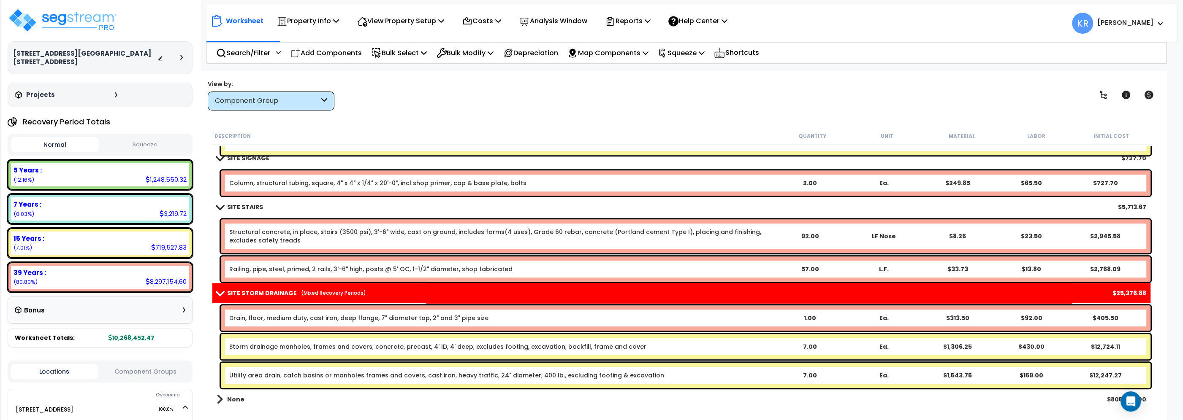
click at [271, 318] on link "Drain, floor, medium duty, cast iron, deep flange, 7" diameter top, 2" and 3" p…" at bounding box center [358, 318] width 259 height 8
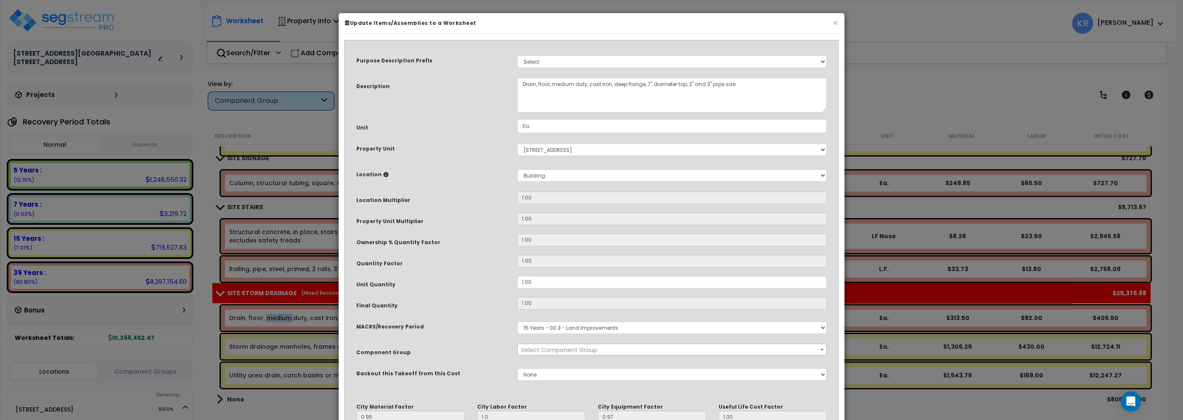
select select "57230"
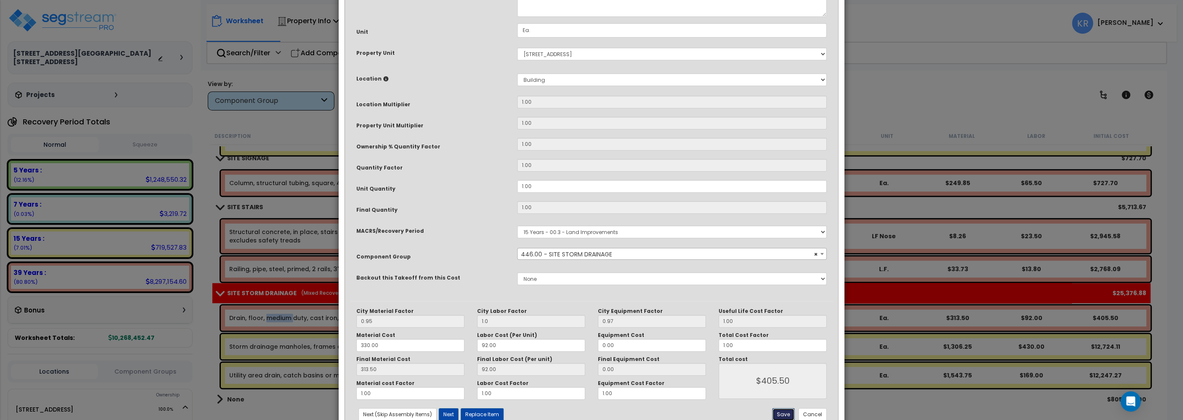
click at [780, 416] on button "Save" at bounding box center [783, 415] width 22 height 13
type input "1.00"
type input "405.50"
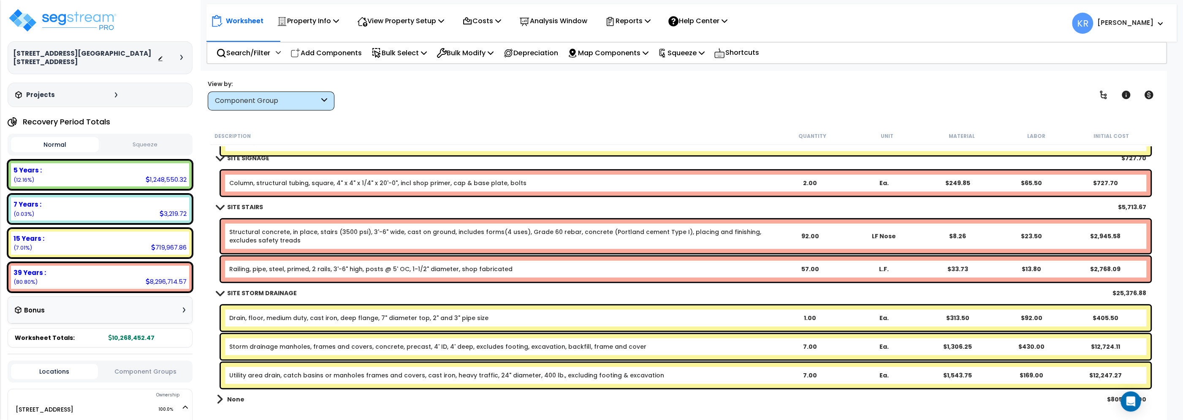
click at [265, 179] on link "Column, structural tubing, square, 4" x 4" x 1/4" x 20'-0", incl shop primer, c…" at bounding box center [377, 183] width 297 height 8
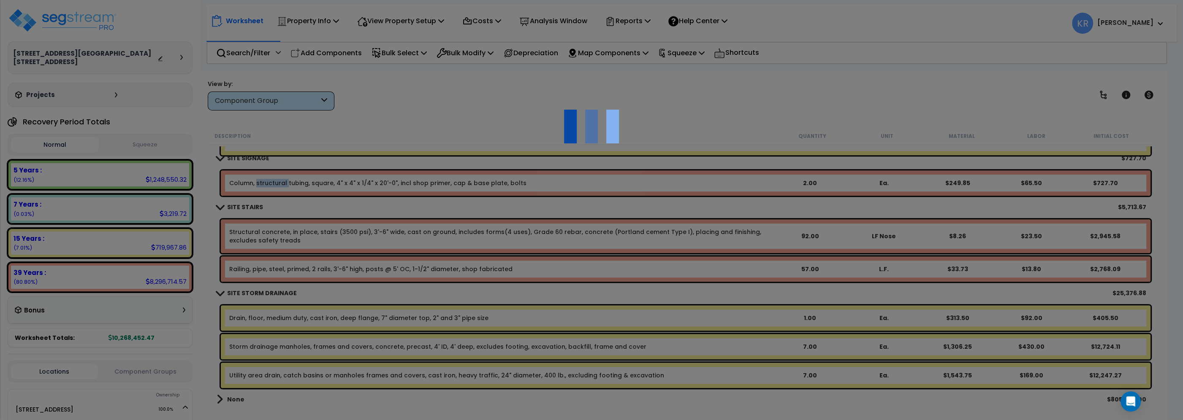
select select "57224"
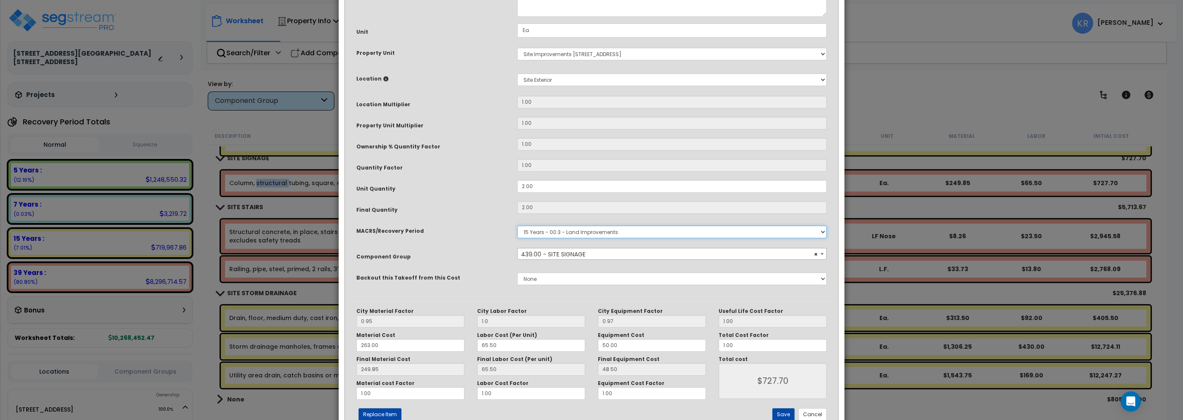
click at [517, 226] on select "Select MACRS/Recovery Period 5 Years - 57.0 - Distributive Trades & Services 5 …" at bounding box center [671, 232] width 309 height 13
select select "3667"
click option "5 Years - 57.0 - Distributive Trades & Services" at bounding box center [0, 0] width 0 height 0
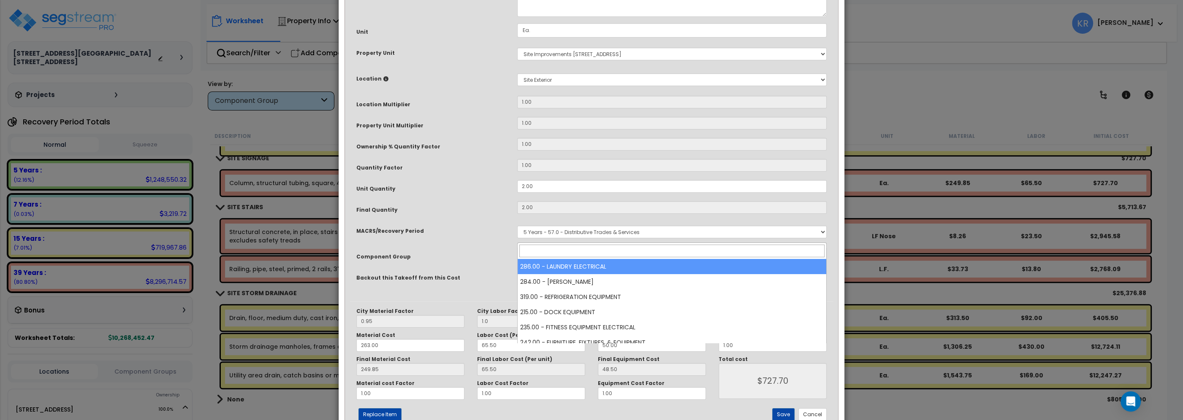
click at [563, 259] on span "Select Component Group" at bounding box center [559, 254] width 76 height 8
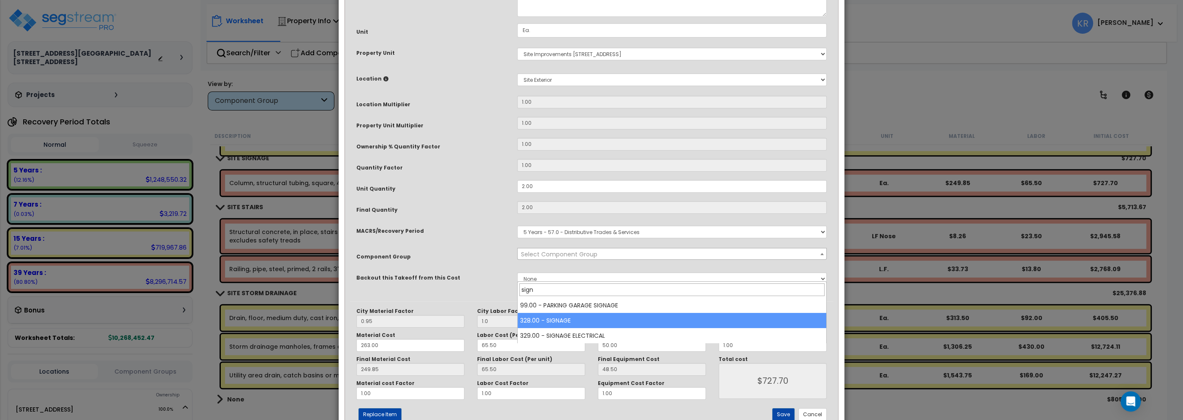
type input "sign"
select select "57119"
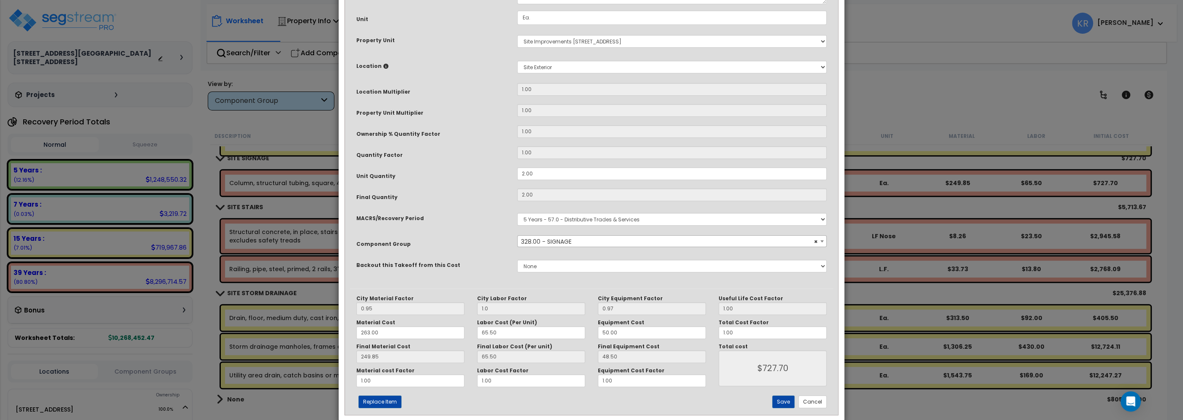
scroll to position [123, 0]
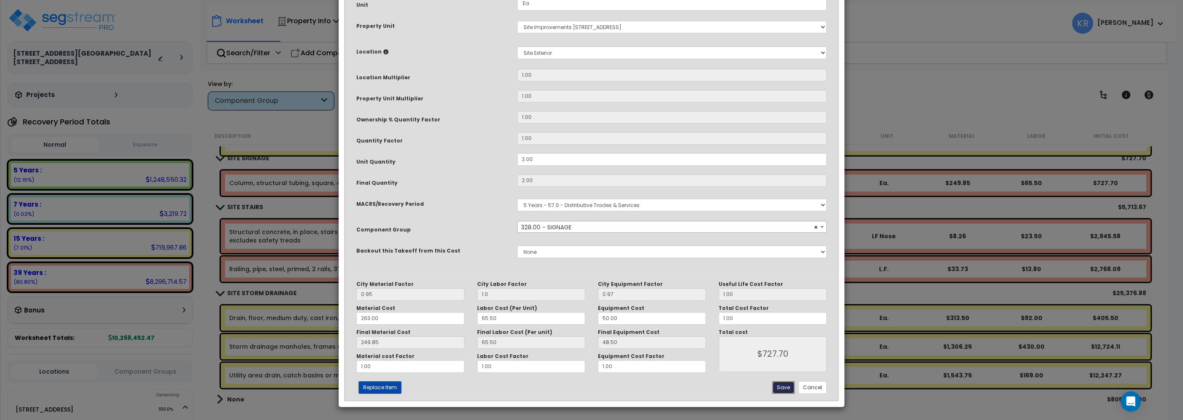
click at [782, 385] on button "Save" at bounding box center [783, 388] width 22 height 13
type input "1.00"
type input "727.70"
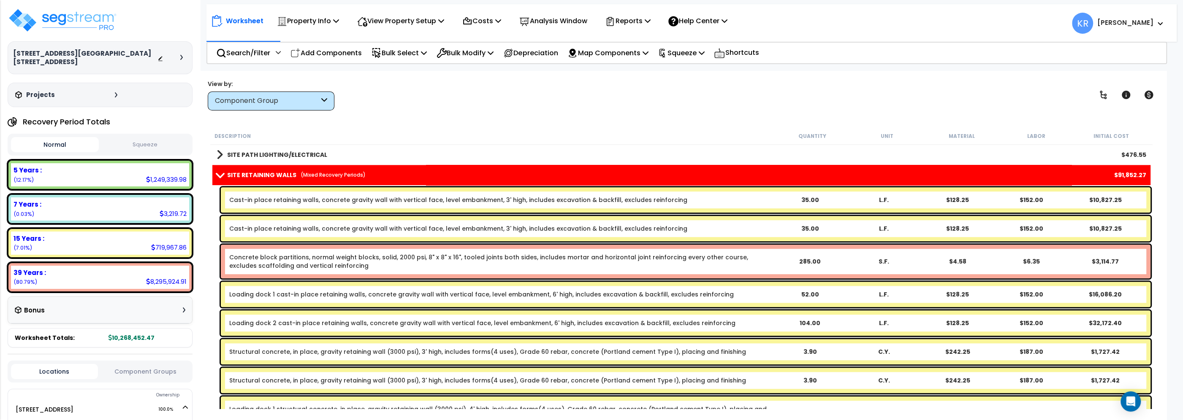
scroll to position [25775, 0]
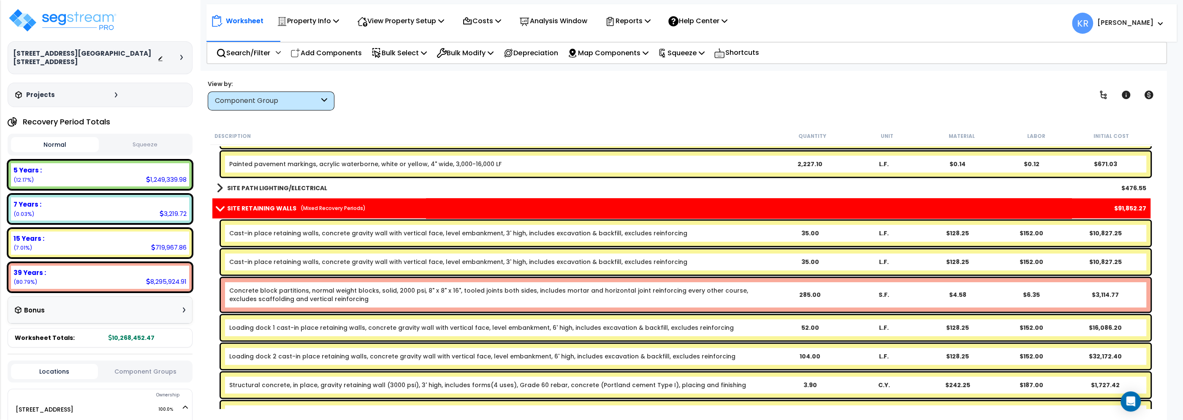
click at [277, 295] on link "Concrete block partitions, normal weight blocks, solid, 2000 psi, 8" x 8" x 16"…" at bounding box center [500, 295] width 543 height 17
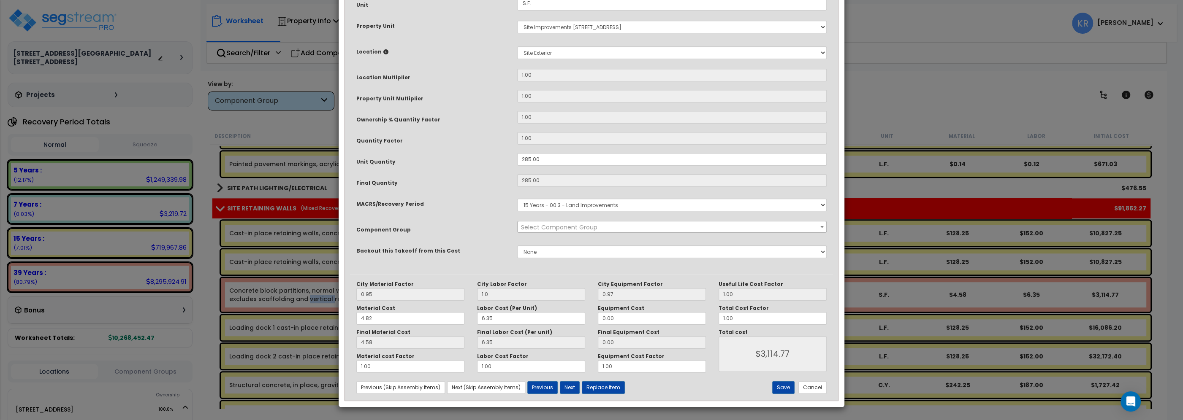
select select "56824"
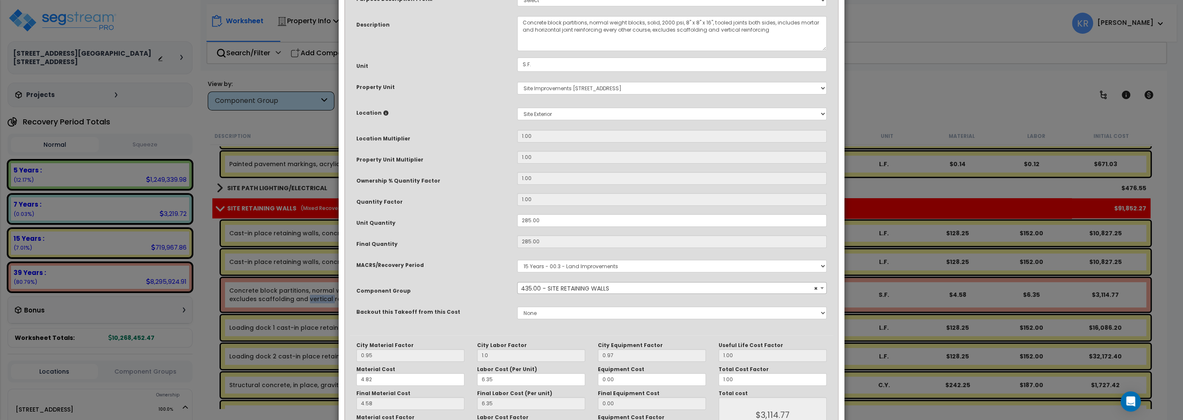
scroll to position [123, 0]
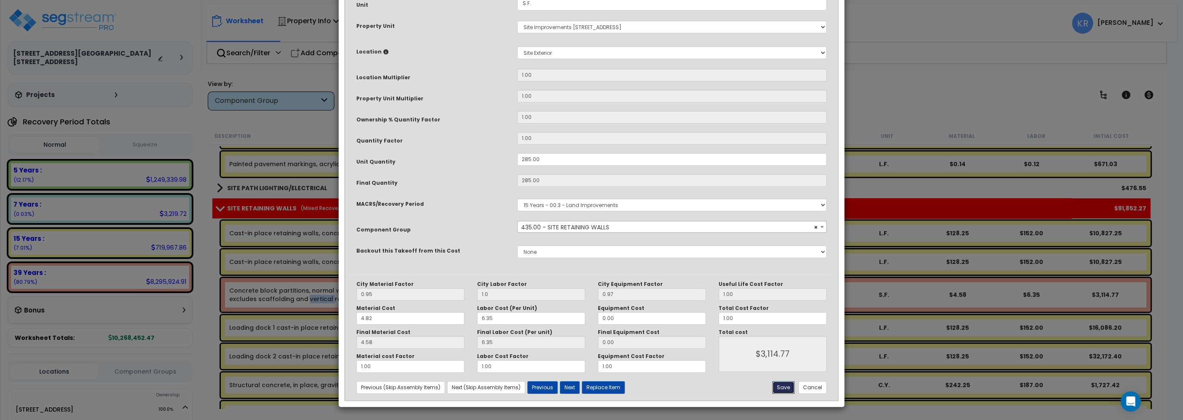
click at [790, 387] on button "Save" at bounding box center [783, 388] width 22 height 13
type input "1.00"
type input "3114.77"
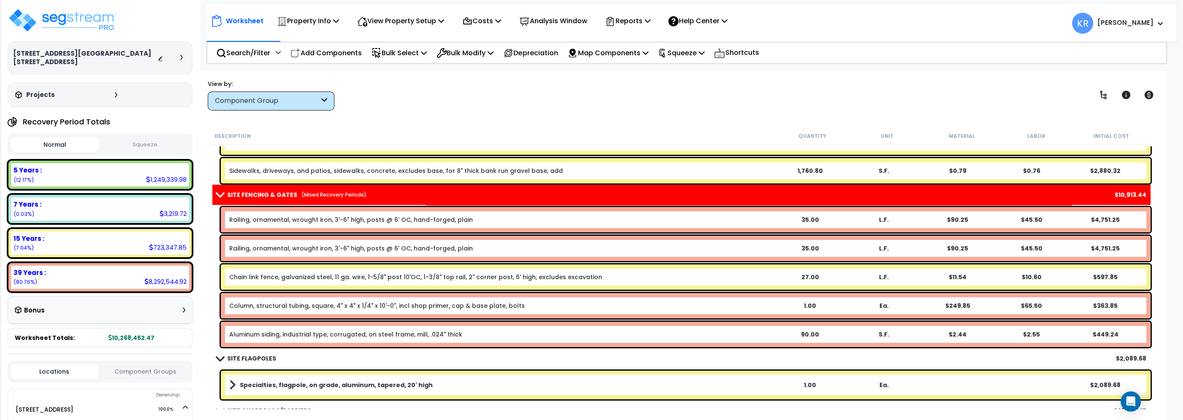
scroll to position [24909, 0]
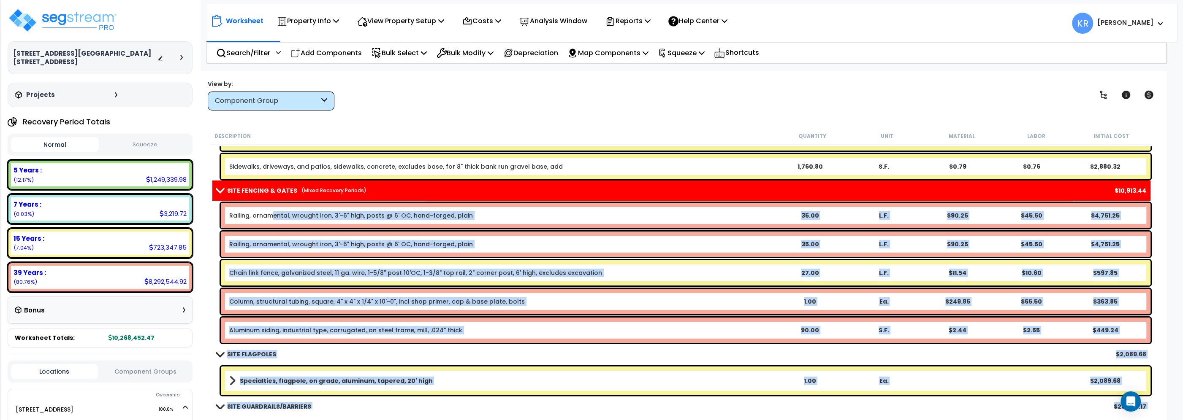
click at [271, 219] on link "Railing, ornamental, wrought iron, 3'-6" high, posts @ 6' OC, hand-forged, plain" at bounding box center [351, 215] width 244 height 8
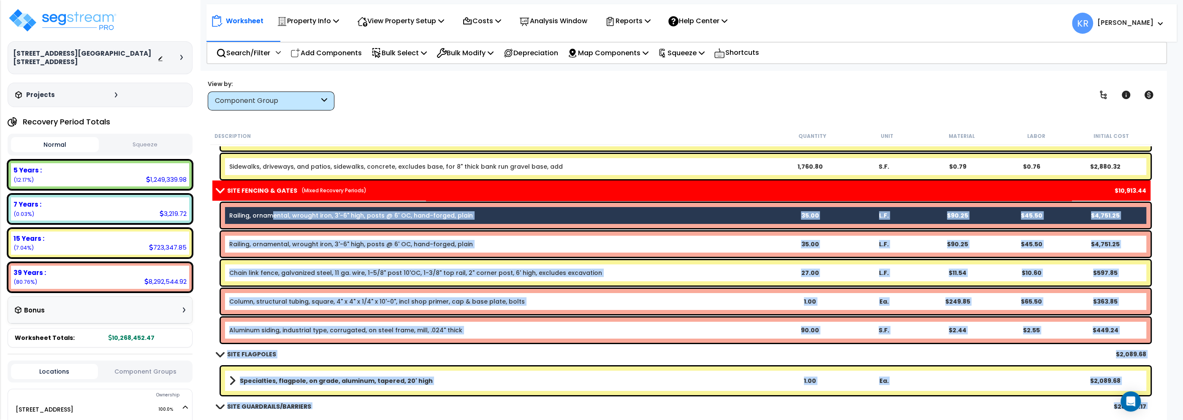
click at [246, 254] on div "Railing, ornamental, wrought iron, 3'-6" high, posts @ 6' OC, hand-forged, plai…" at bounding box center [685, 244] width 929 height 25
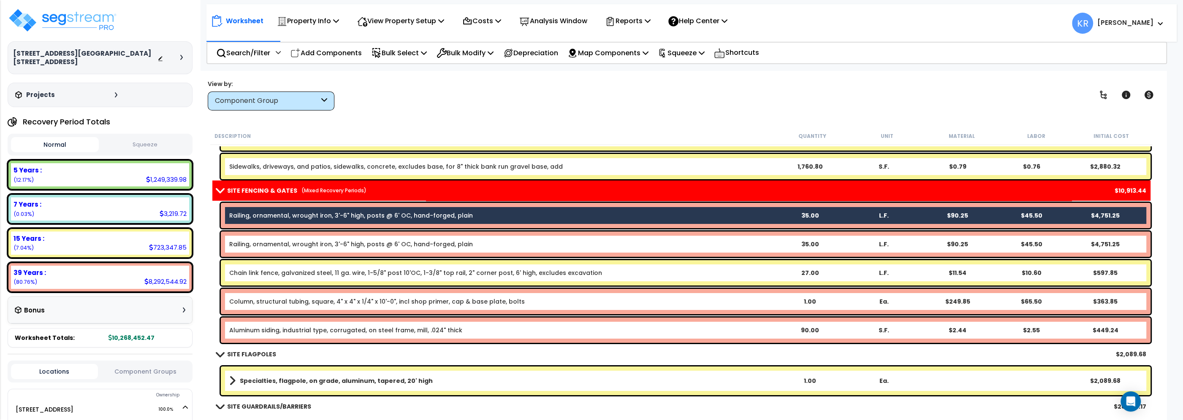
click at [255, 213] on link "Railing, ornamental, wrought iron, 3'-6" high, posts @ 6' OC, hand-forged, plain" at bounding box center [351, 215] width 244 height 8
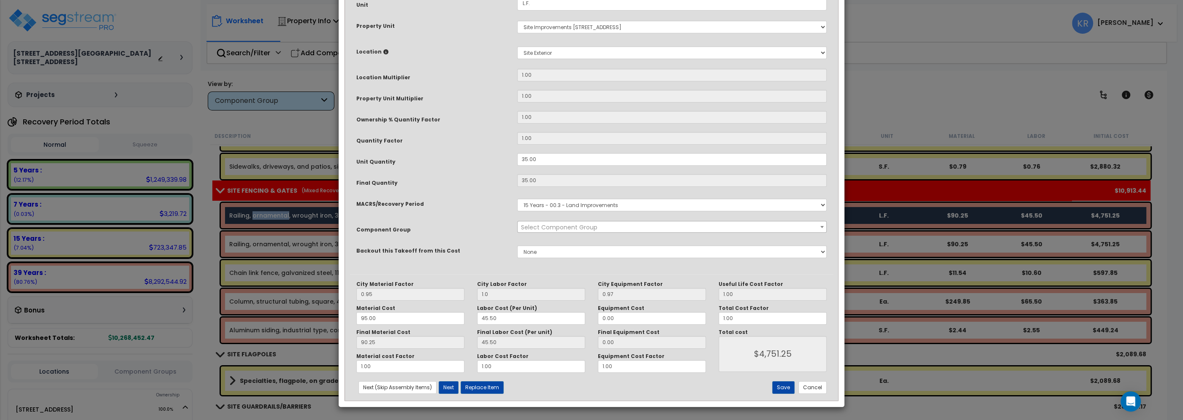
select select "57169"
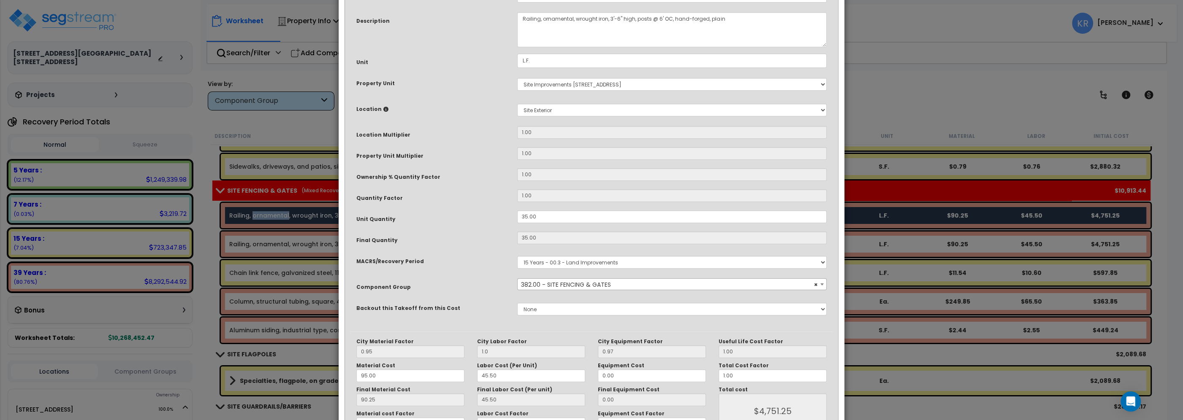
scroll to position [96, 0]
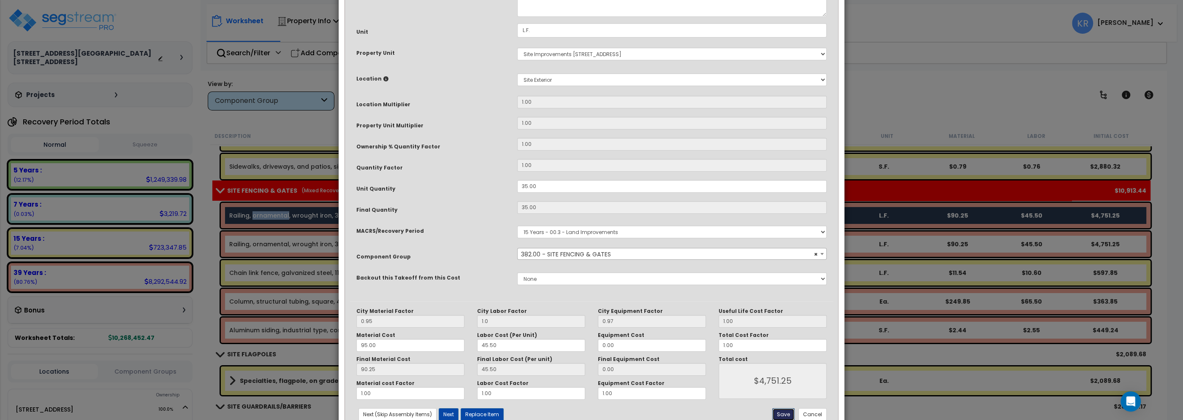
click at [791, 414] on button "Save" at bounding box center [783, 415] width 22 height 13
type input "1.00"
type input "4751.25"
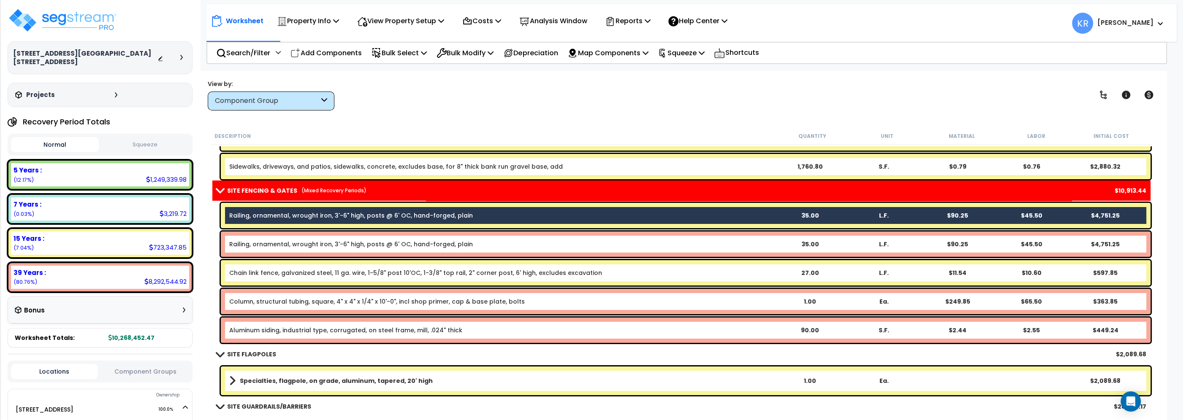
click at [287, 246] on link "Railing, ornamental, wrought iron, 3'-6" high, posts @ 6' OC, hand-forged, plain" at bounding box center [351, 244] width 244 height 8
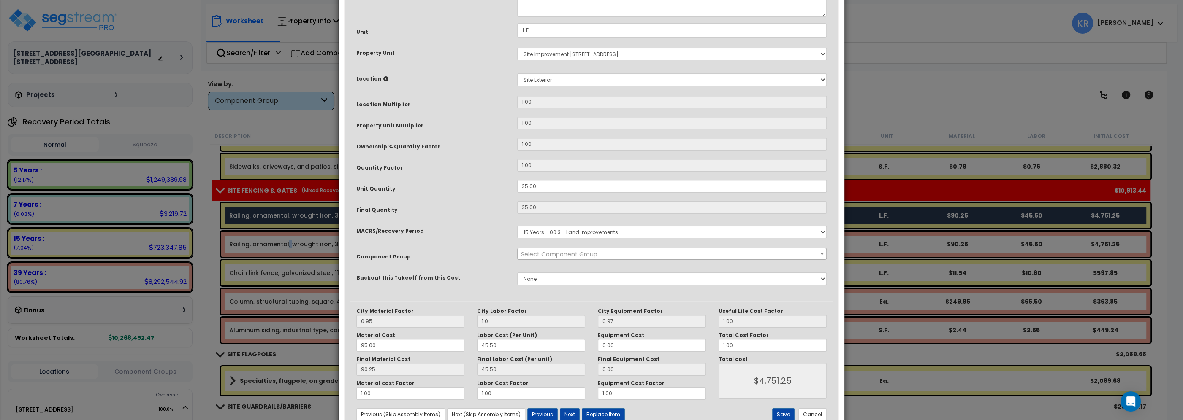
select select "57169"
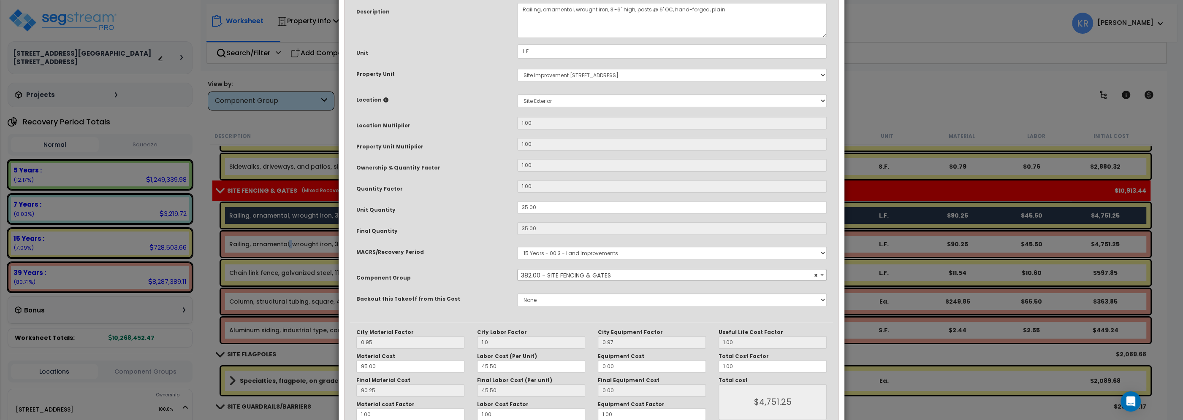
scroll to position [123, 0]
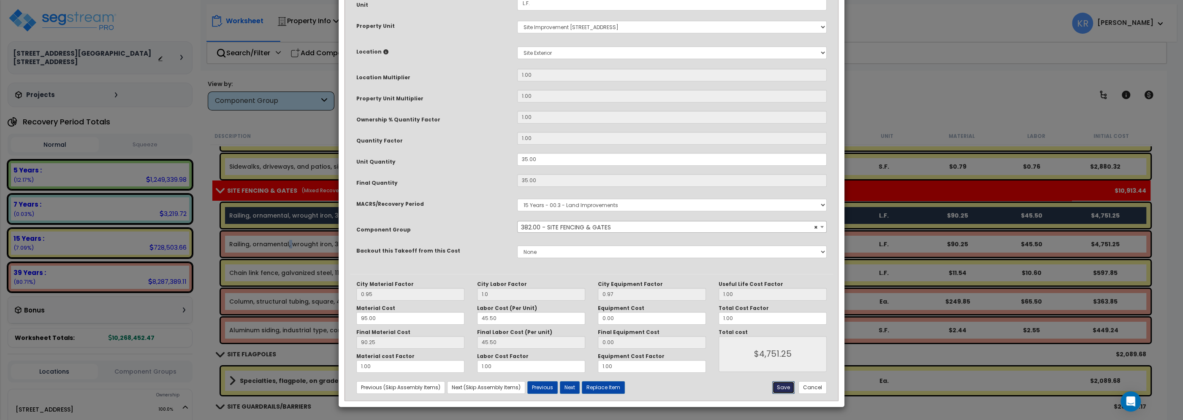
click at [782, 388] on button "Save" at bounding box center [783, 388] width 22 height 13
type input "1.00"
type input "4751.25"
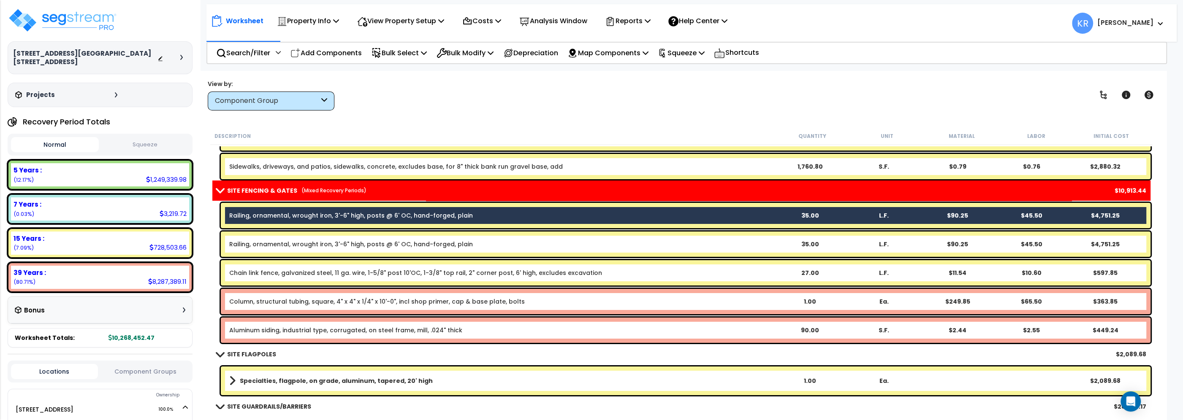
click at [261, 310] on div "Column, structural tubing, square, 4" x 4" x 1/4" x 10'-0", incl shop primer, c…" at bounding box center [685, 301] width 929 height 25
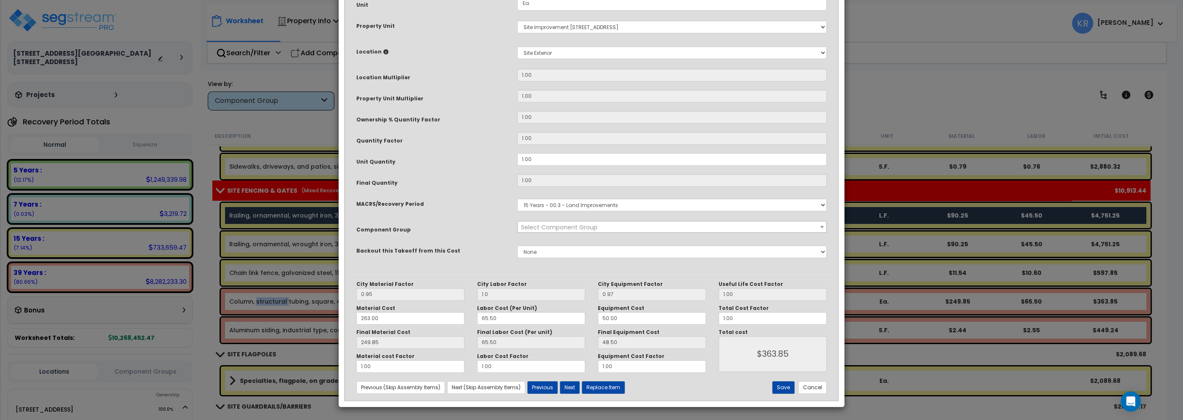
select select "57169"
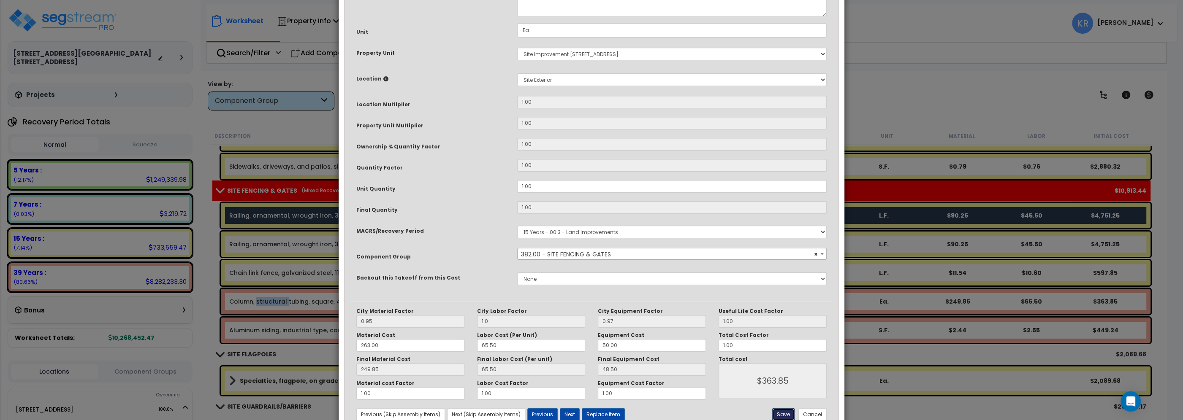
drag, startPoint x: 780, startPoint y: 413, endPoint x: 775, endPoint y: 412, distance: 4.7
click at [780, 413] on button "Save" at bounding box center [783, 415] width 22 height 13
type input "1.00"
type input "363.85"
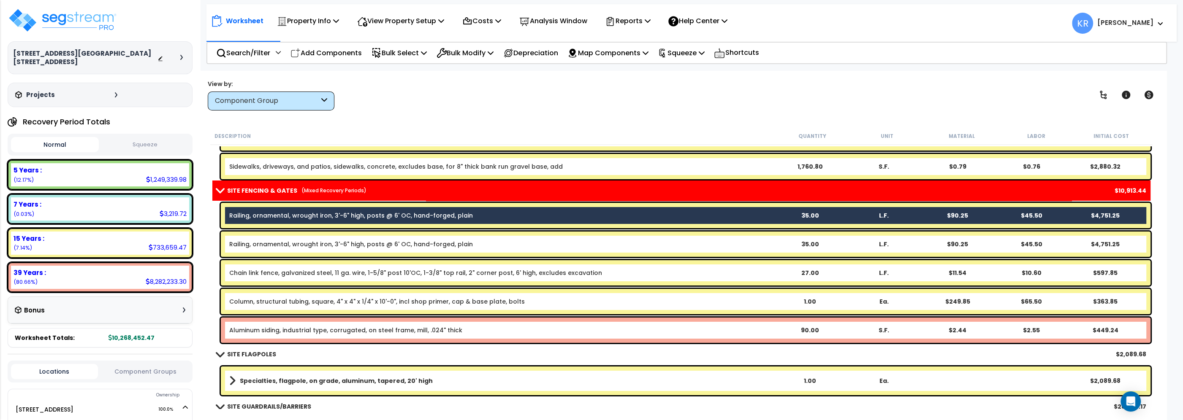
click at [255, 328] on link "Aluminum siding, industrial type, corrugated, on steel frame, mill, .024" thick" at bounding box center [345, 330] width 233 height 8
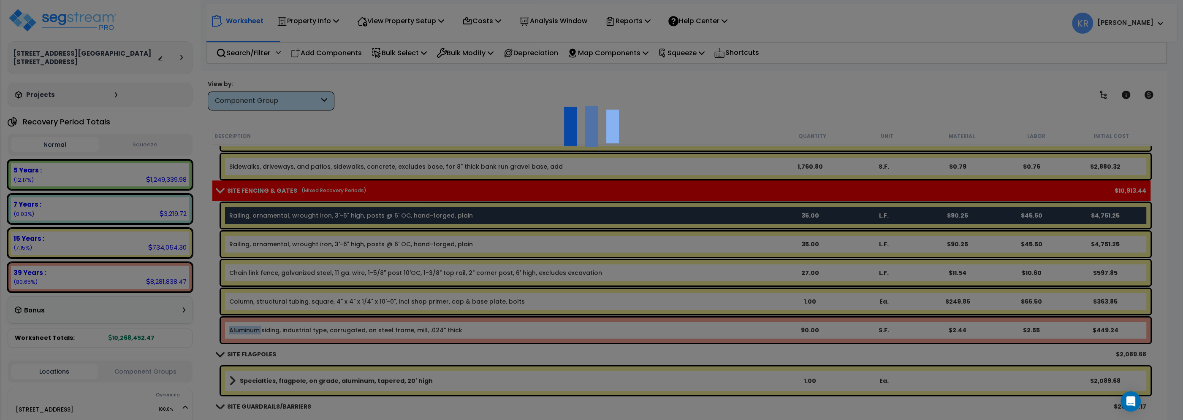
scroll to position [37, 0]
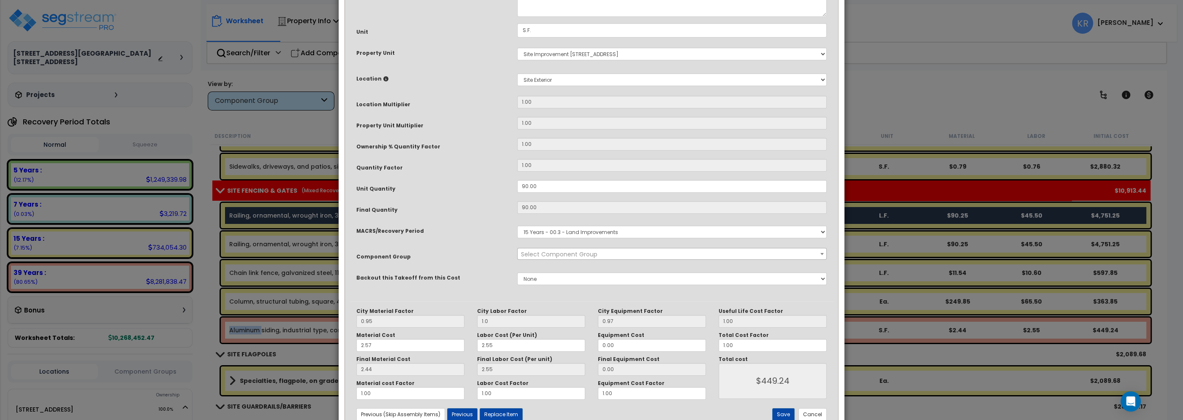
select select "57169"
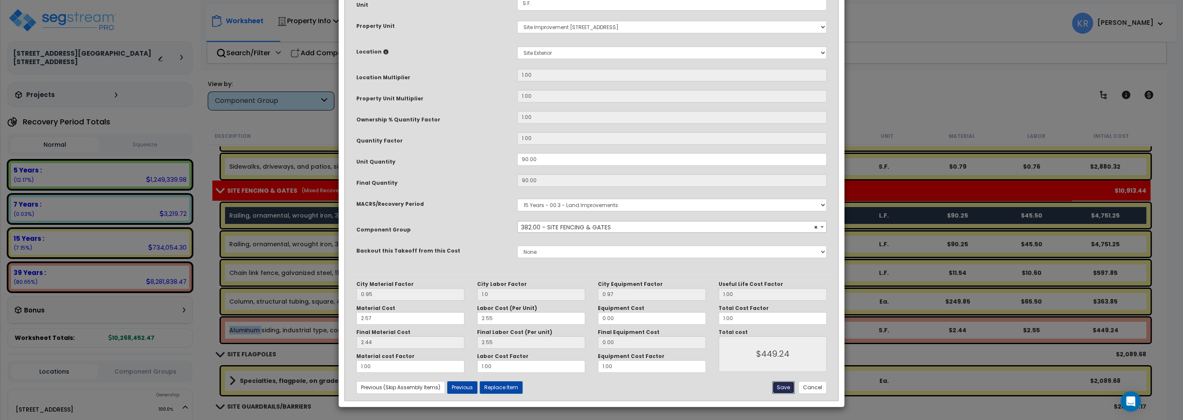
click at [778, 389] on button "Save" at bounding box center [783, 388] width 22 height 13
type input "1.00"
type input "449.24"
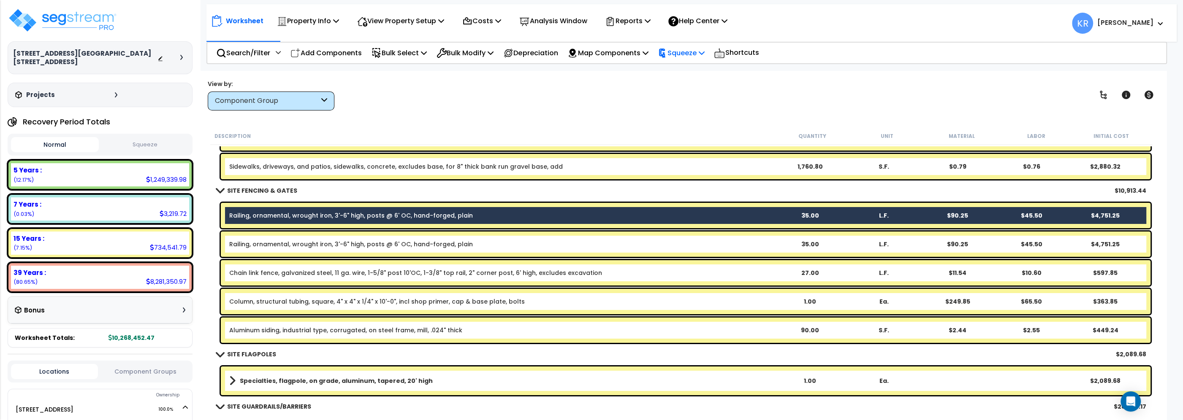
click at [688, 50] on p "Squeeze" at bounding box center [681, 52] width 46 height 11
click at [688, 71] on link "Squeeze" at bounding box center [695, 71] width 84 height 17
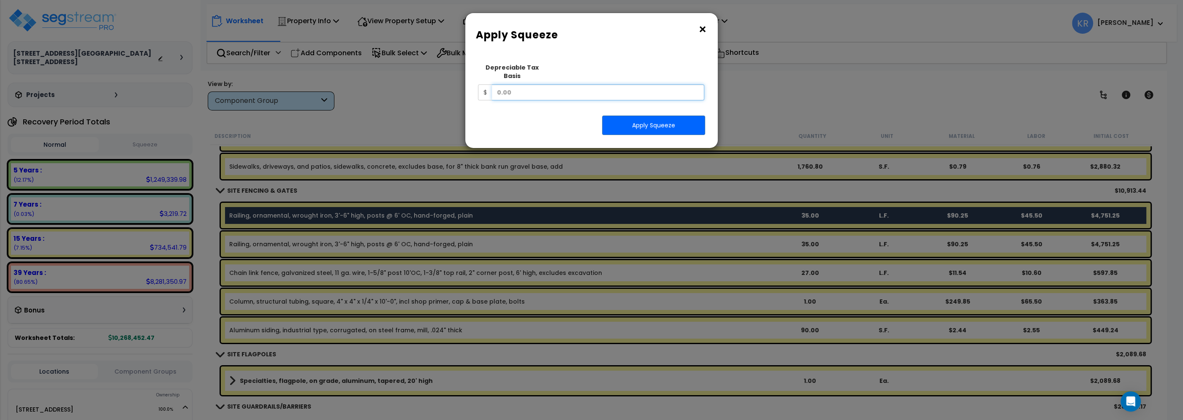
drag, startPoint x: 568, startPoint y: 92, endPoint x: 422, endPoint y: 79, distance: 146.1
click at [465, 79] on div "× Apply Squeeze Squeeze Type Select 1. Squeeze Entire Worksheet 2. Squeeze by T…" at bounding box center [591, 81] width 253 height 136
type input "3,747,600"
click at [644, 131] on div "Squeeze Type Select 1. Squeeze Entire Worksheet 2. Squeeze by Takeoff Cost 3. S…" at bounding box center [591, 100] width 240 height 83
click at [649, 121] on button "Apply Squeeze" at bounding box center [653, 125] width 103 height 19
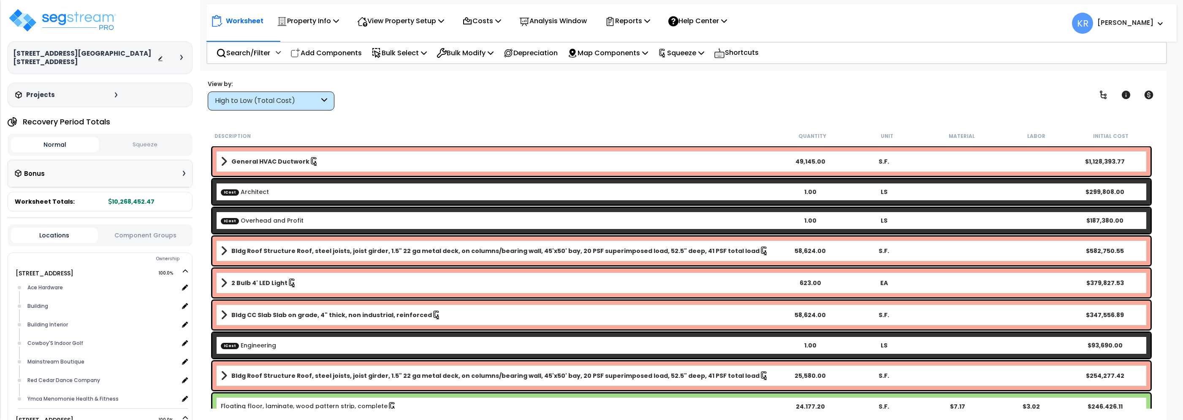
scroll to position [37, 0]
click at [159, 138] on button "Squeeze" at bounding box center [145, 145] width 88 height 15
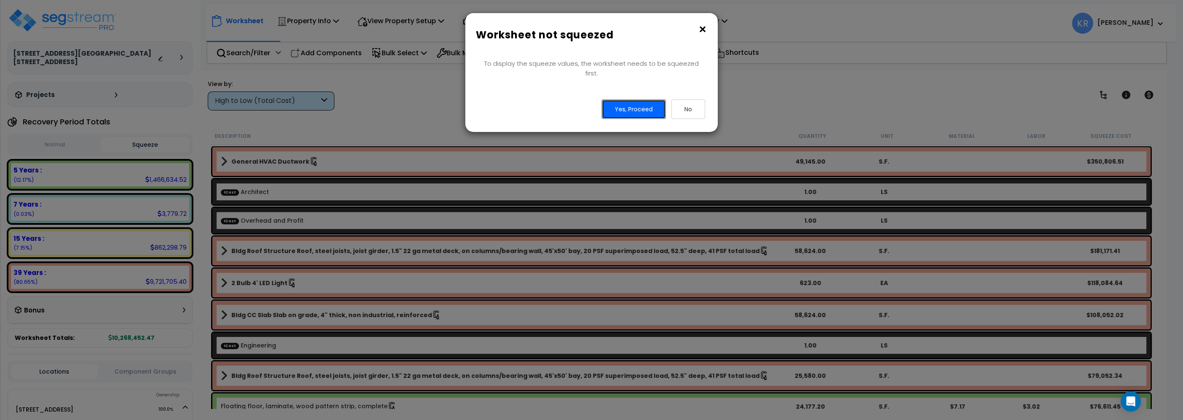
click at [617, 100] on button "Yes, Proceed" at bounding box center [633, 109] width 64 height 19
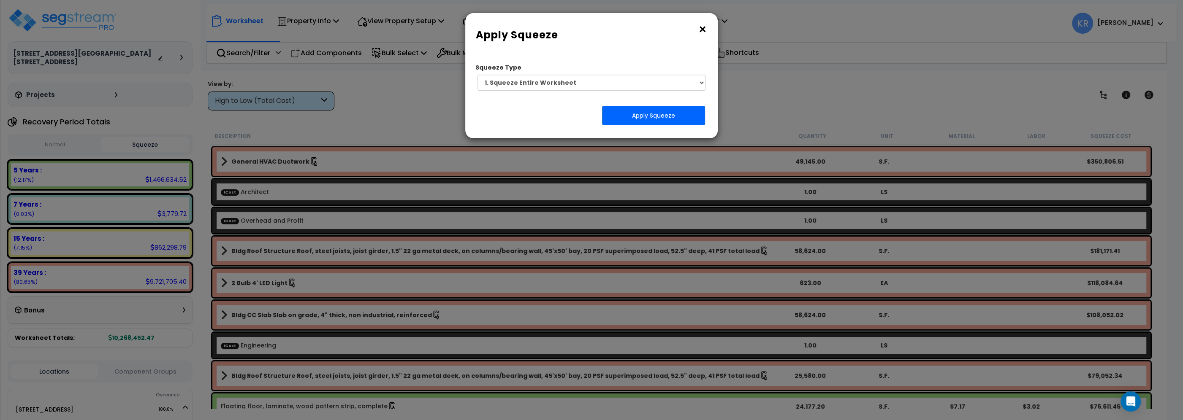
click at [702, 27] on button "×" at bounding box center [702, 30] width 9 height 14
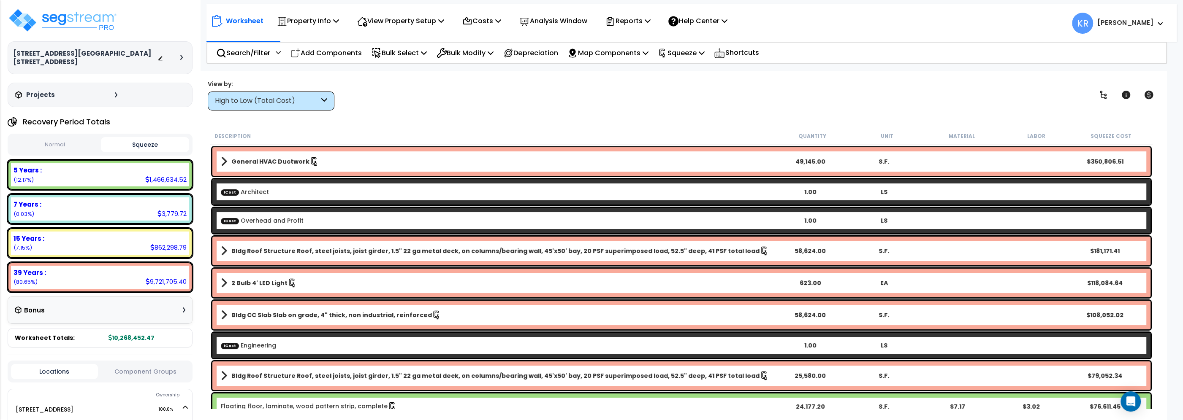
click at [48, 138] on button "Normal" at bounding box center [55, 145] width 88 height 15
click at [687, 50] on p "Squeeze" at bounding box center [681, 52] width 46 height 11
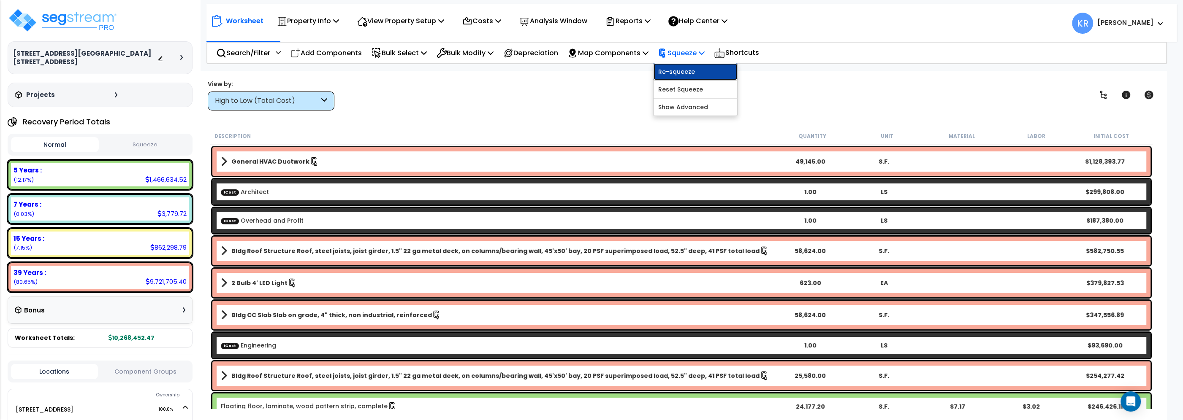
click at [694, 75] on link "Re-squeeze" at bounding box center [695, 71] width 84 height 17
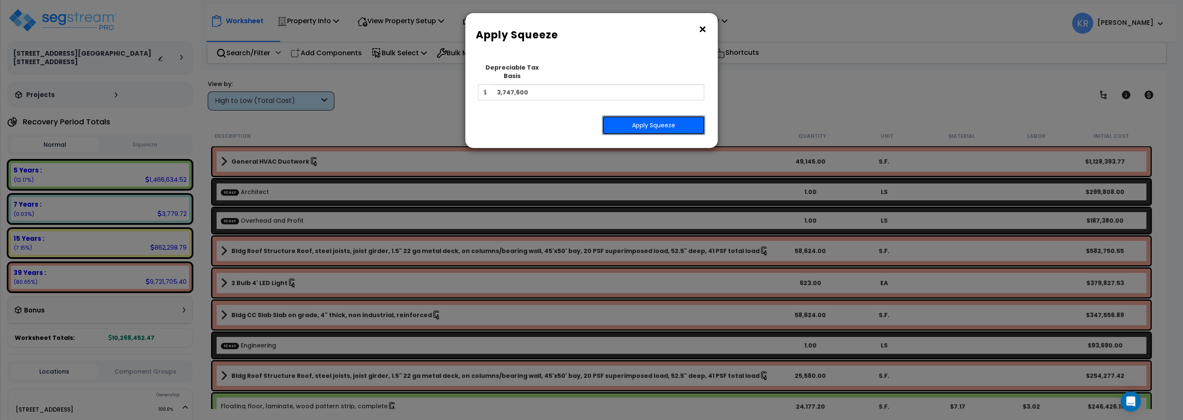
click at [655, 116] on button "Apply Squeeze" at bounding box center [653, 125] width 103 height 19
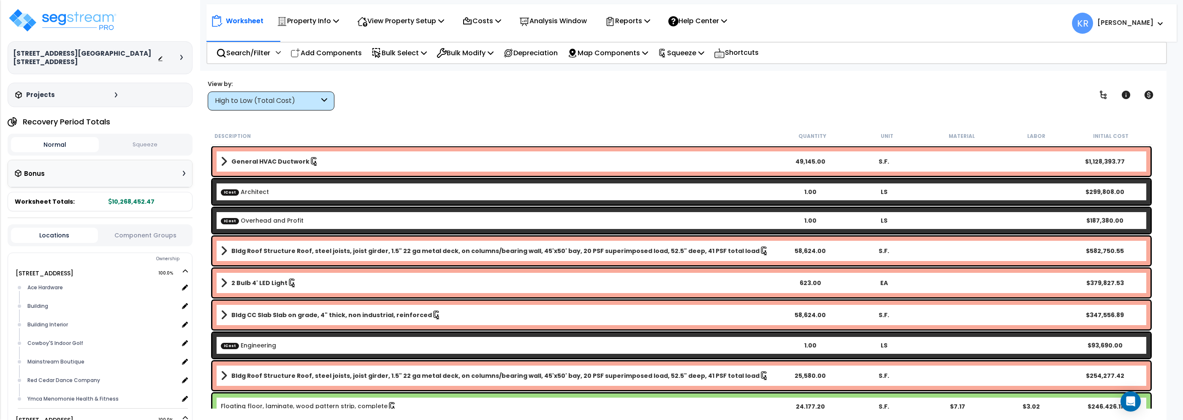
scroll to position [37, 0]
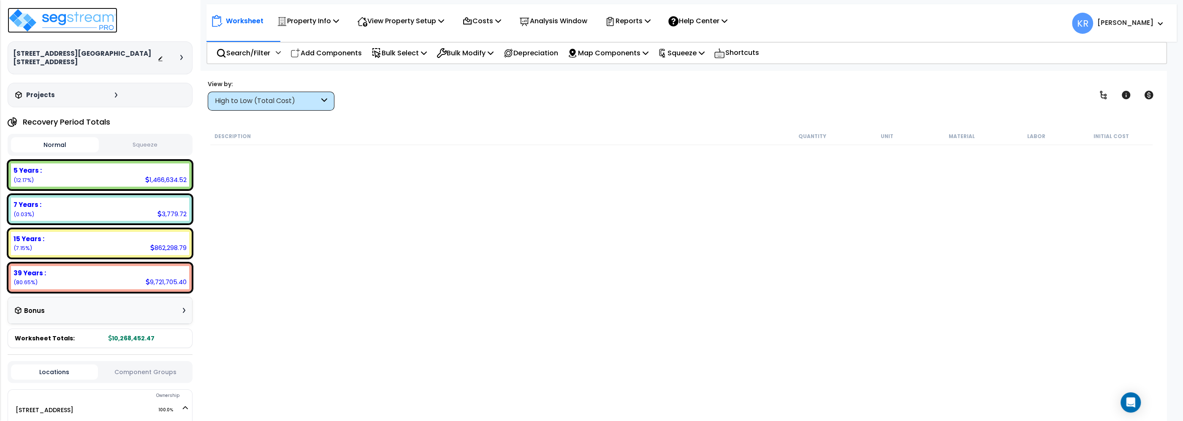
click at [77, 22] on img at bounding box center [63, 20] width 110 height 25
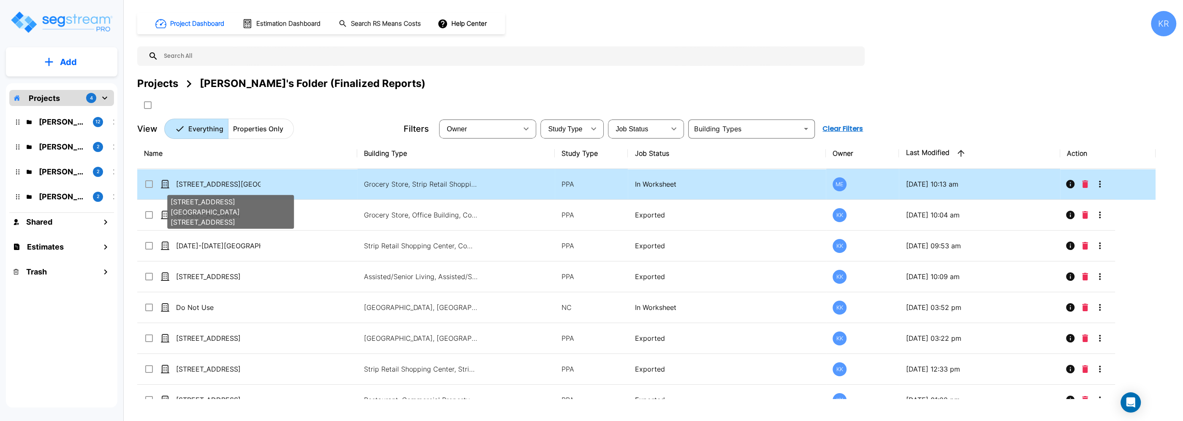
click at [222, 183] on p "[STREET_ADDRESS][GEOGRAPHIC_DATA][STREET_ADDRESS]" at bounding box center [218, 184] width 84 height 10
click at [221, 182] on p "[STREET_ADDRESS][GEOGRAPHIC_DATA][STREET_ADDRESS]" at bounding box center [218, 184] width 84 height 10
checkbox input "false"
click at [221, 182] on p "[STREET_ADDRESS][GEOGRAPHIC_DATA][STREET_ADDRESS]" at bounding box center [218, 184] width 84 height 10
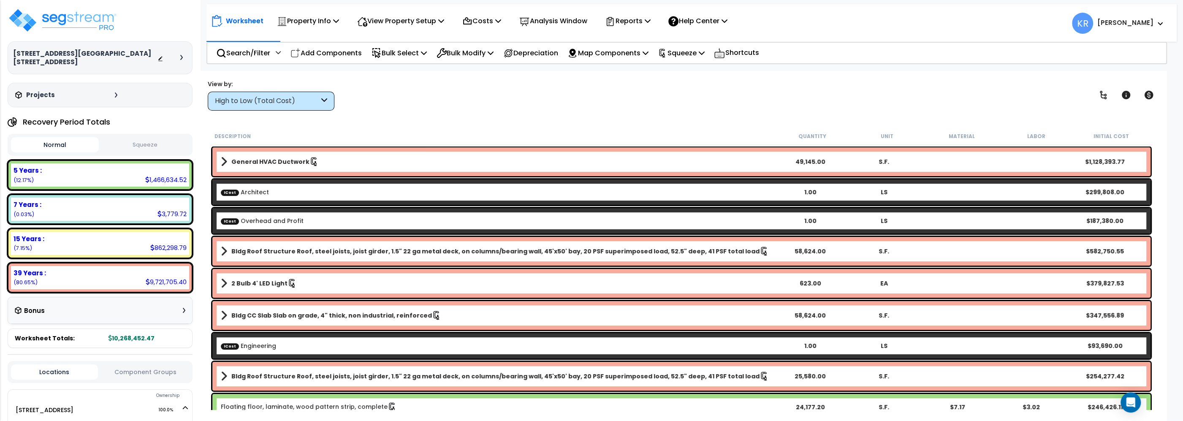
click at [249, 98] on div "High to Low (Total Cost)" at bounding box center [267, 101] width 104 height 10
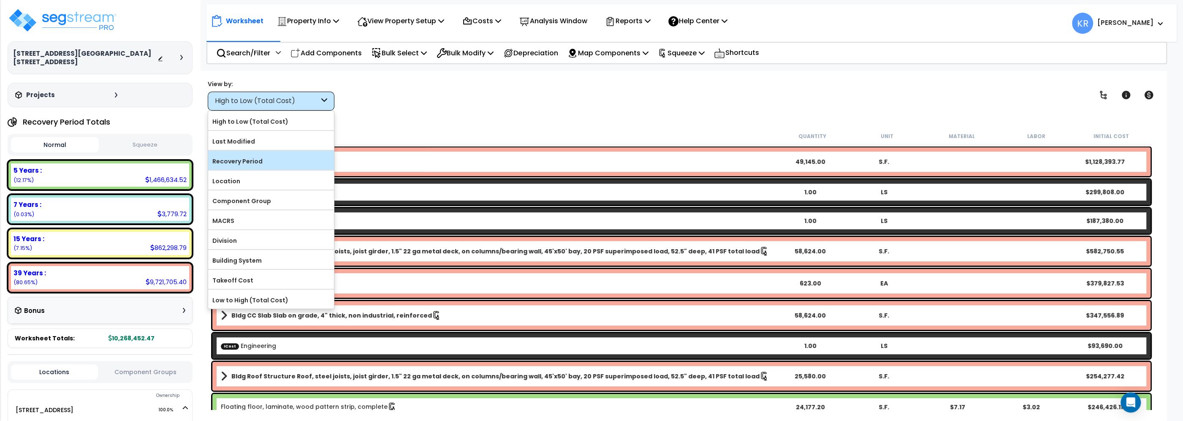
click at [250, 161] on label "Recovery Period" at bounding box center [271, 161] width 126 height 13
click at [0, 0] on input "Recovery Period" at bounding box center [0, 0] width 0 height 0
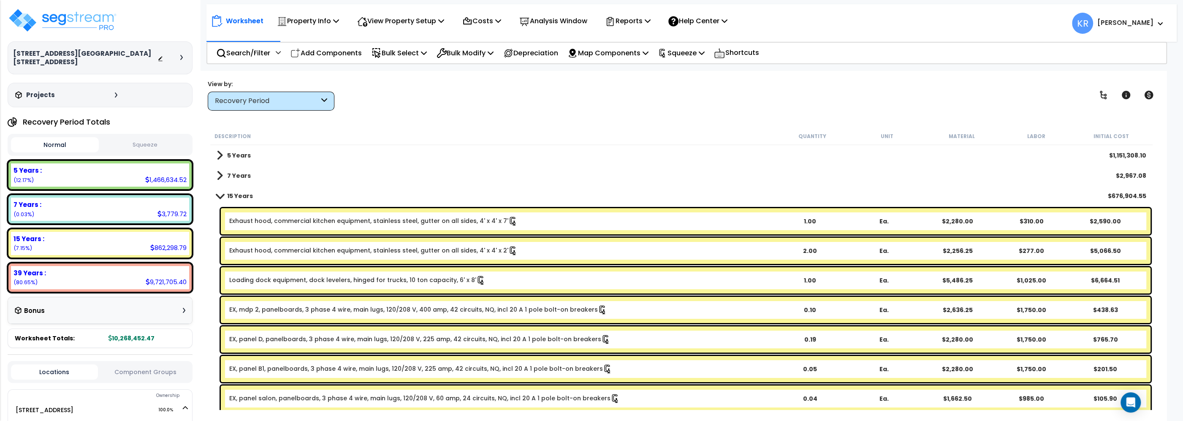
click at [149, 141] on button "Squeeze" at bounding box center [145, 145] width 88 height 15
click at [496, 16] on p "Costs" at bounding box center [481, 20] width 39 height 11
click at [490, 36] on link "Indirect Costs" at bounding box center [500, 40] width 84 height 17
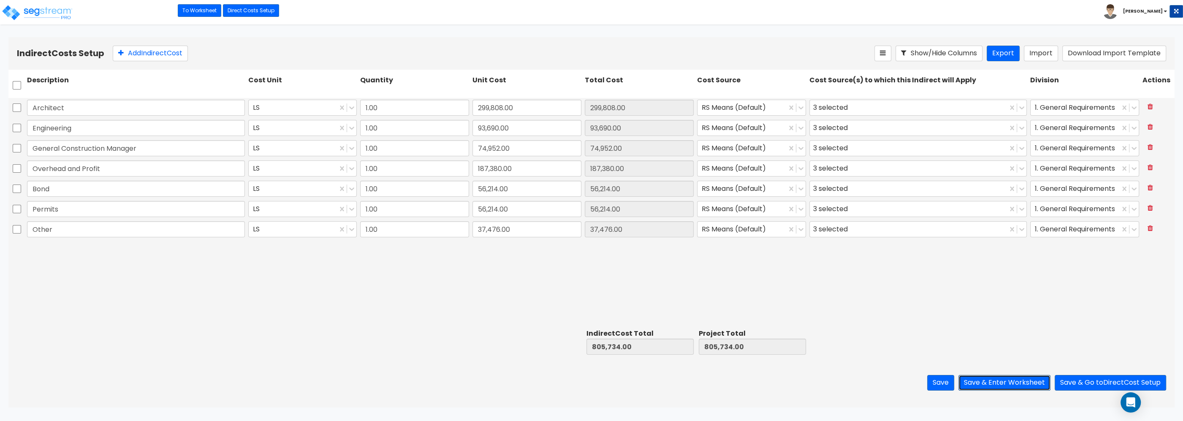
click at [1007, 382] on button "Save & Enter Worksheet" at bounding box center [1004, 383] width 92 height 16
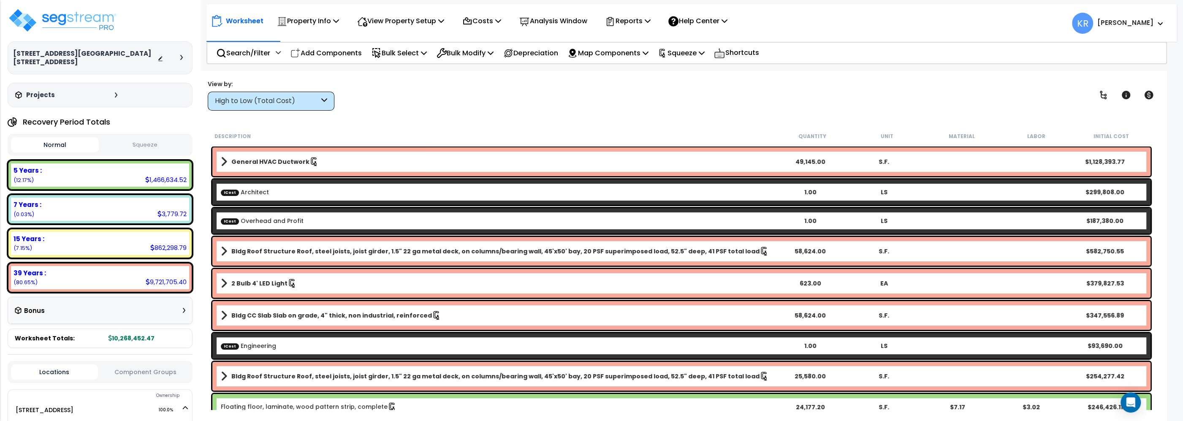
click at [145, 138] on button "Squeeze" at bounding box center [145, 145] width 88 height 15
click at [650, 21] on p "Reports" at bounding box center [627, 20] width 45 height 11
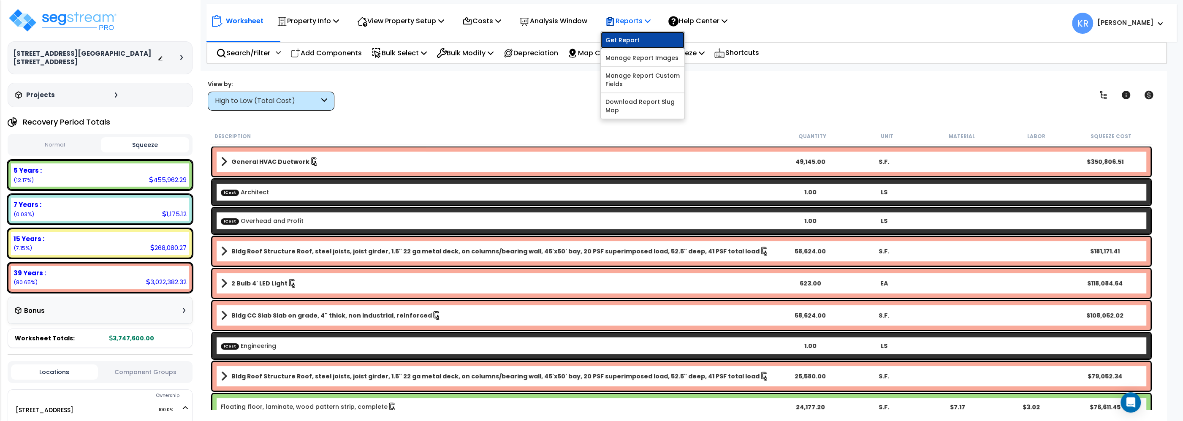
click at [637, 47] on link "Get Report" at bounding box center [643, 40] width 84 height 17
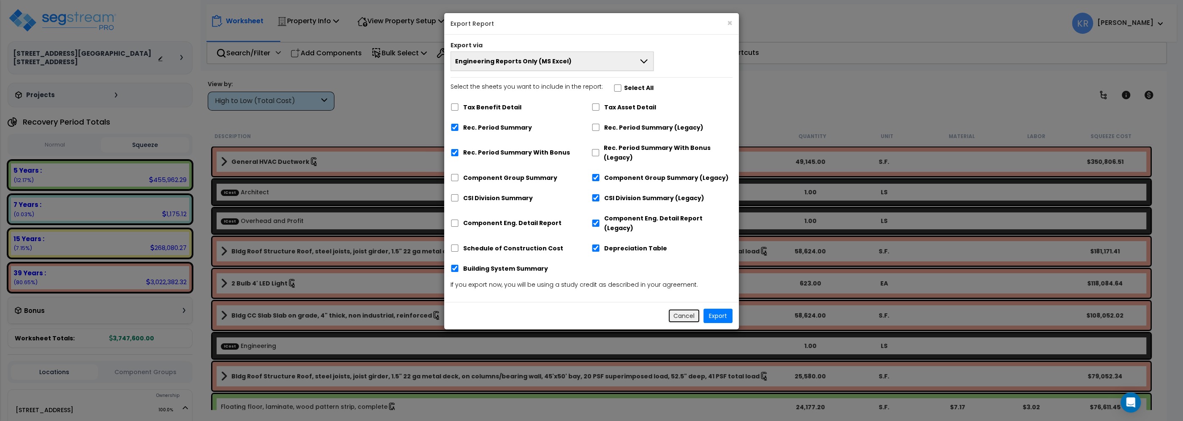
click at [680, 309] on button "Cancel" at bounding box center [684, 316] width 32 height 14
